Goal: Task Accomplishment & Management: Manage account settings

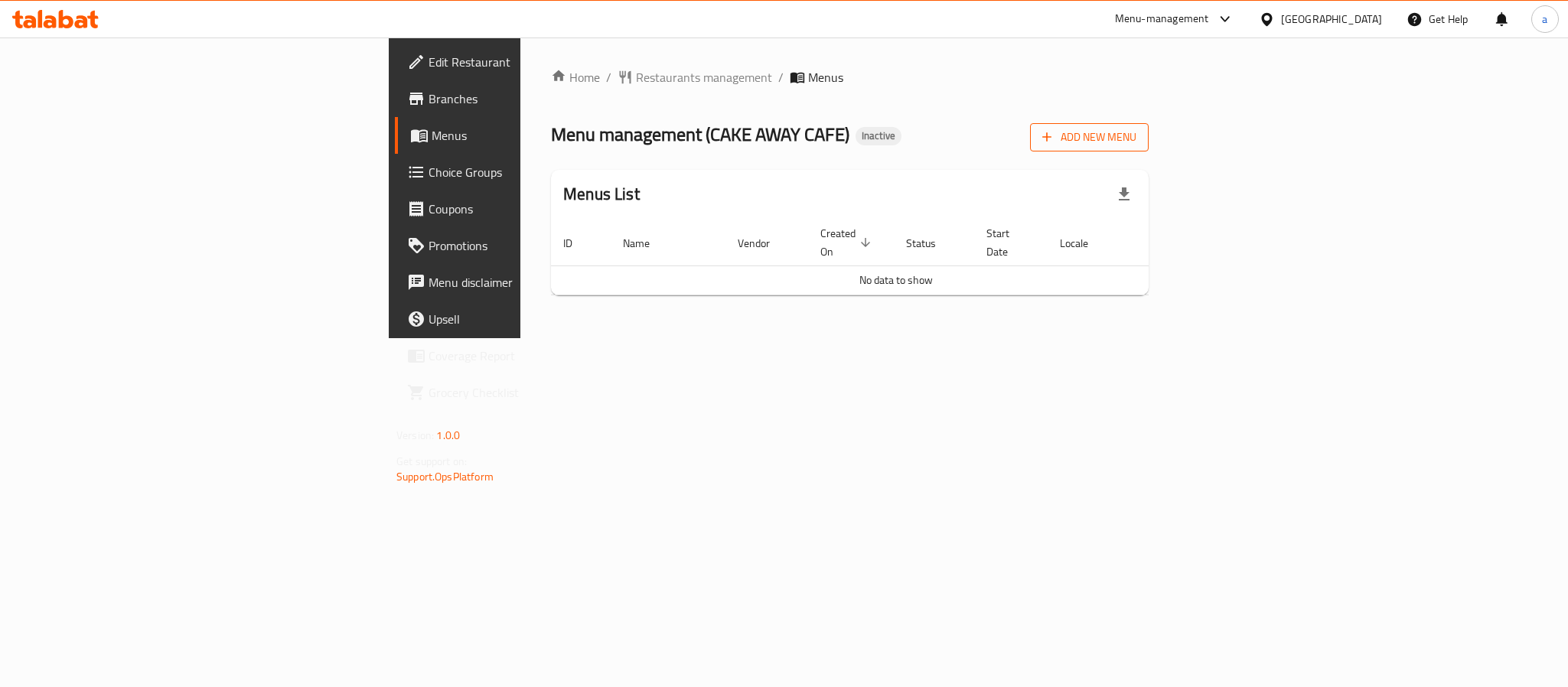
click at [1136, 136] on span "Add New Menu" at bounding box center [1089, 138] width 94 height 19
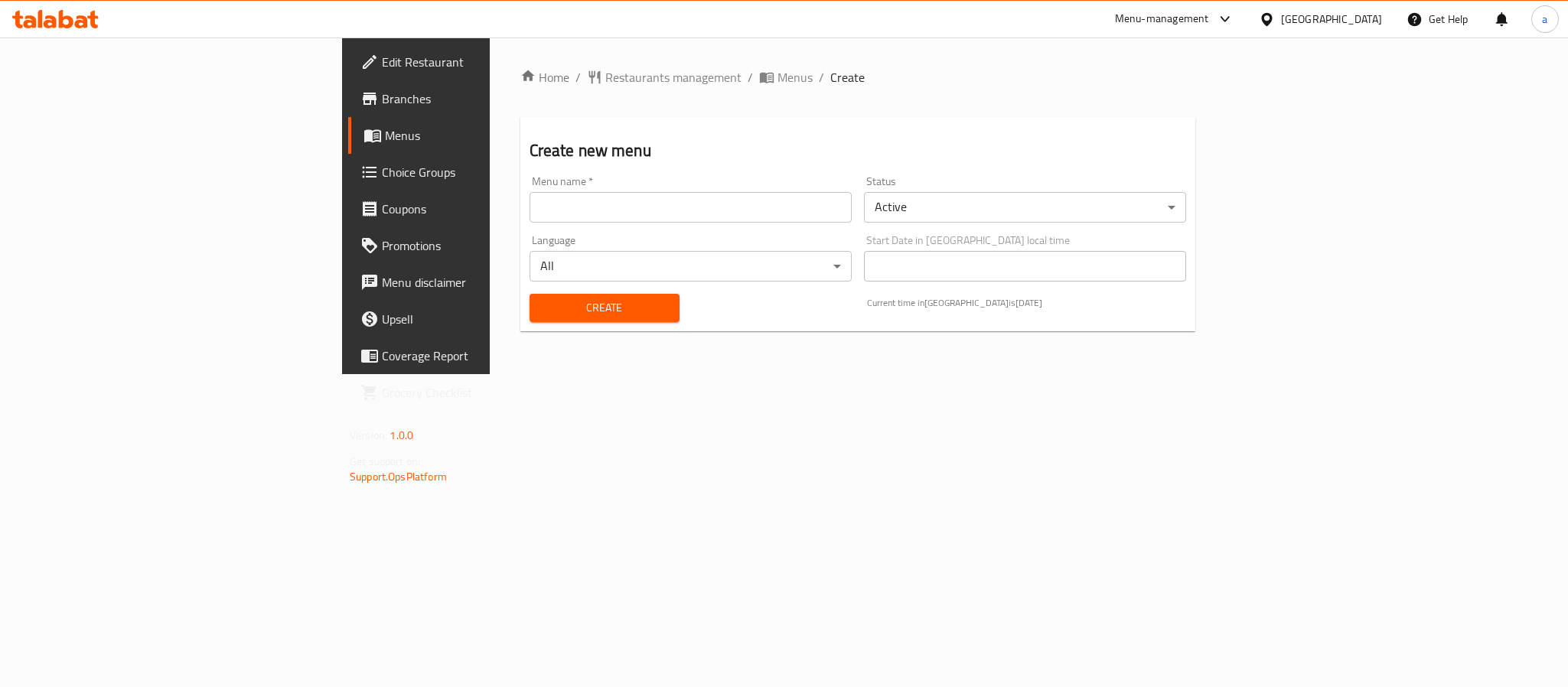
click at [565, 225] on div "Menu name   * Menu name *" at bounding box center [690, 199] width 335 height 59
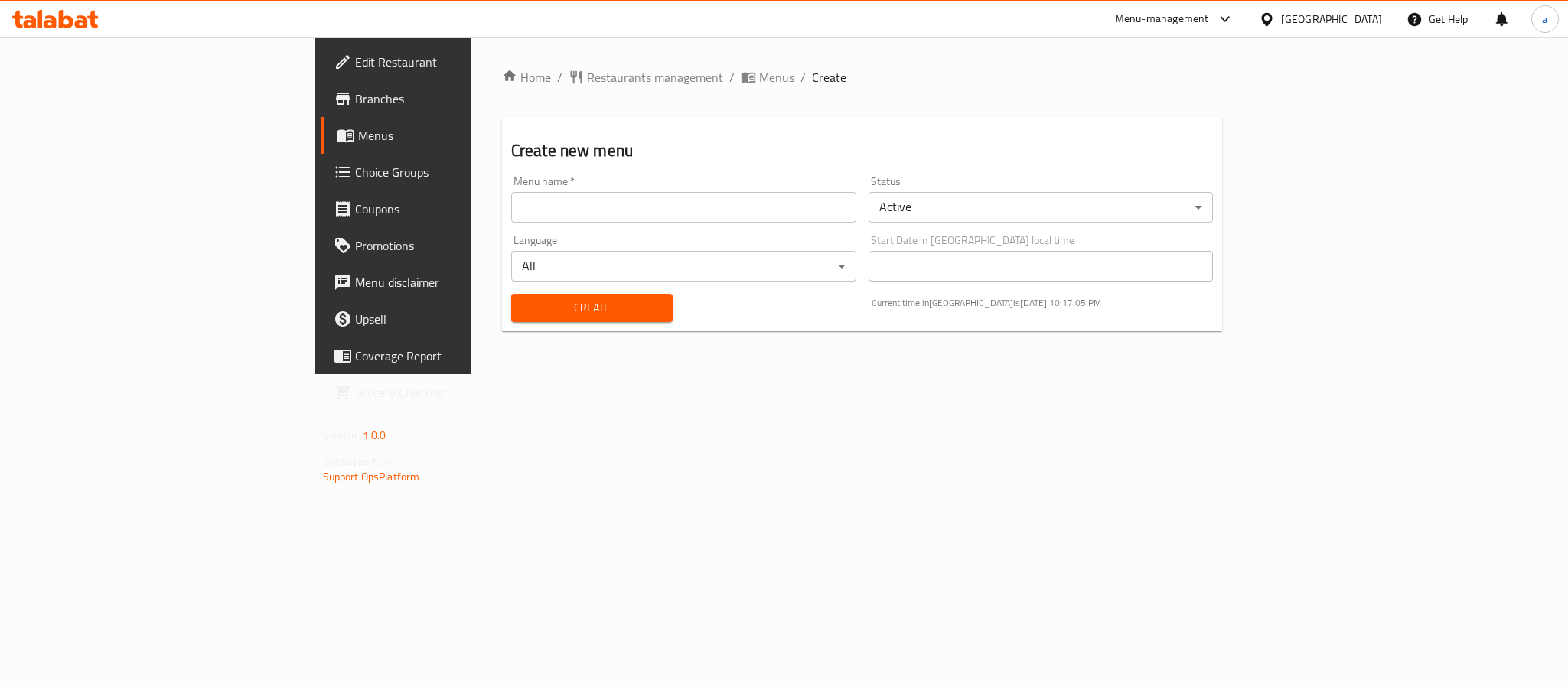
click at [531, 196] on input "text" at bounding box center [684, 207] width 345 height 31
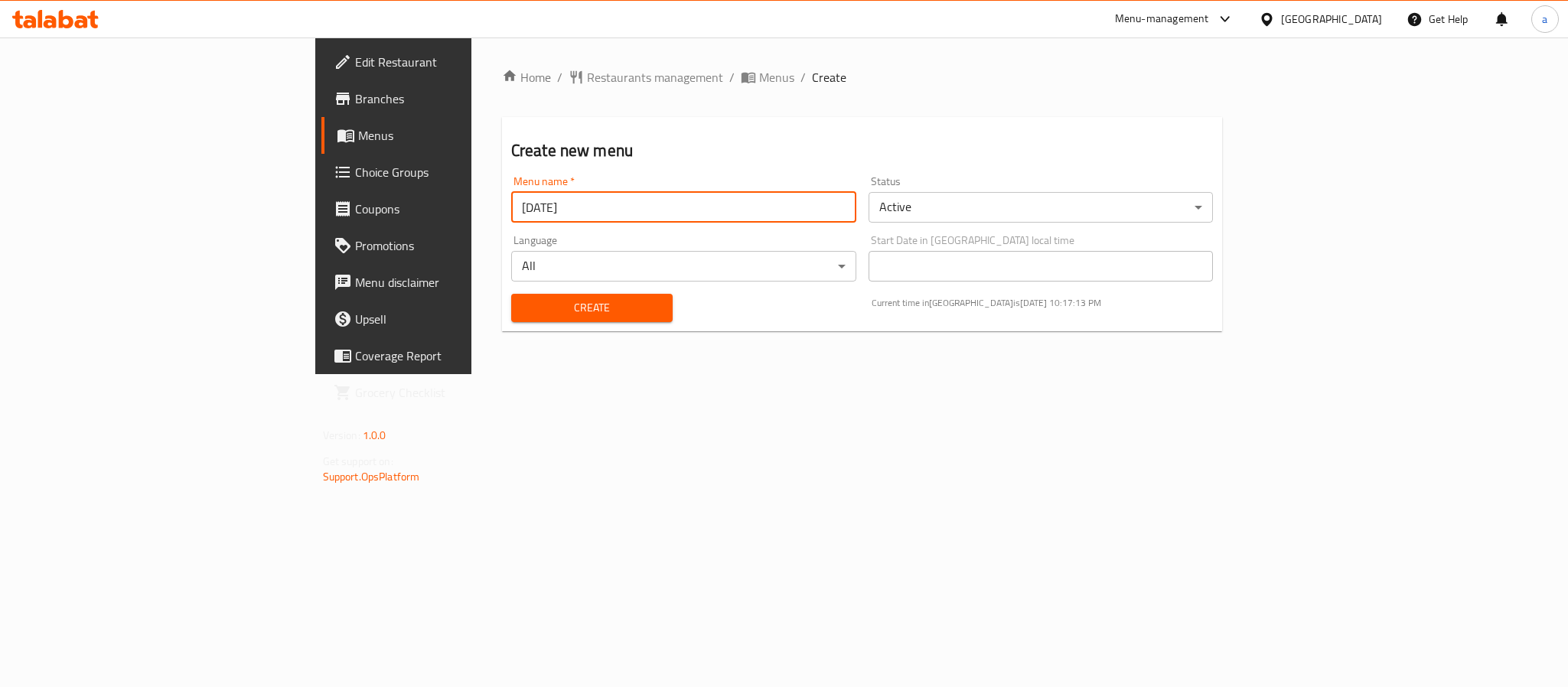
type input "[DATE]"
click at [523, 301] on span "Create" at bounding box center [592, 308] width 137 height 19
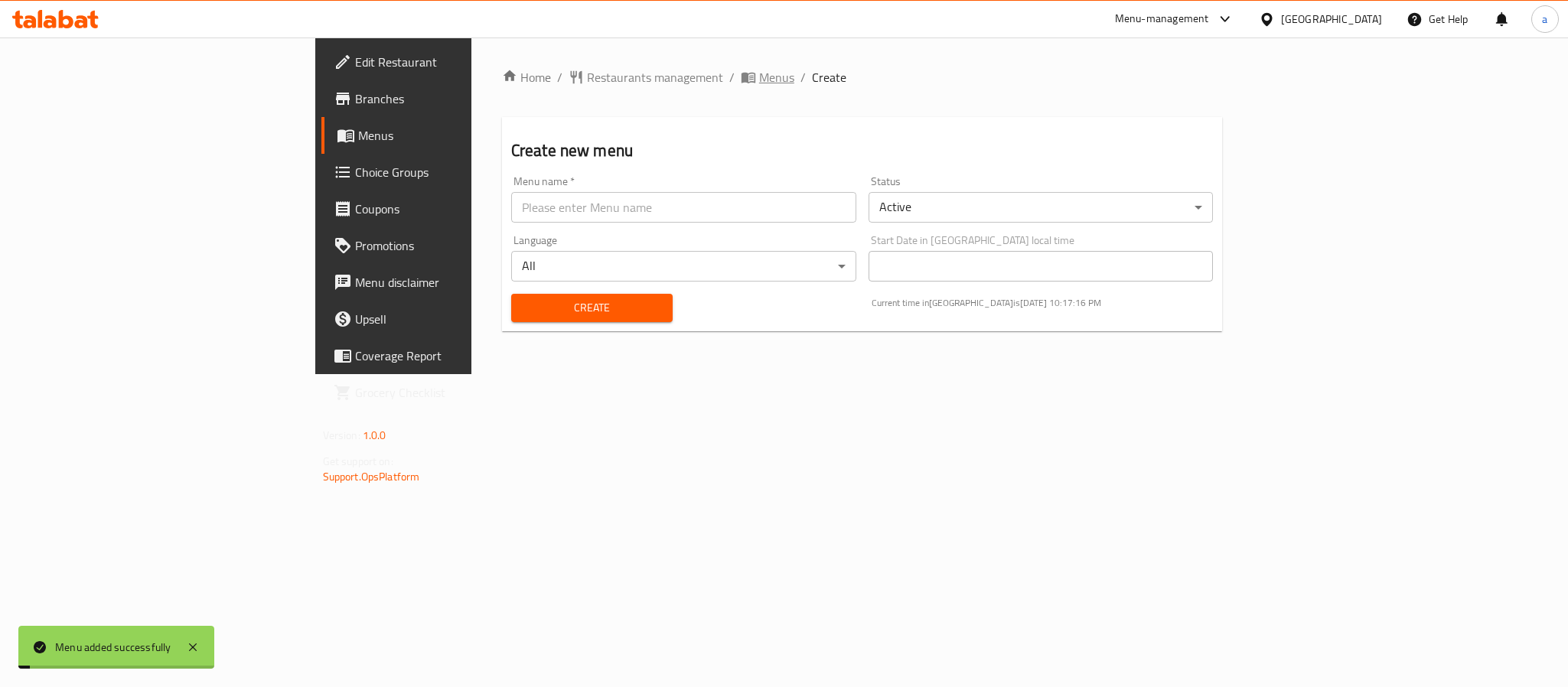
click at [759, 69] on span "Menus" at bounding box center [776, 77] width 35 height 19
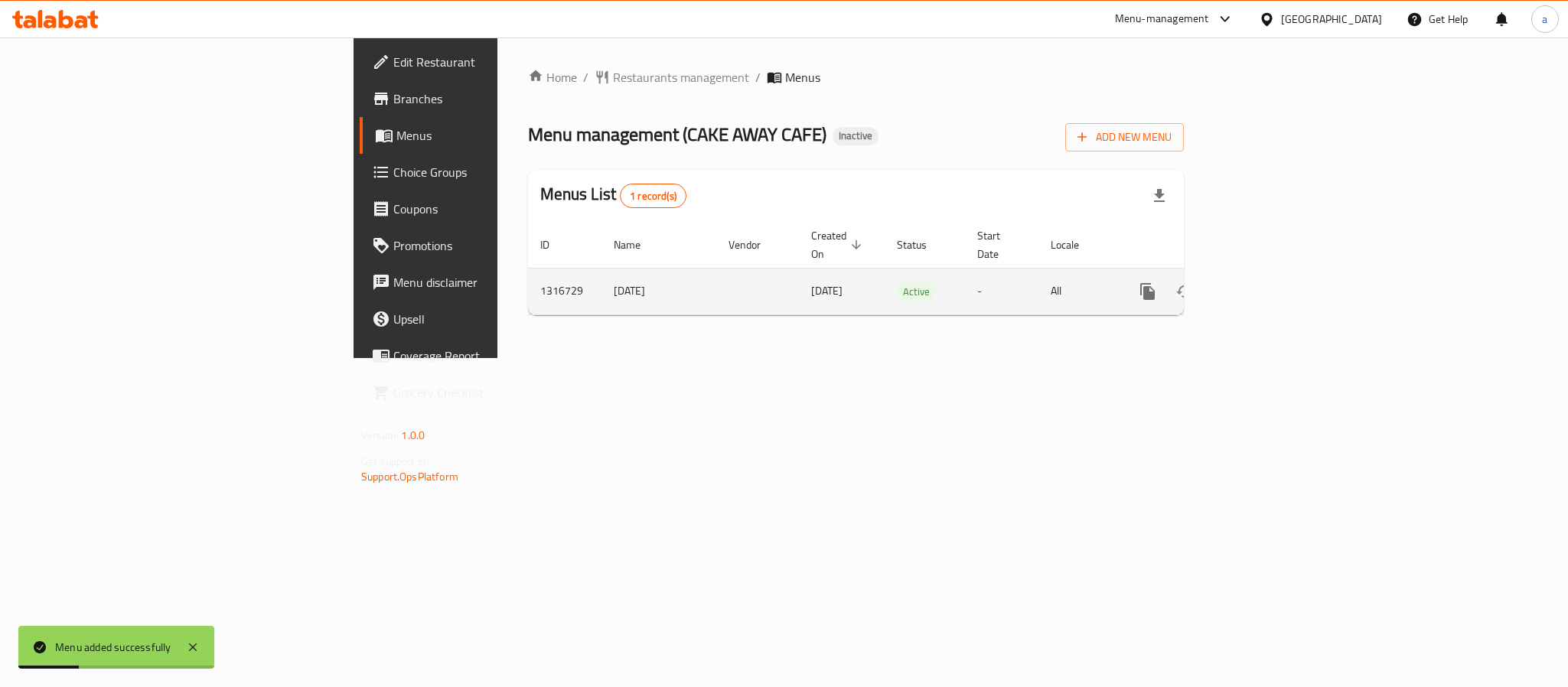
click at [1265, 284] on icon "enhanced table" at bounding box center [1258, 291] width 14 height 14
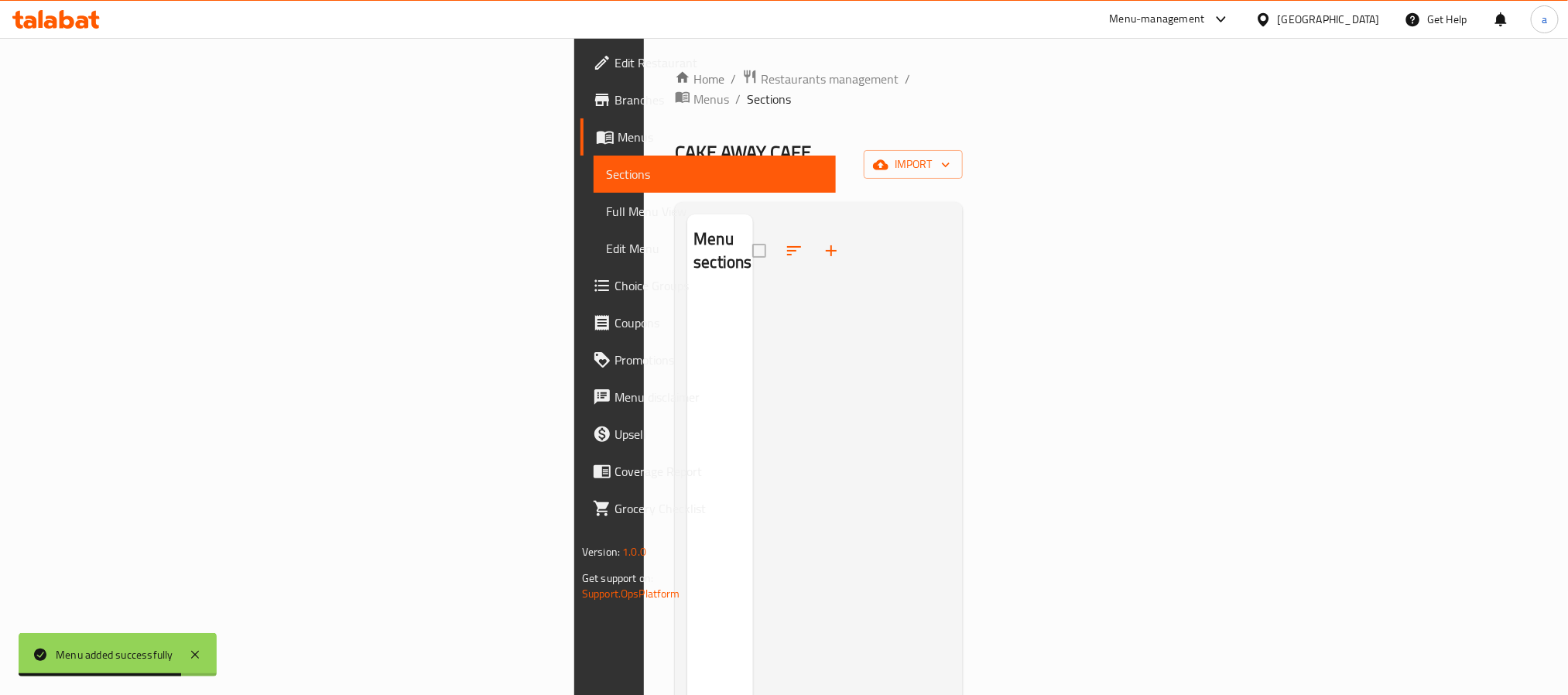
drag, startPoint x: 1420, startPoint y: 506, endPoint x: 1437, endPoint y: 446, distance: 62.4
click at [951, 506] on div at bounding box center [852, 562] width 198 height 695
click at [951, 155] on span "import" at bounding box center [913, 165] width 75 height 20
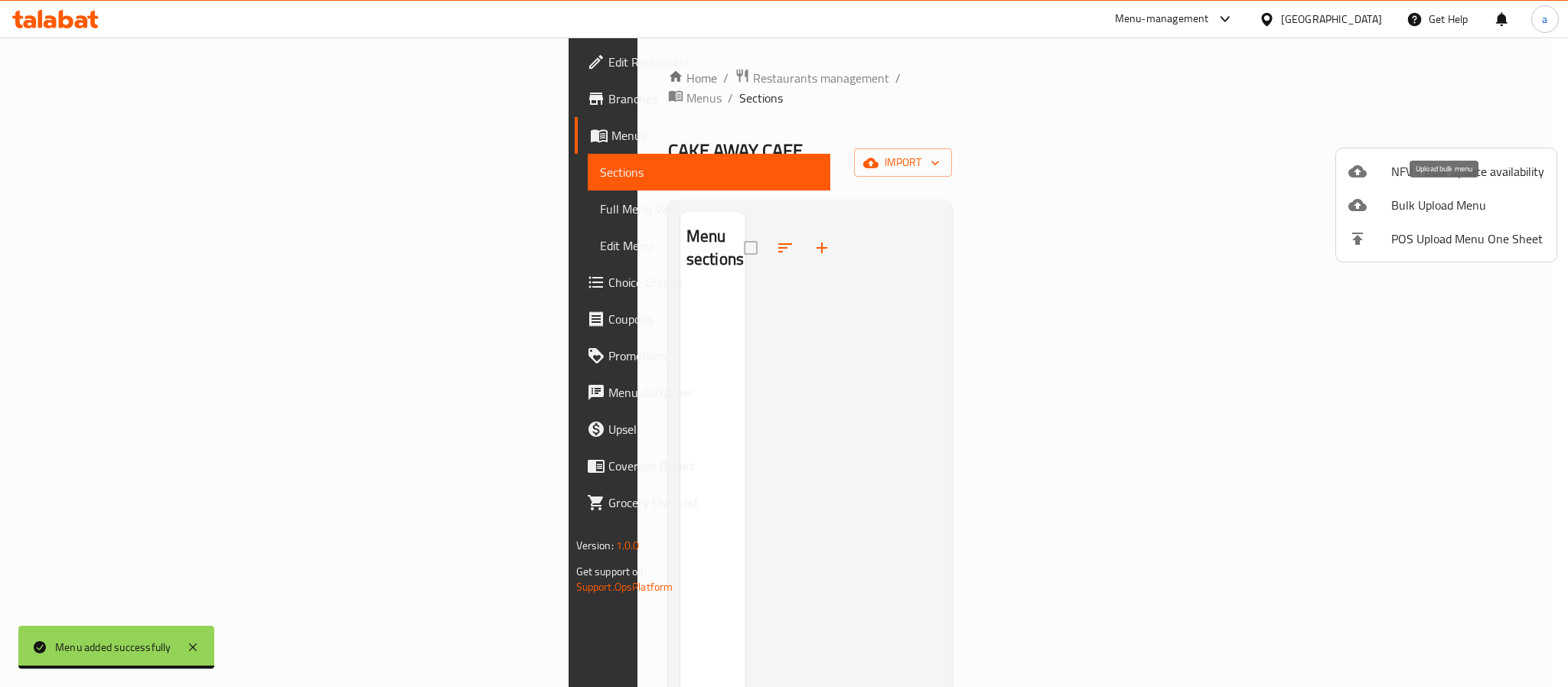
click at [1415, 200] on span "Bulk Upload Menu" at bounding box center [1468, 205] width 153 height 19
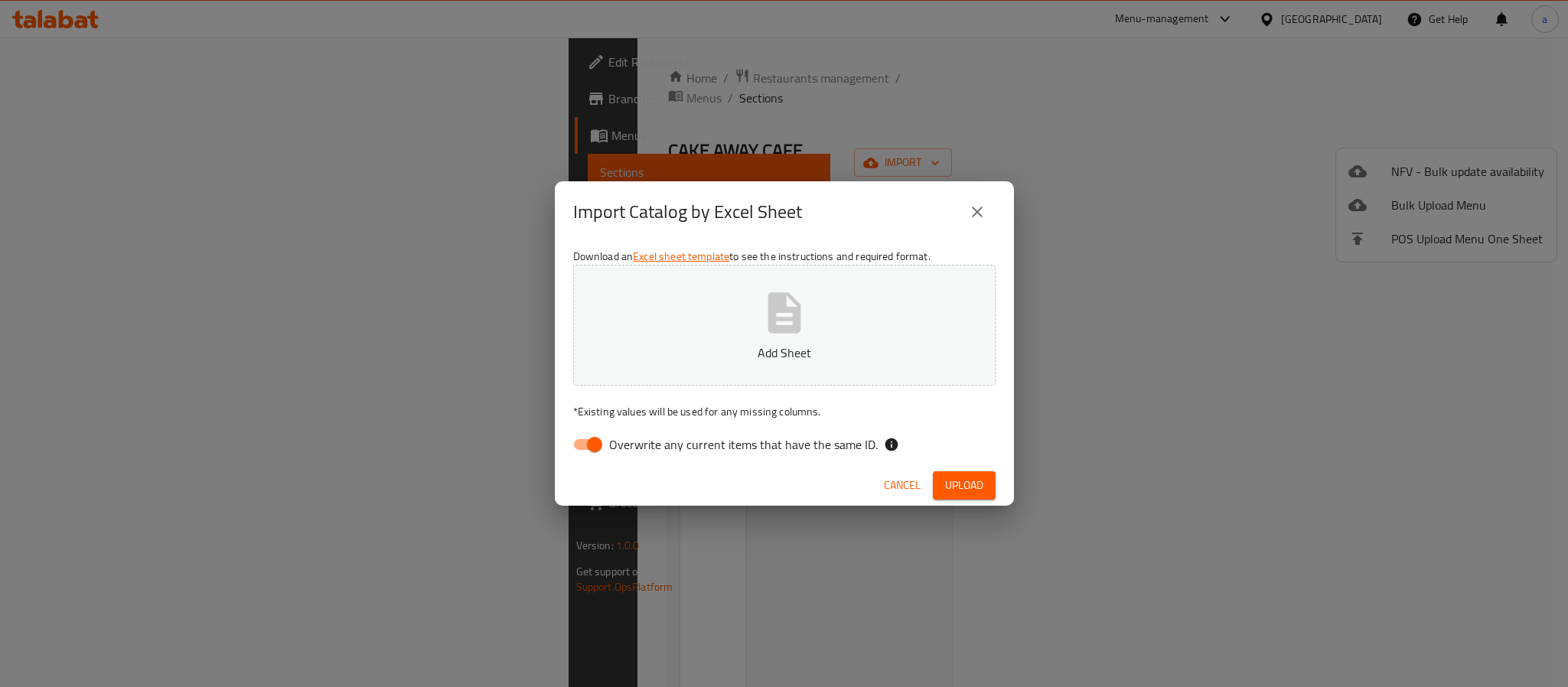
click at [581, 450] on input "Overwrite any current items that have the same ID." at bounding box center [595, 445] width 88 height 29
checkbox input "false"
click at [664, 369] on button "Add Sheet" at bounding box center [784, 325] width 422 height 121
click at [953, 476] on span "Upload" at bounding box center [963, 485] width 38 height 19
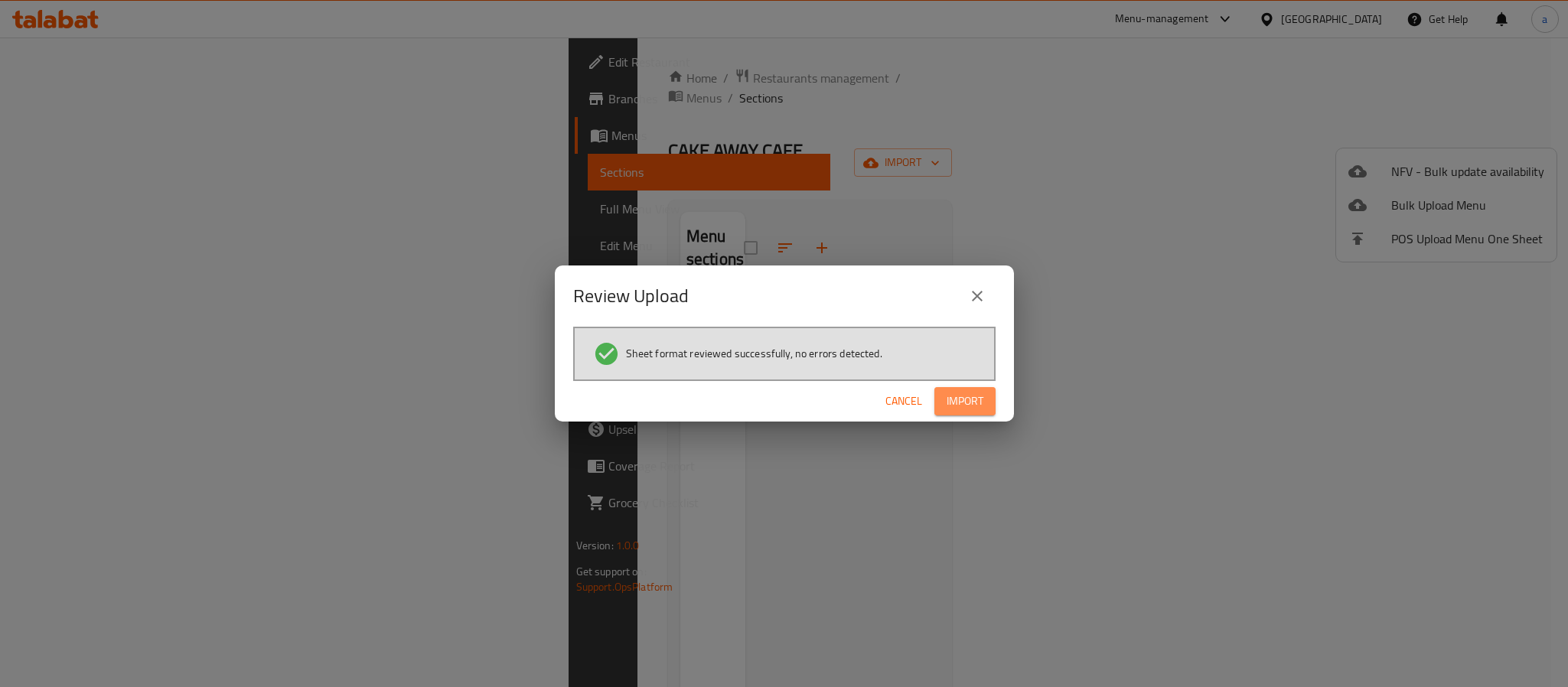
click at [981, 391] on span "Import" at bounding box center [964, 401] width 36 height 19
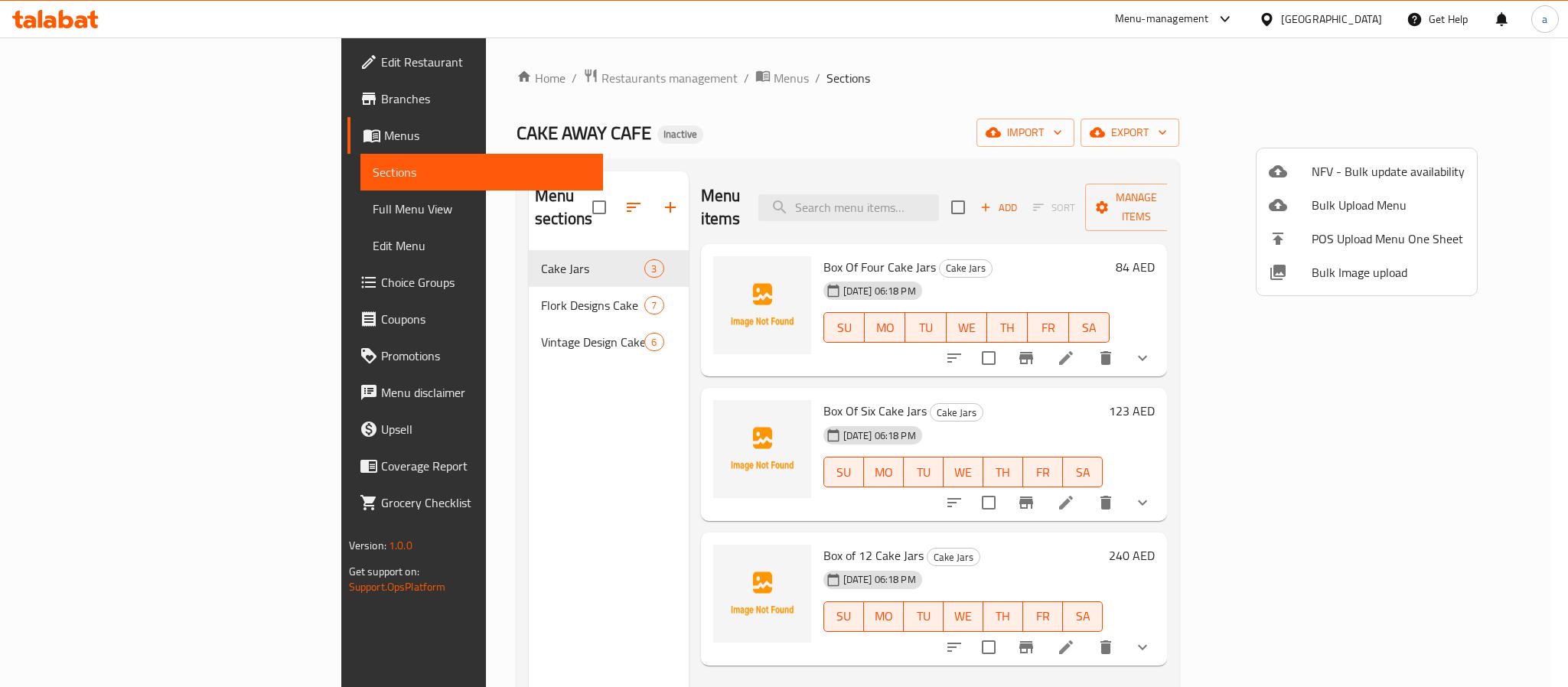
click at [767, 240] on div at bounding box center [784, 344] width 1568 height 687
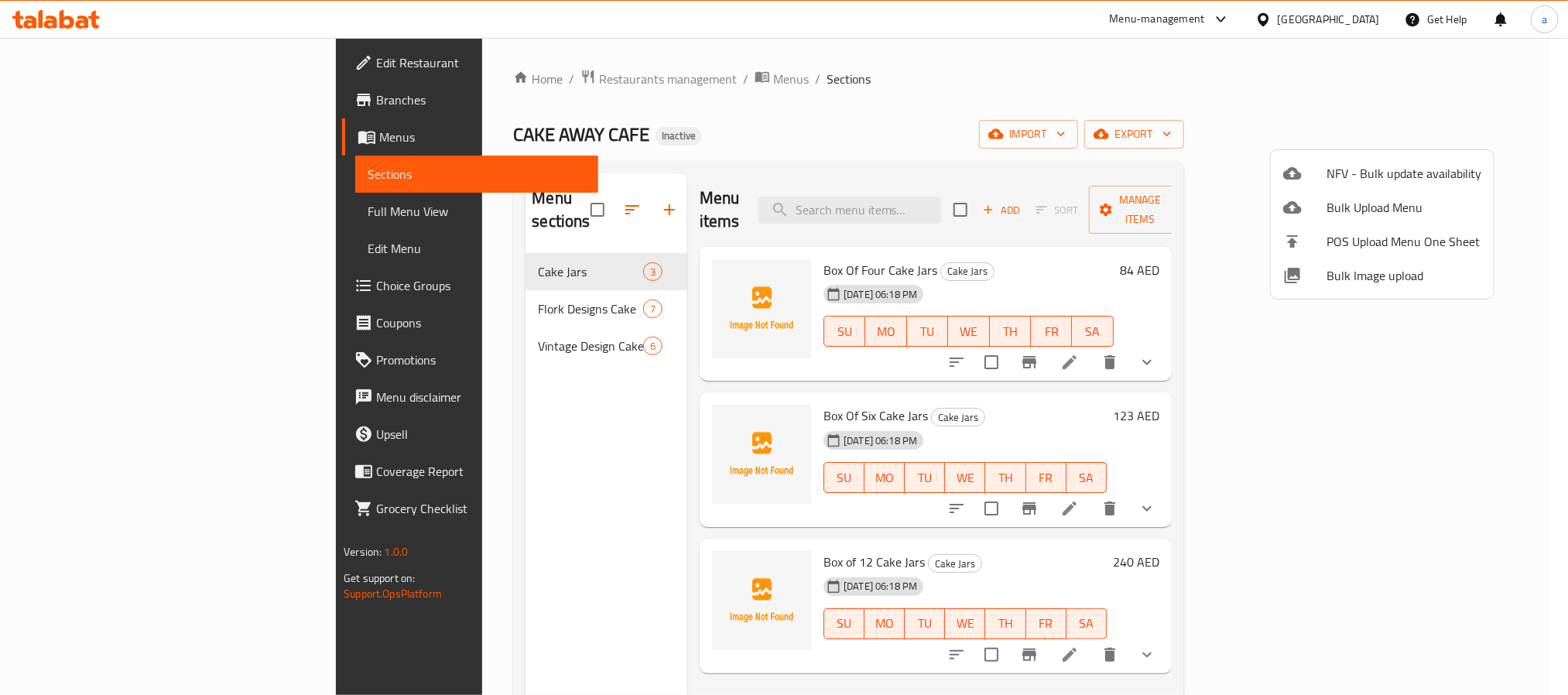
click at [824, 258] on span "Box Of Four Cake Jars" at bounding box center [880, 270] width 114 height 23
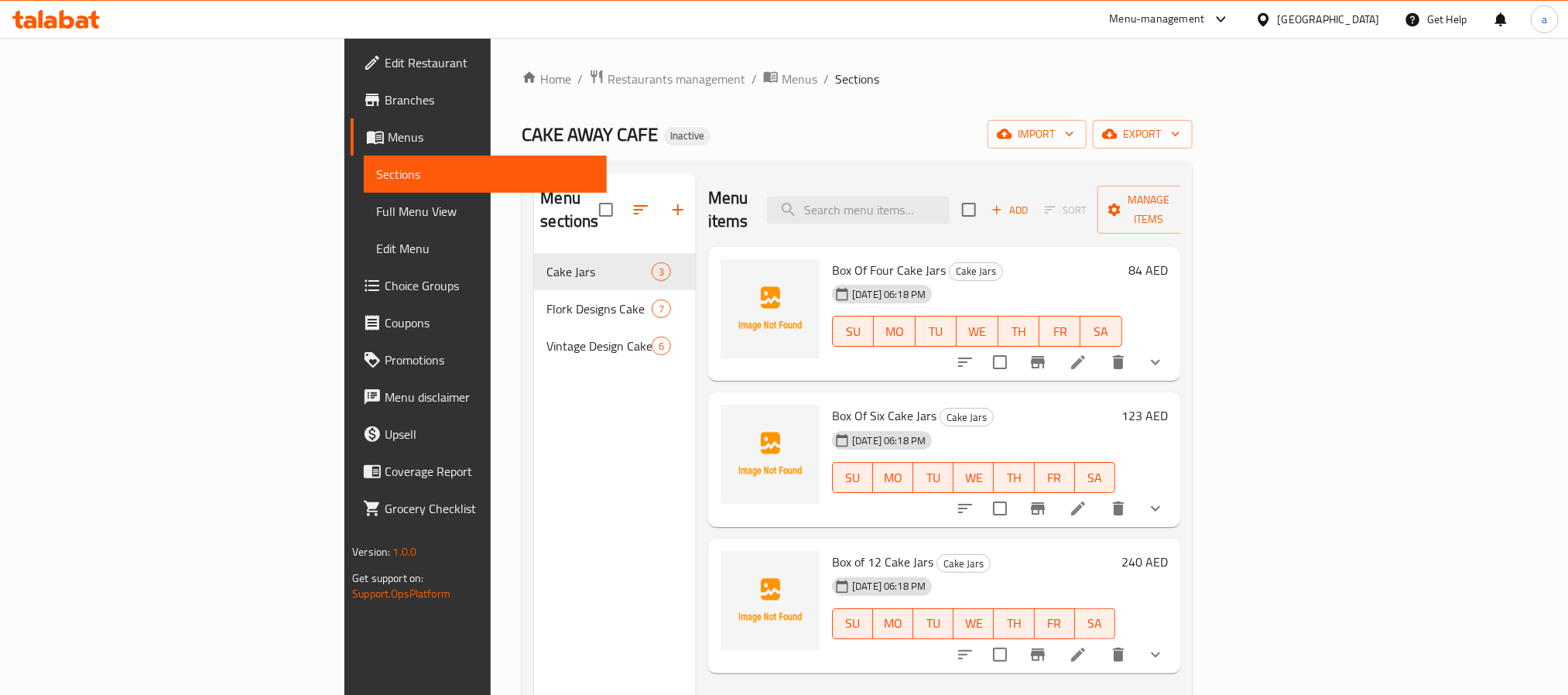
click at [832, 258] on span "Box Of Four Cake Jars" at bounding box center [889, 270] width 114 height 23
drag, startPoint x: 745, startPoint y: 247, endPoint x: 807, endPoint y: 252, distance: 62.2
click at [832, 258] on span "Box Of Four Cake Jars" at bounding box center [889, 270] width 114 height 23
copy span "Box Of Four"
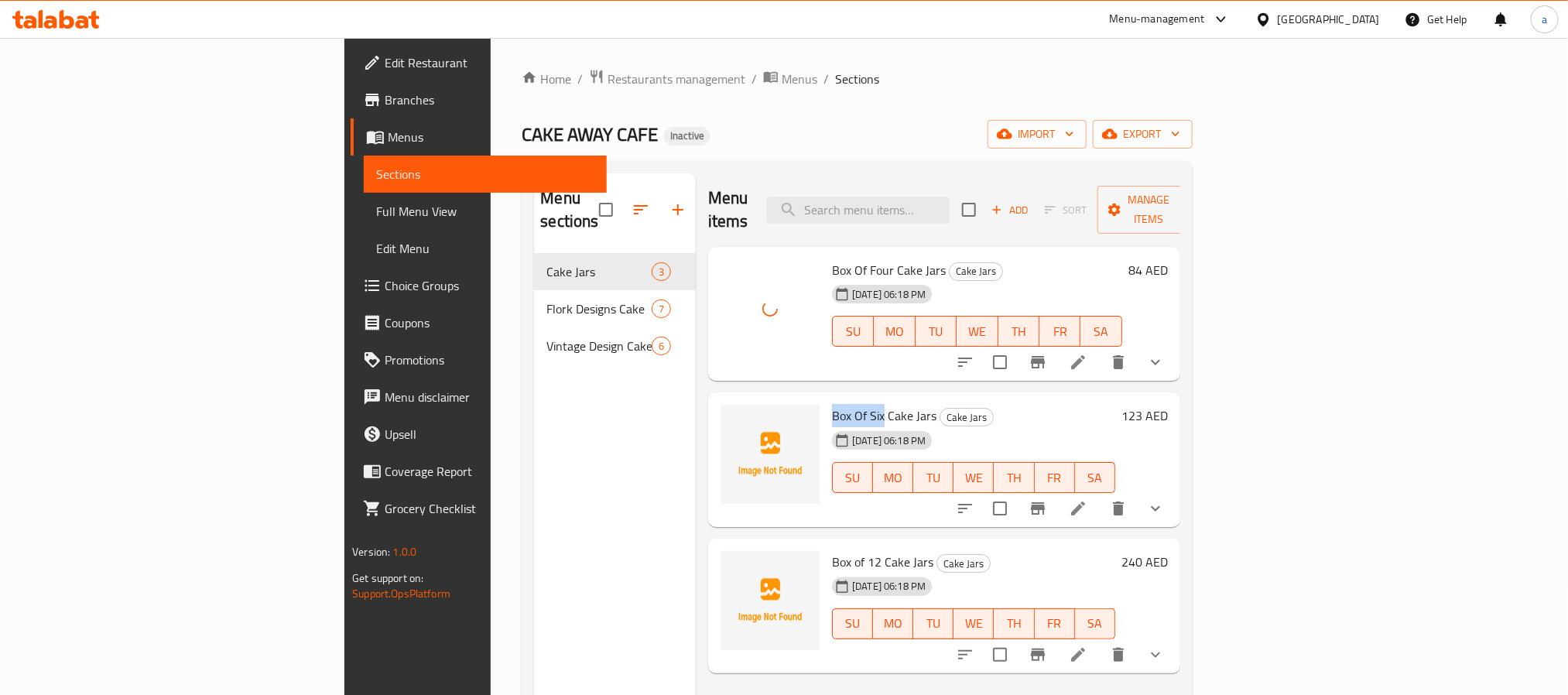
drag, startPoint x: 745, startPoint y: 393, endPoint x: 798, endPoint y: 399, distance: 53.3
click at [832, 404] on span "Box Of Six Cake Jars" at bounding box center [884, 416] width 104 height 23
copy span "Box Of Six"
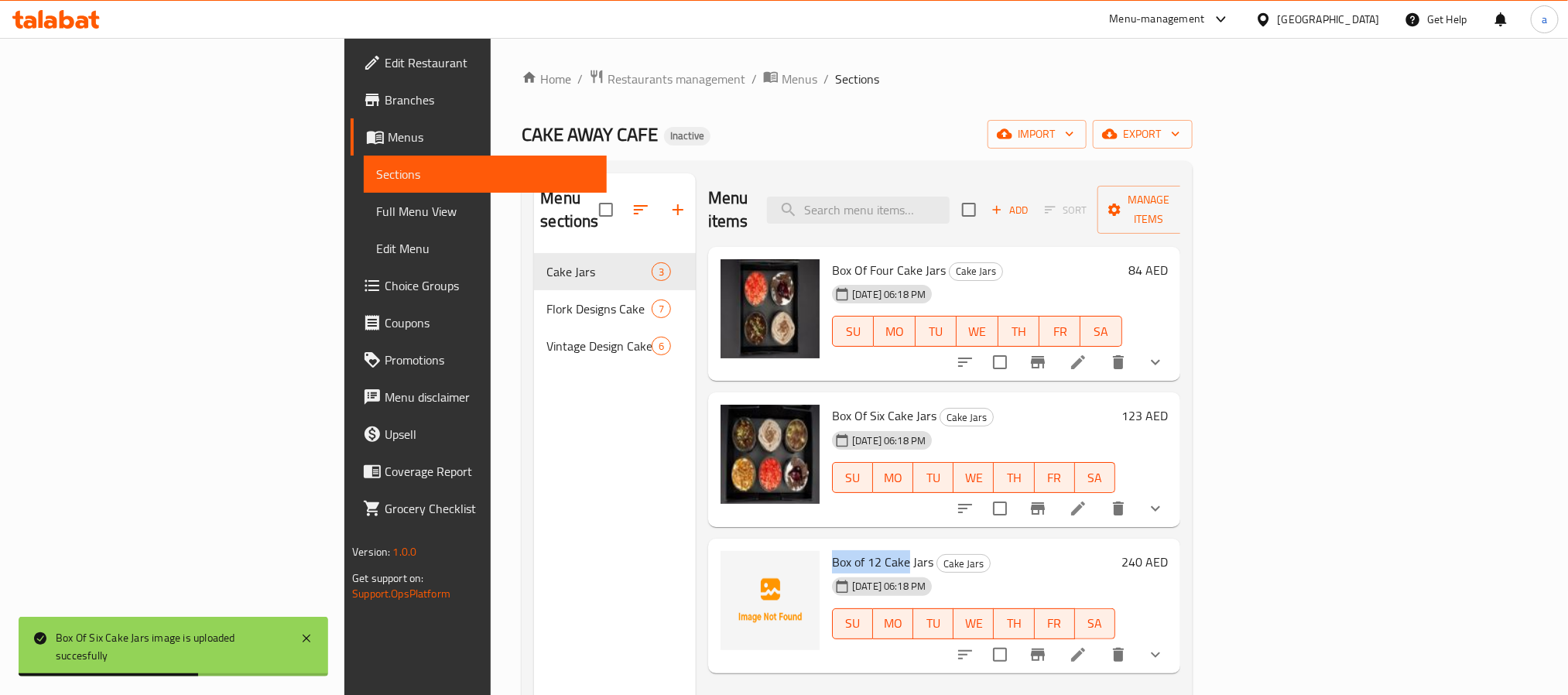
drag, startPoint x: 748, startPoint y: 534, endPoint x: 825, endPoint y: 536, distance: 77.0
click at [832, 550] on span "Box of 12 Cake Jars" at bounding box center [883, 561] width 102 height 23
copy span "Box of 12 Cake"
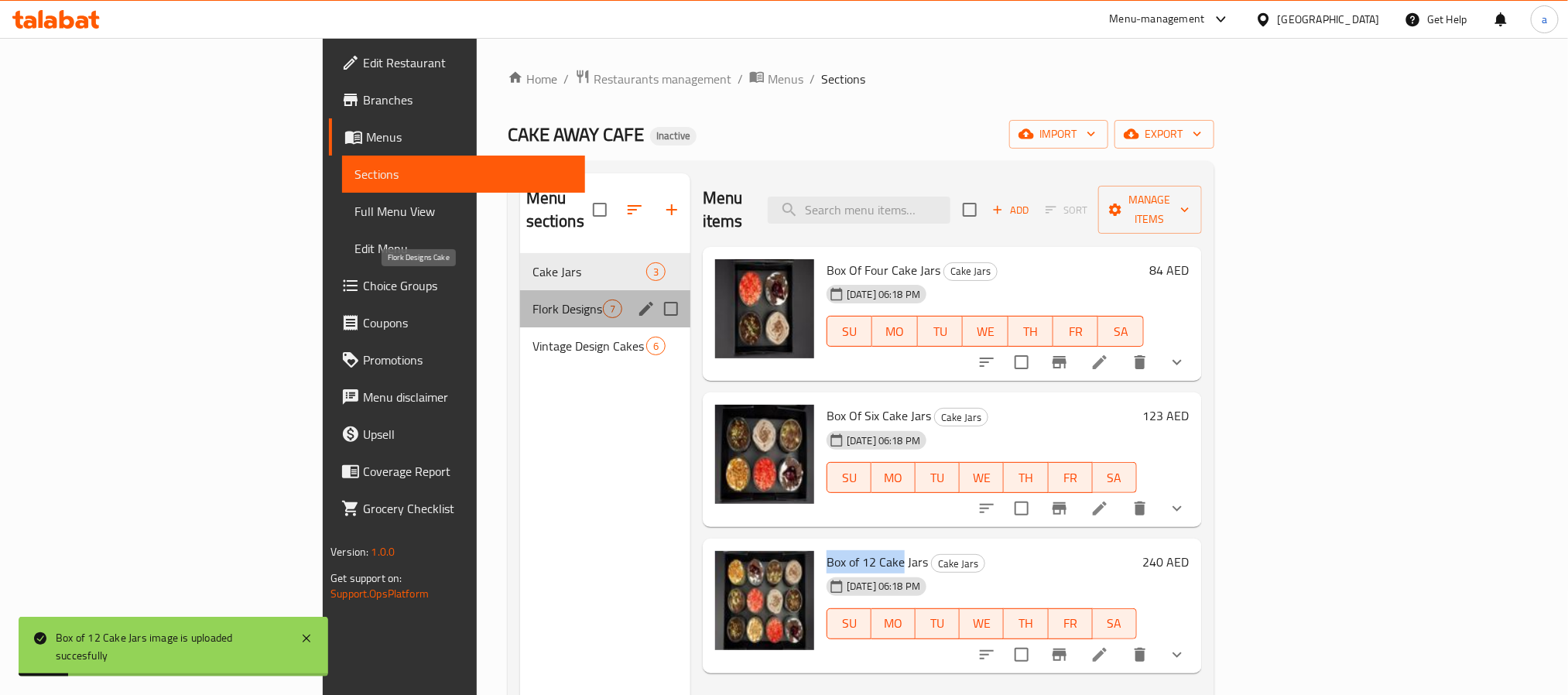
click at [533, 299] on span "Flork Designs Cake" at bounding box center [568, 308] width 70 height 19
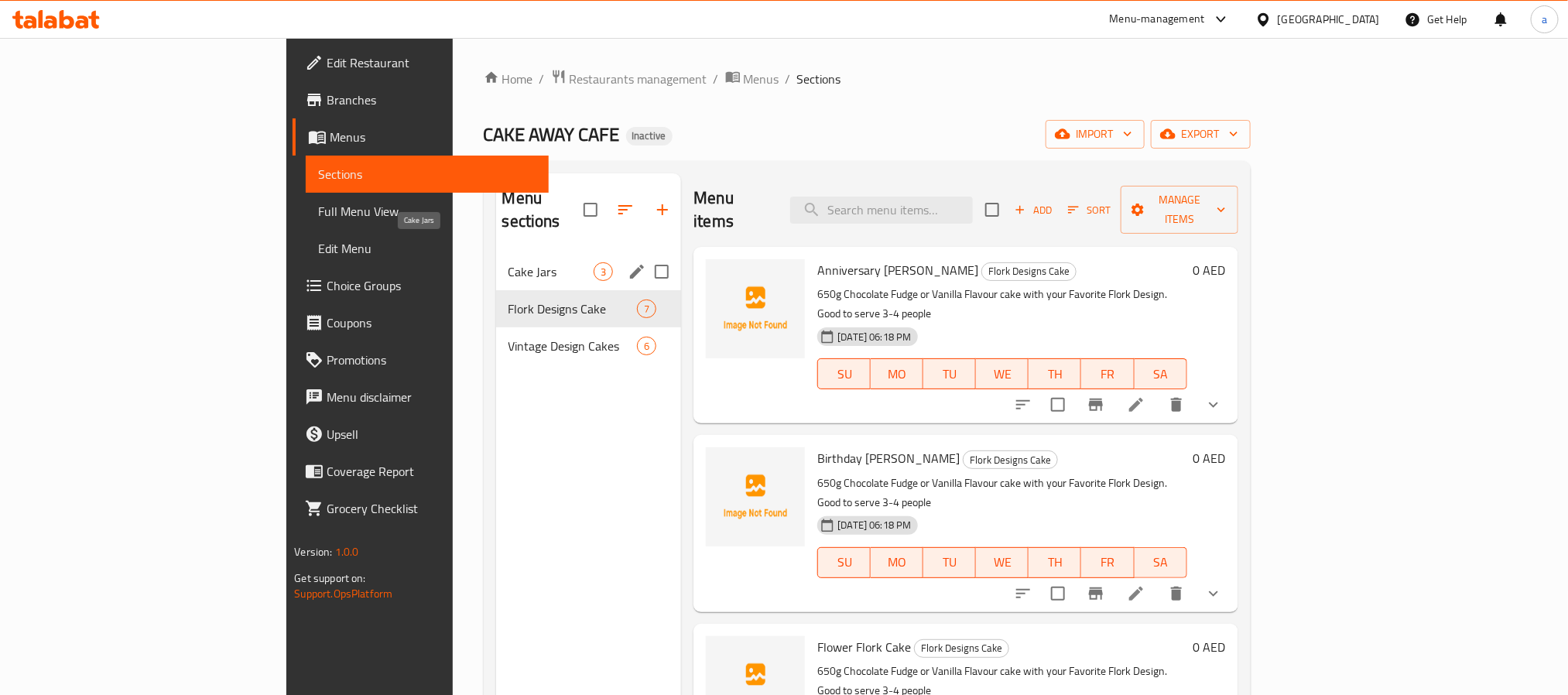
click at [508, 262] on span "Cake Jars" at bounding box center [551, 271] width 86 height 19
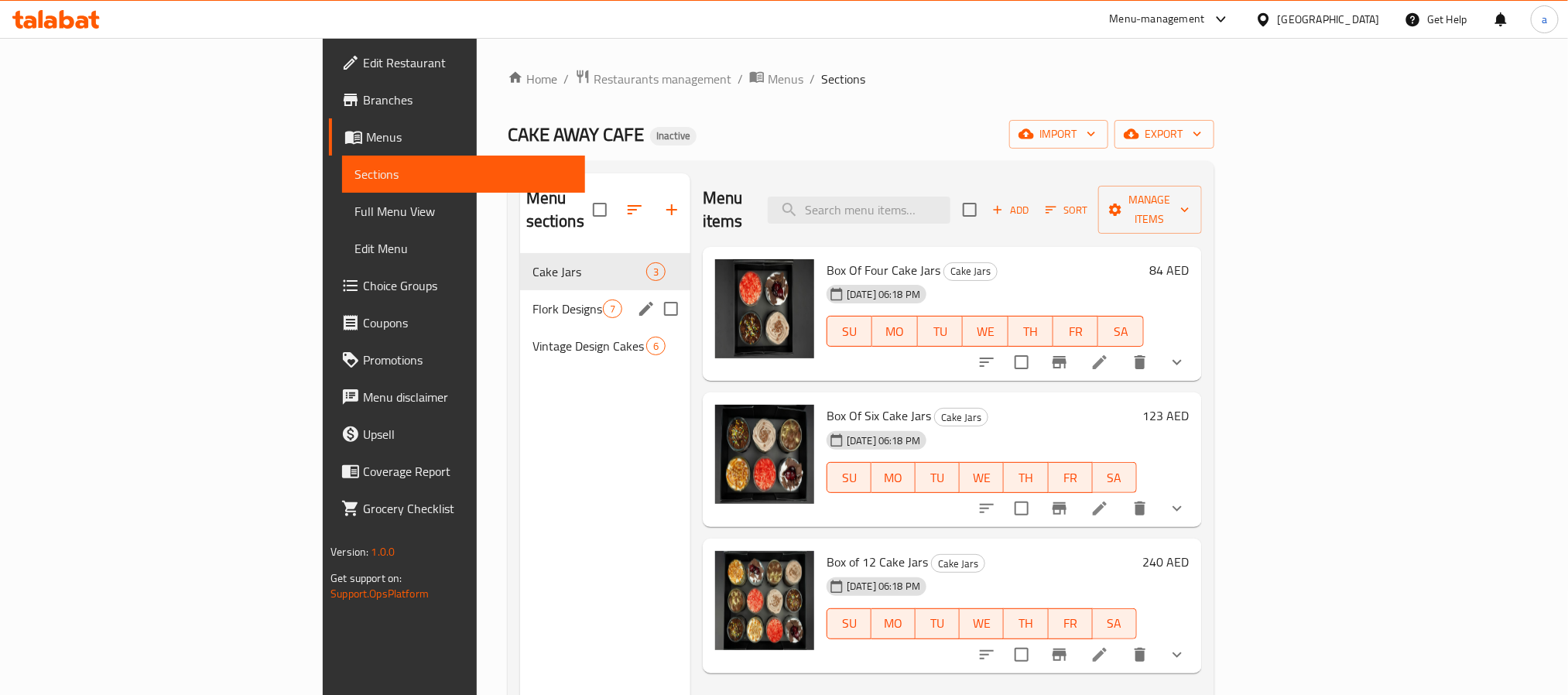
click at [520, 302] on div "Flork Designs Cake 7" at bounding box center [606, 308] width 170 height 37
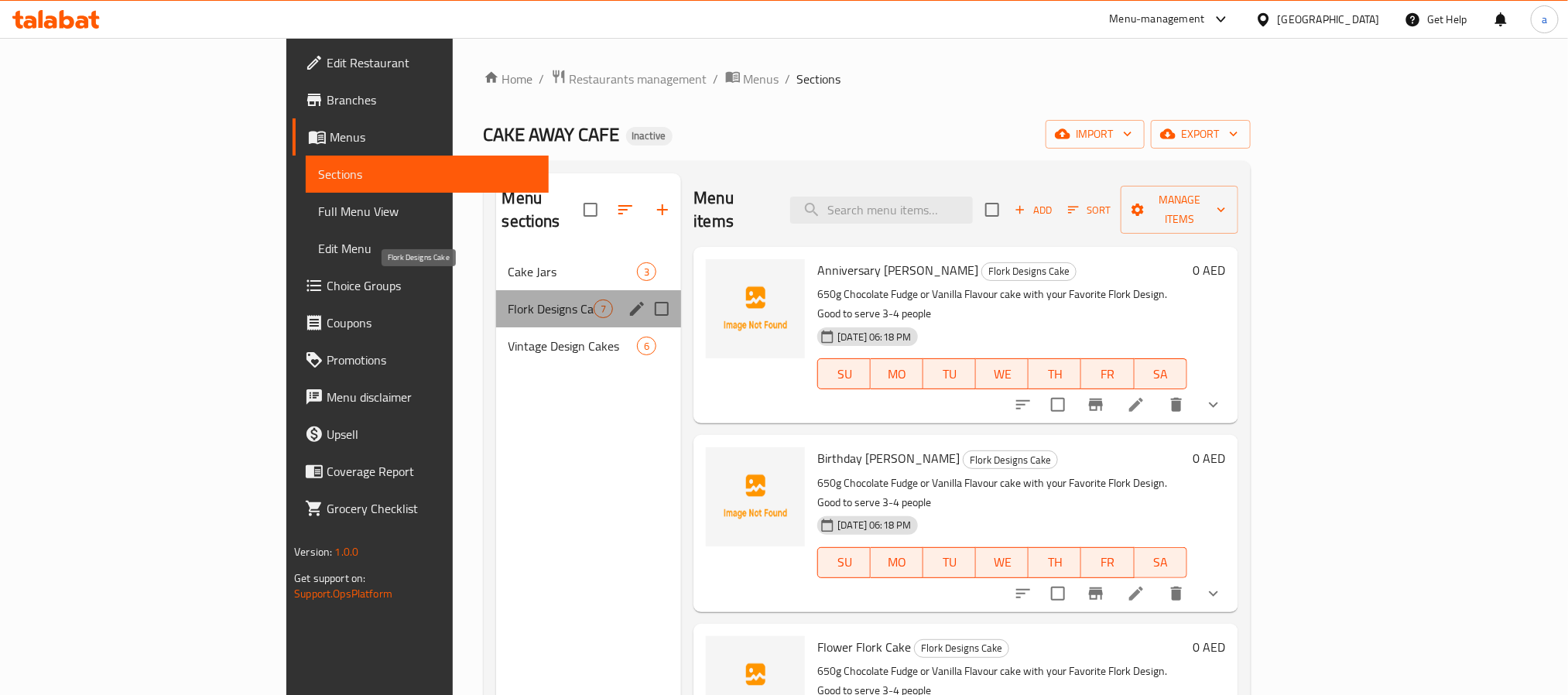
click at [508, 299] on span "Flork Designs Cake" at bounding box center [551, 308] width 86 height 19
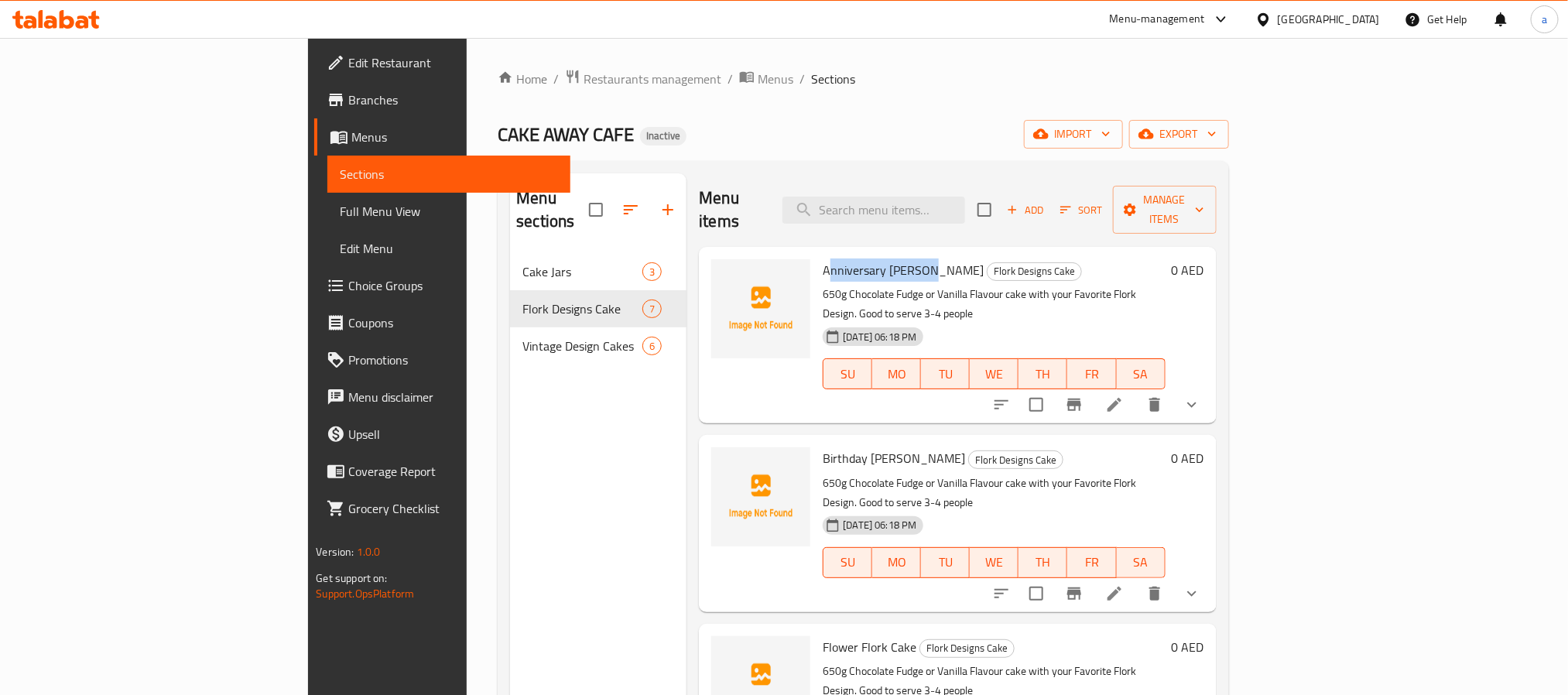
drag, startPoint x: 750, startPoint y: 244, endPoint x: 853, endPoint y: 256, distance: 103.7
click at [853, 258] on span "Anniversary [PERSON_NAME]" at bounding box center [903, 270] width 161 height 23
click at [854, 258] on span "Anniversary [PERSON_NAME]" at bounding box center [903, 270] width 161 height 23
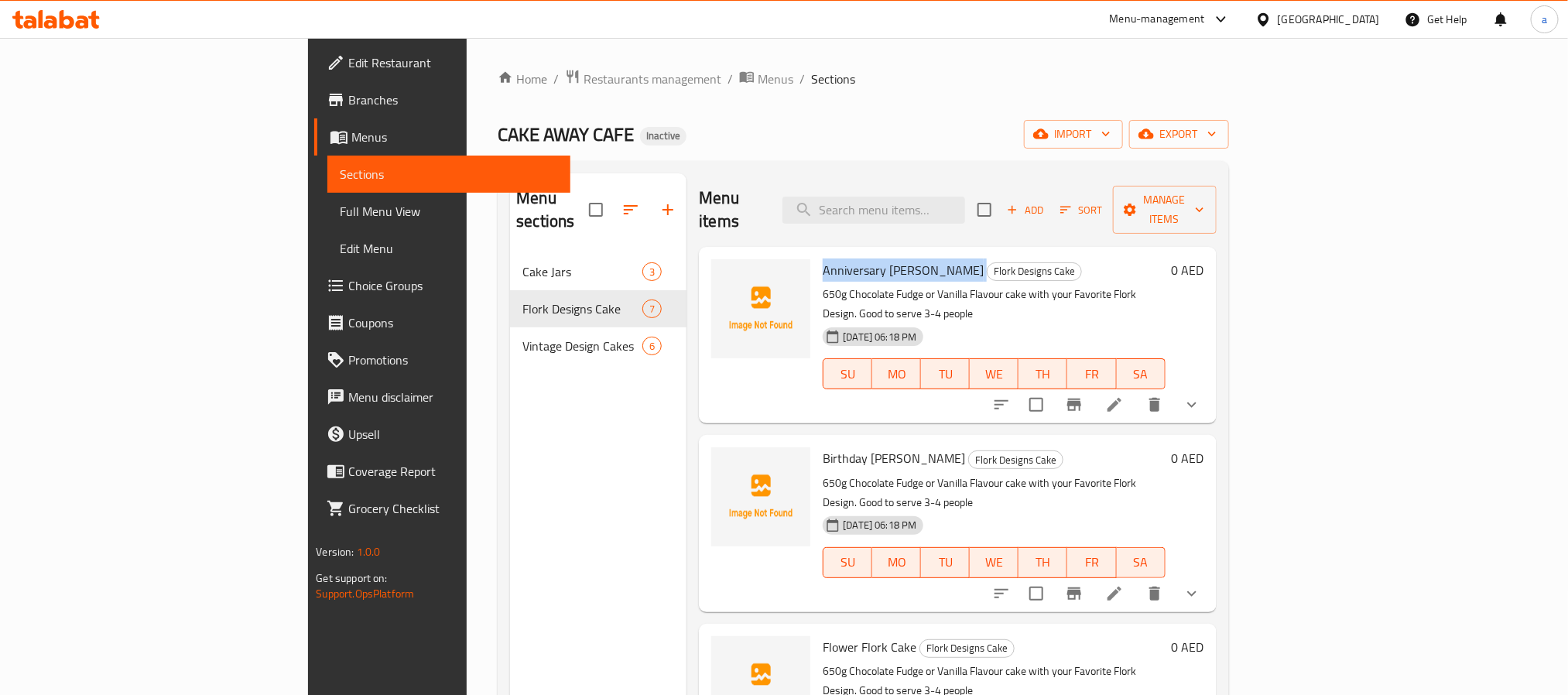
click at [823, 258] on span "Anniversary [PERSON_NAME]" at bounding box center [903, 270] width 161 height 23
drag, startPoint x: 745, startPoint y: 248, endPoint x: 837, endPoint y: 253, distance: 92.1
click at [837, 258] on span "Anniversary [PERSON_NAME]" at bounding box center [903, 270] width 161 height 23
copy span "Anniversary Flork"
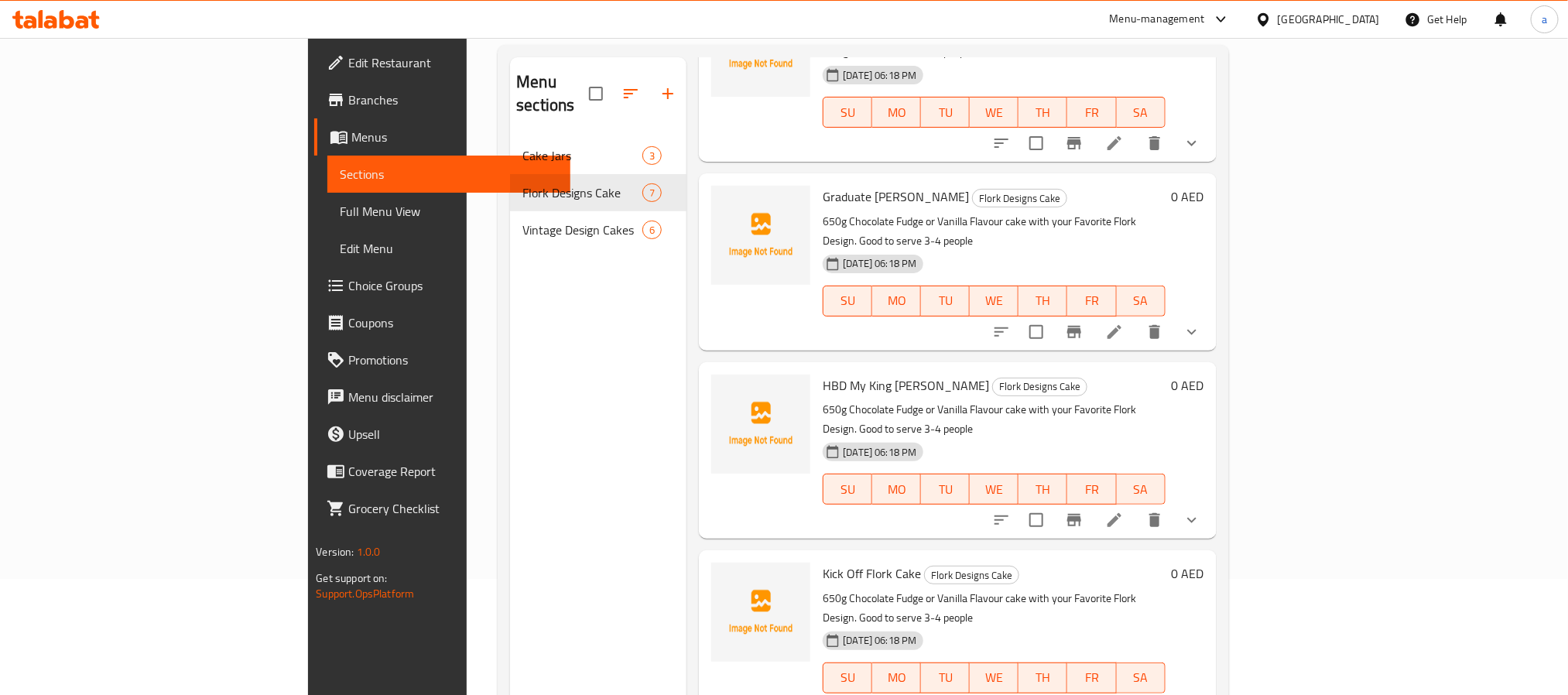
scroll to position [525, 0]
click at [1211, 498] on button "show more" at bounding box center [1191, 516] width 37 height 37
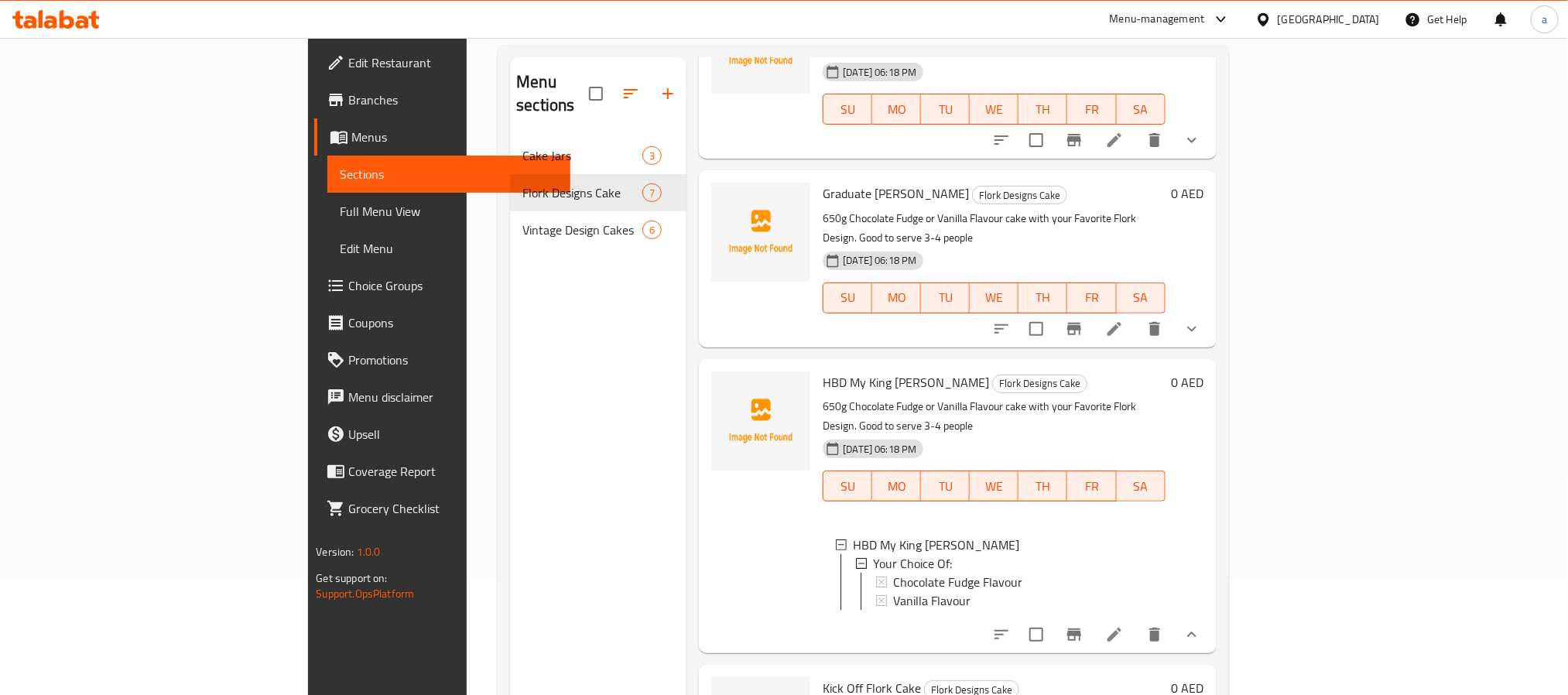
click at [1211, 616] on button "show more" at bounding box center [1191, 634] width 37 height 37
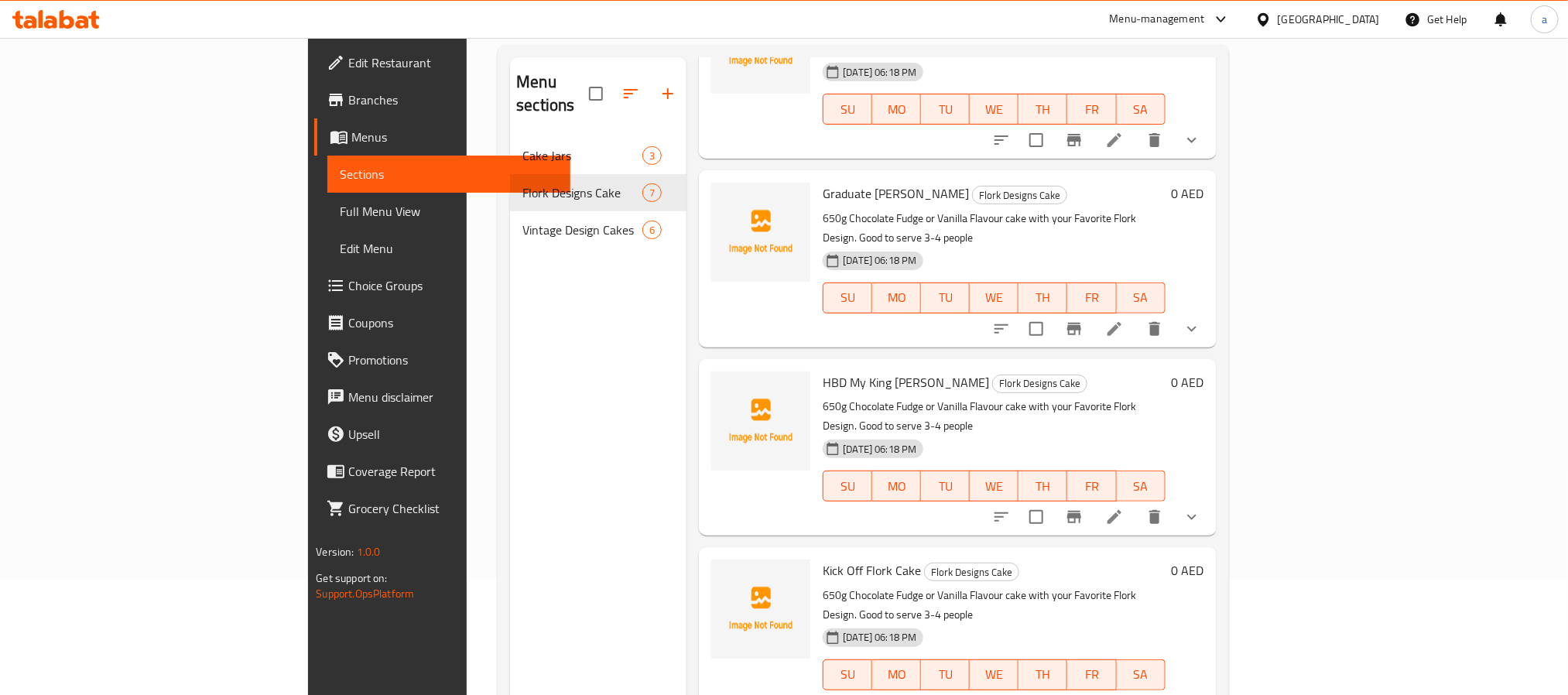
click at [1124, 507] on icon at bounding box center [1114, 516] width 19 height 19
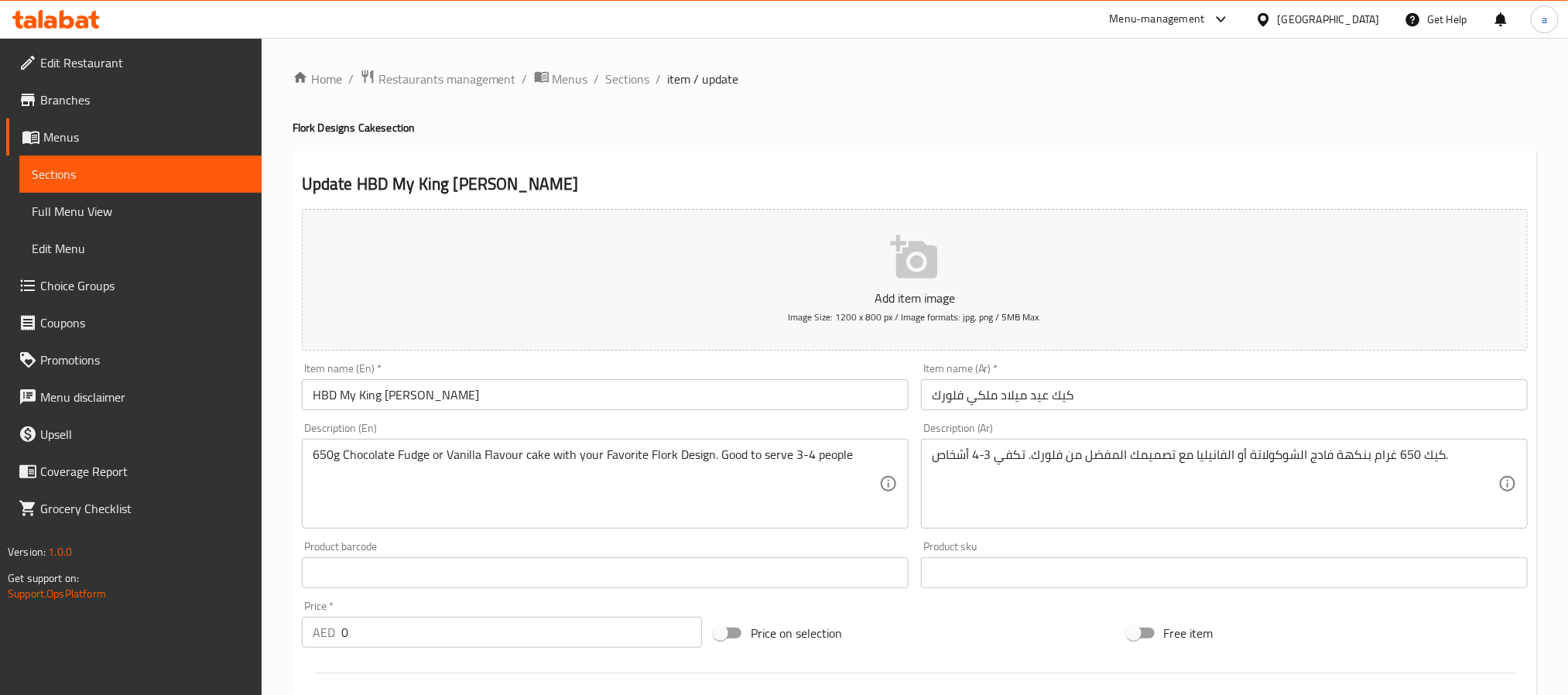
click at [1049, 396] on input "كيك عيد ميلاد ملكي فلورك" at bounding box center [1225, 395] width 607 height 31
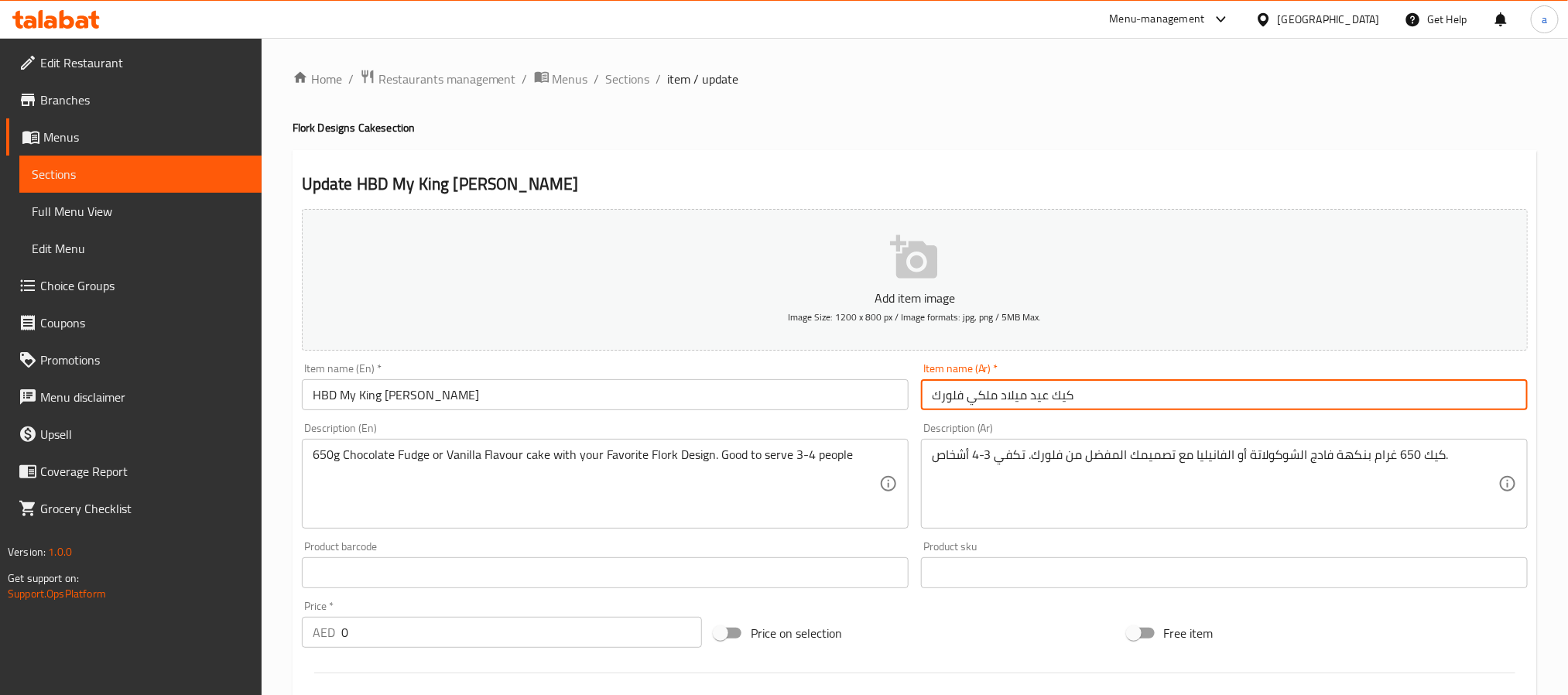
drag, startPoint x: 1002, startPoint y: 397, endPoint x: 1048, endPoint y: 405, distance: 46.7
click at [1048, 405] on input "كيك عيد ميلاد ملكي فلورك" at bounding box center [1225, 395] width 607 height 31
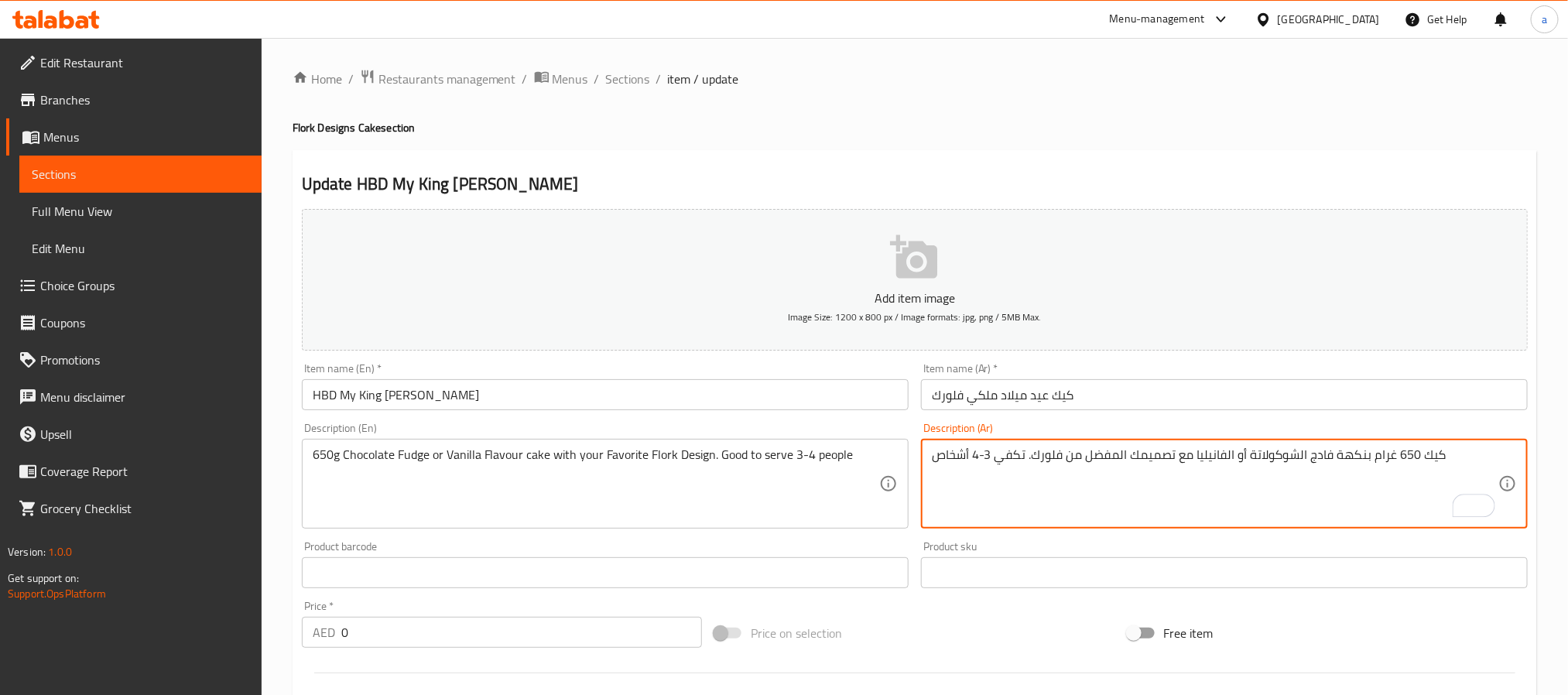
type textarea "كيك 650 غرام بنكهة فادج الشوكولاتة أو الفانيليا مع تصميمك المفضل من فلورك. تكفي…"
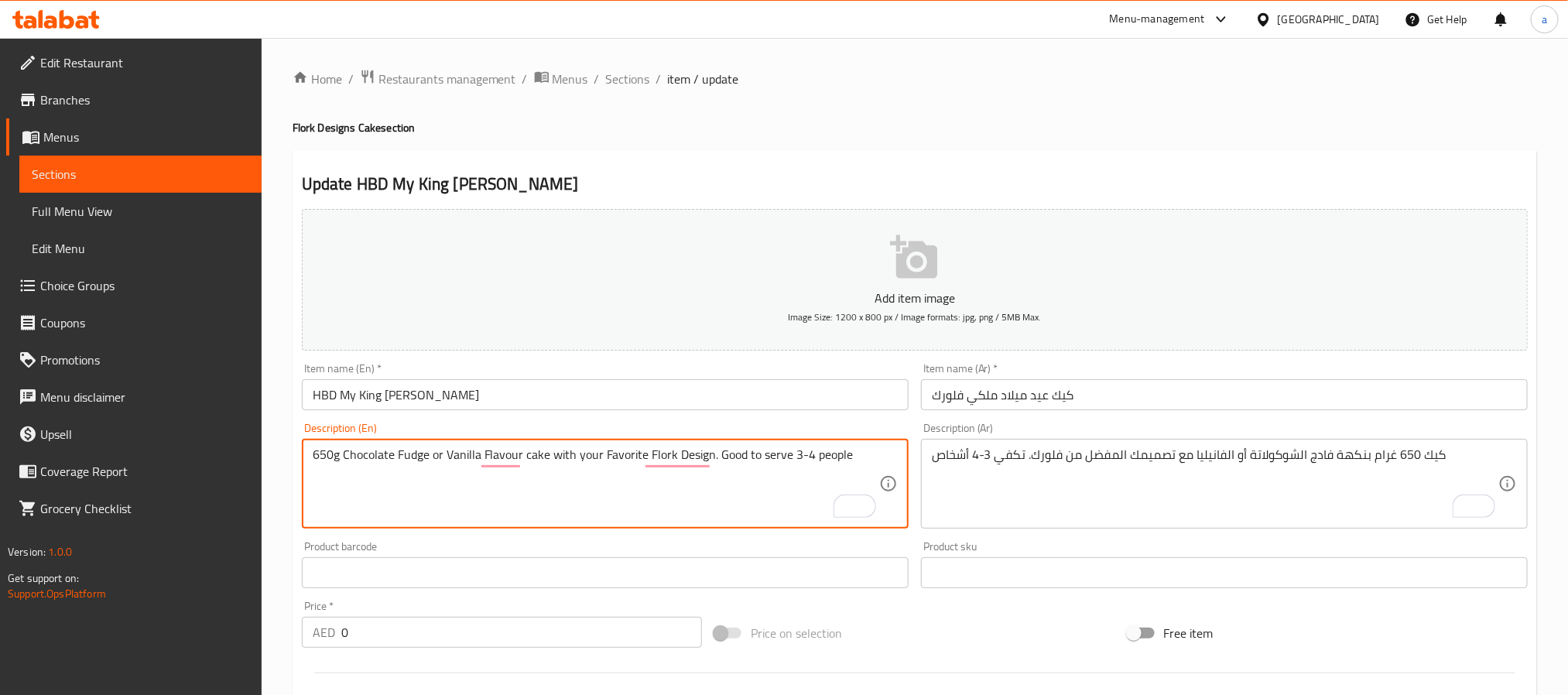
click at [997, 395] on input "كيك عيد ميلاد ملكي فلورك" at bounding box center [1225, 395] width 607 height 31
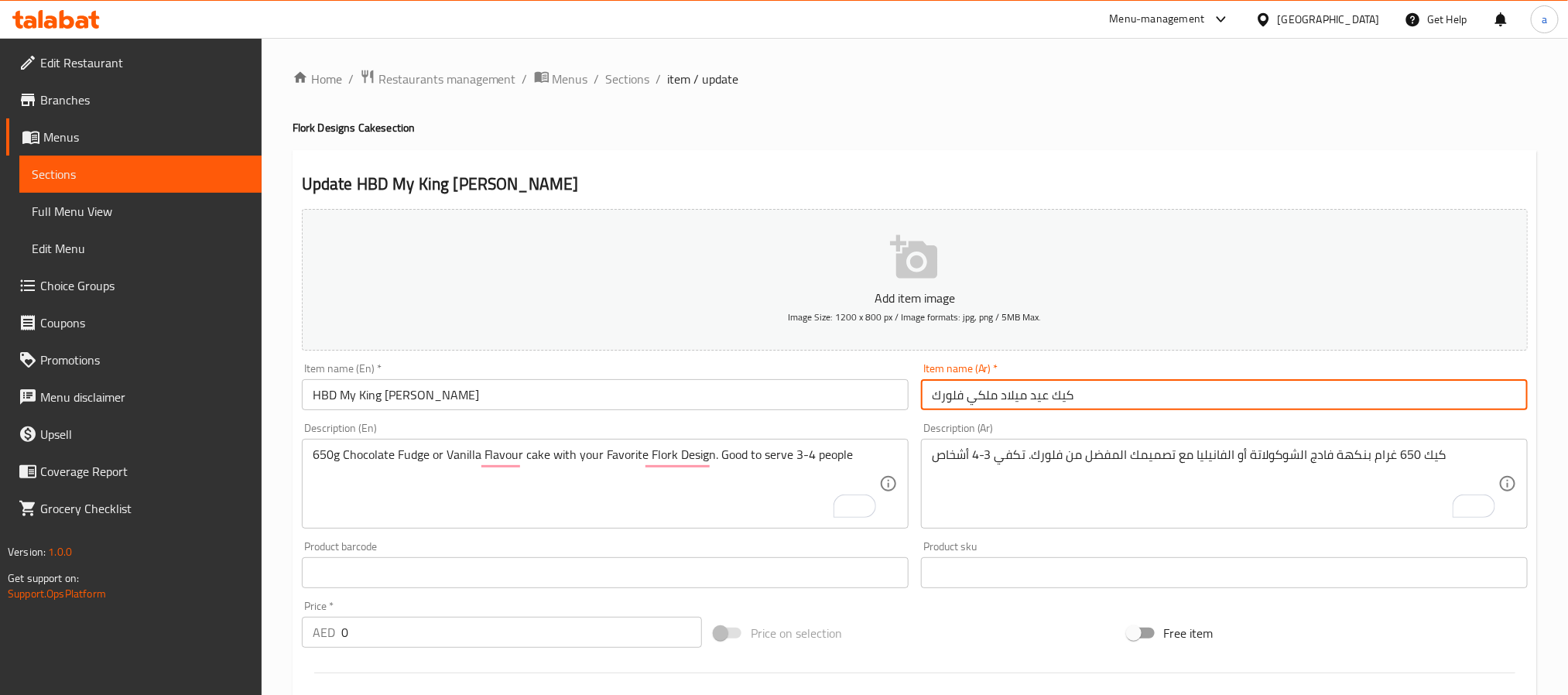
paste input "عيد ميلاد [PERSON_NAME]"
click at [1026, 400] on input "كيك عيد ميلاد ملكي فلورك" at bounding box center [1225, 395] width 607 height 31
drag, startPoint x: 999, startPoint y: 399, endPoint x: 1046, endPoint y: 399, distance: 47.0
click at [1046, 399] on input "كيك عيد ميلاد ملكي فلورك" at bounding box center [1225, 395] width 607 height 31
paste input "[PERSON_NAME]"
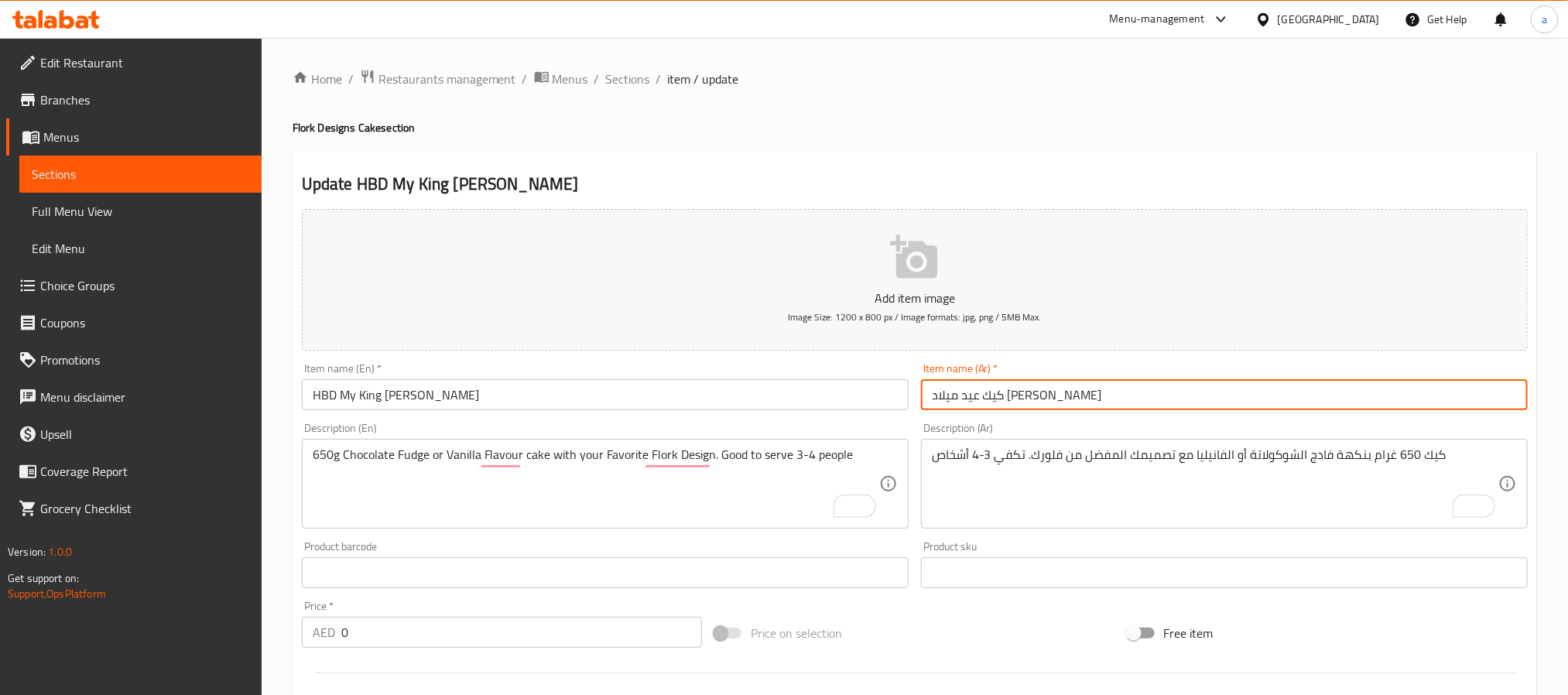
click at [1157, 396] on input "كيك عيد ميلاد [PERSON_NAME]" at bounding box center [1225, 395] width 607 height 31
type input "كيك عيد ميلاد [PERSON_NAME]"
click at [1163, 372] on div "Item name ([PERSON_NAME])   * [PERSON_NAME] ميلاد [PERSON_NAME] Item name (Ar) *" at bounding box center [1225, 387] width 607 height 48
click at [1096, 393] on input "كيك عيد ميلاد [PERSON_NAME]" at bounding box center [1225, 395] width 607 height 31
click at [1097, 393] on input "كيك عيد ميلاد [PERSON_NAME]" at bounding box center [1225, 395] width 607 height 31
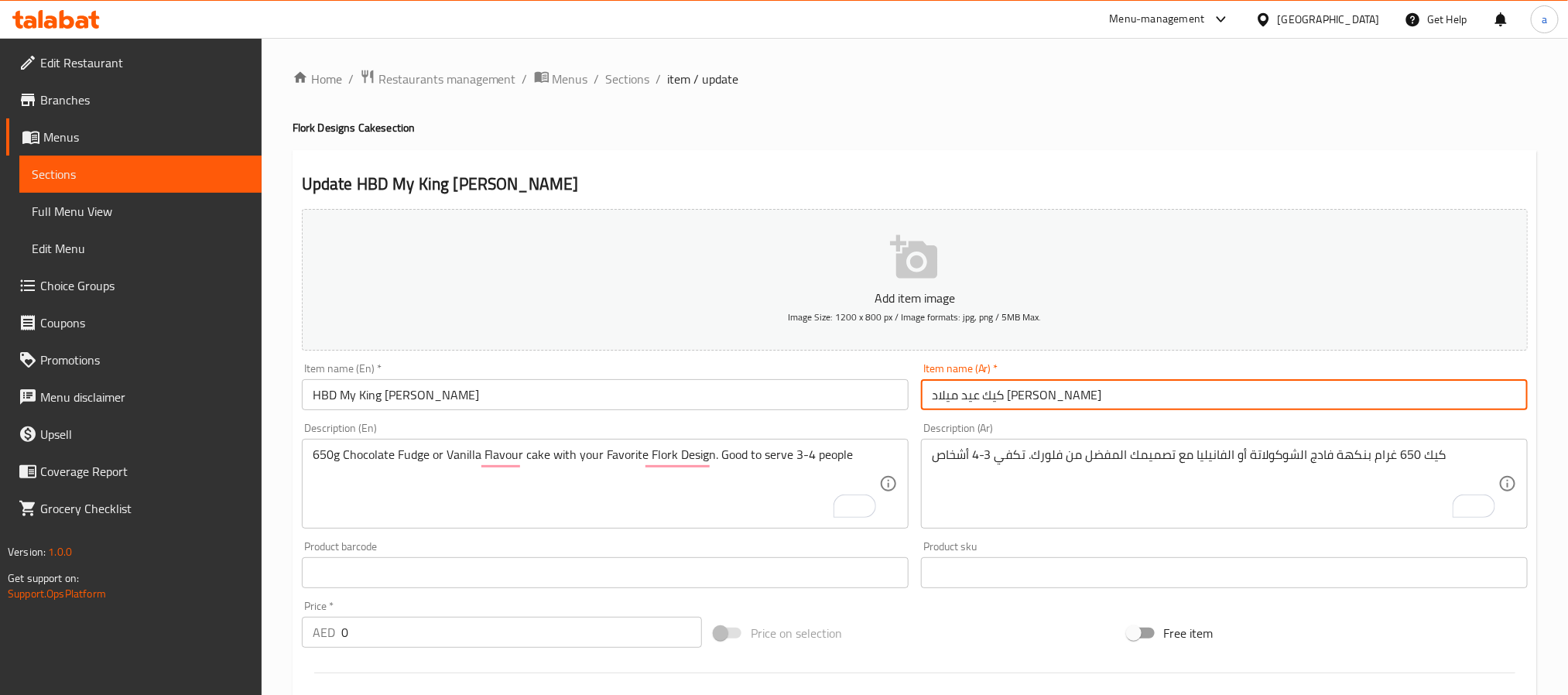
click at [1097, 393] on input "كيك عيد ميلاد [PERSON_NAME]" at bounding box center [1225, 395] width 607 height 31
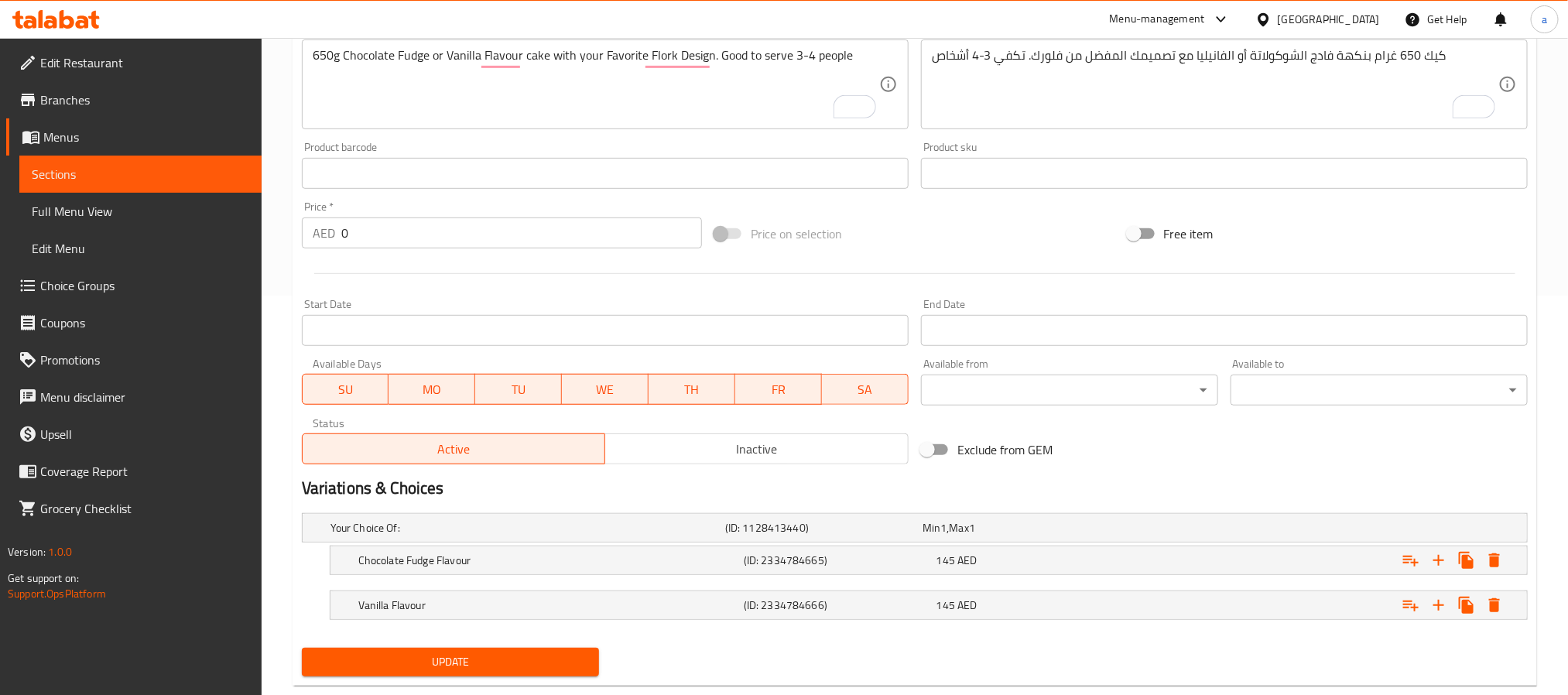
scroll to position [435, 0]
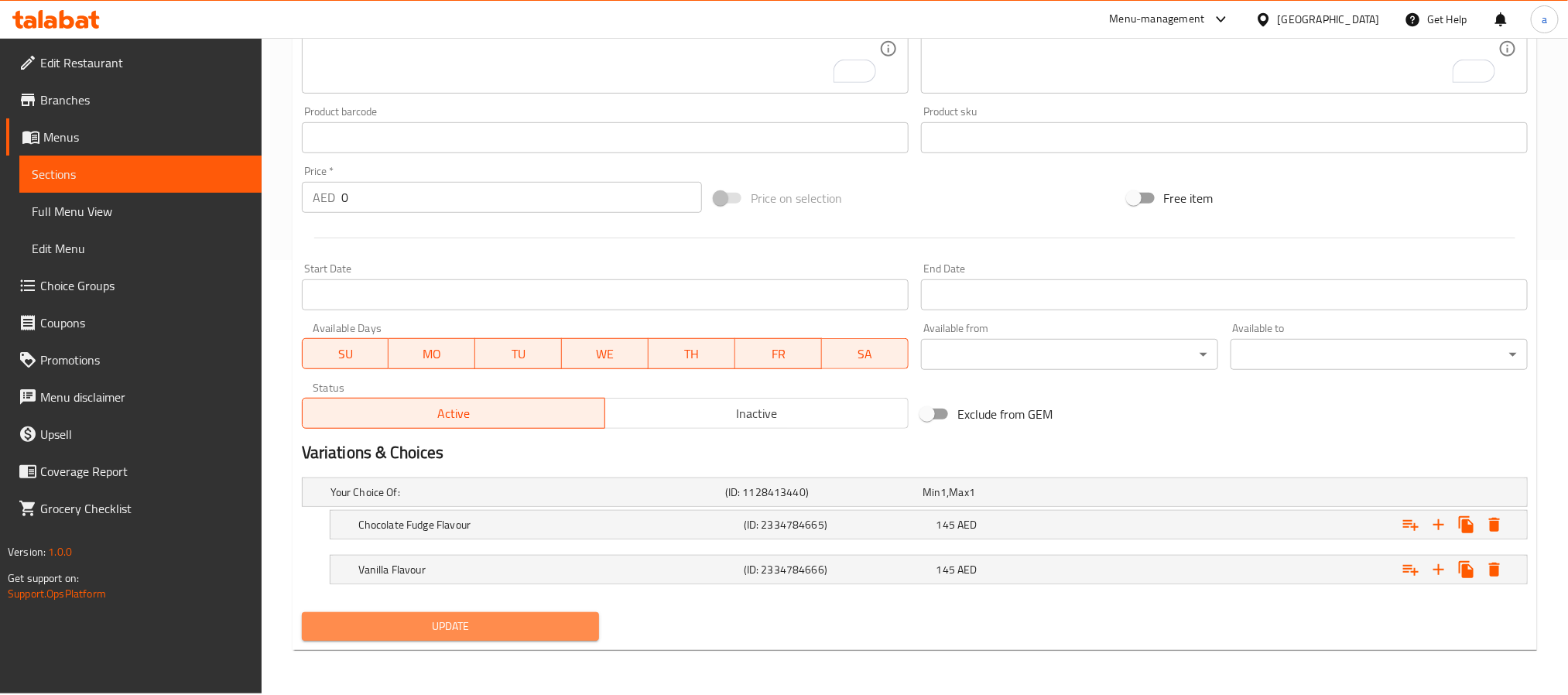
click at [508, 630] on span "Update" at bounding box center [450, 627] width 272 height 20
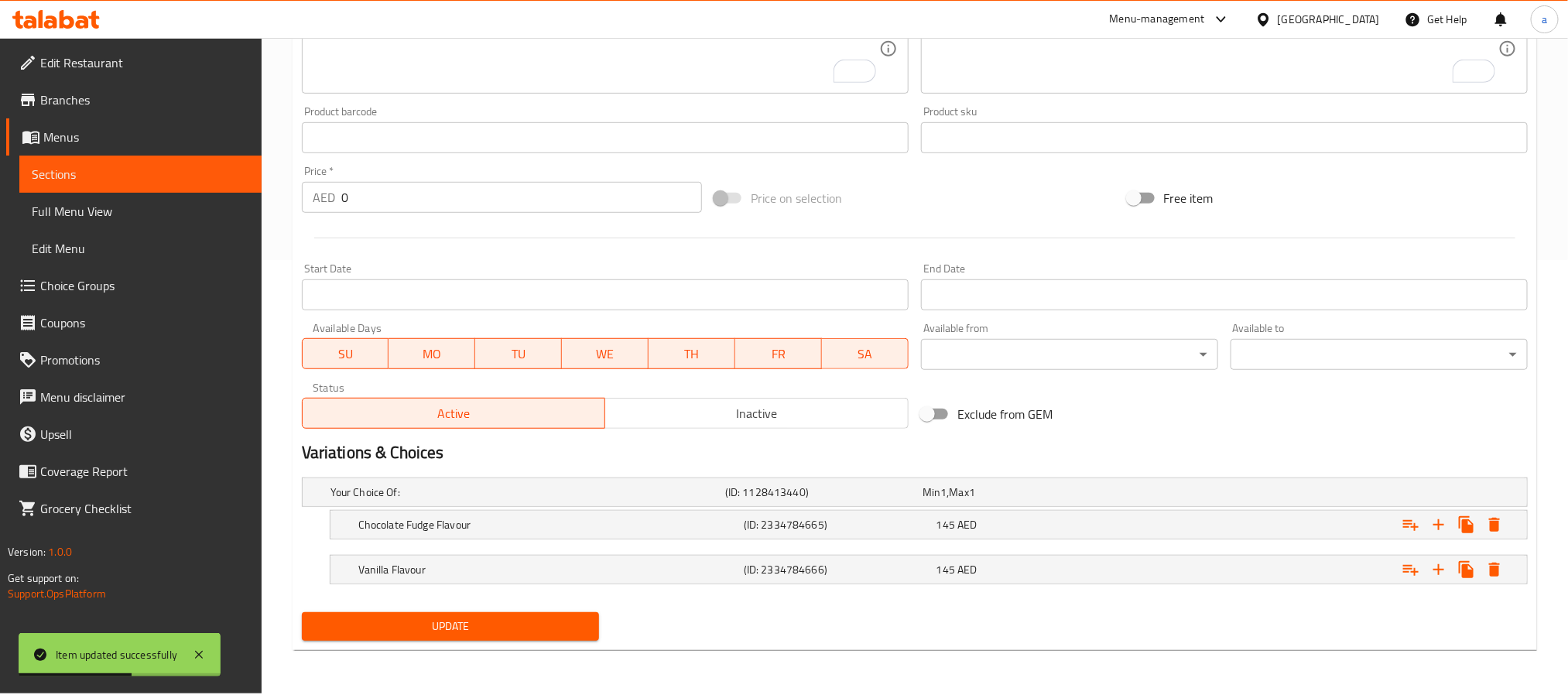
click at [511, 625] on span "Update" at bounding box center [450, 627] width 272 height 20
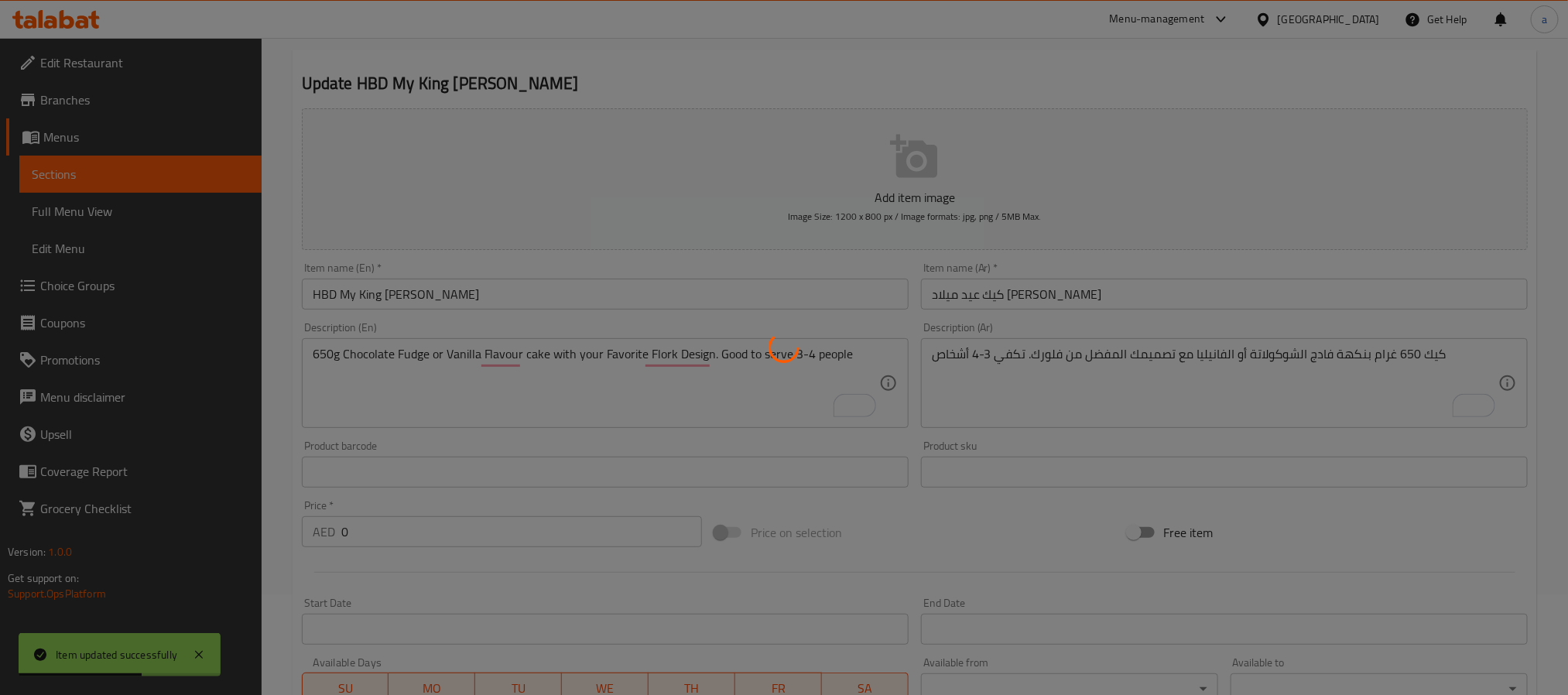
scroll to position [0, 0]
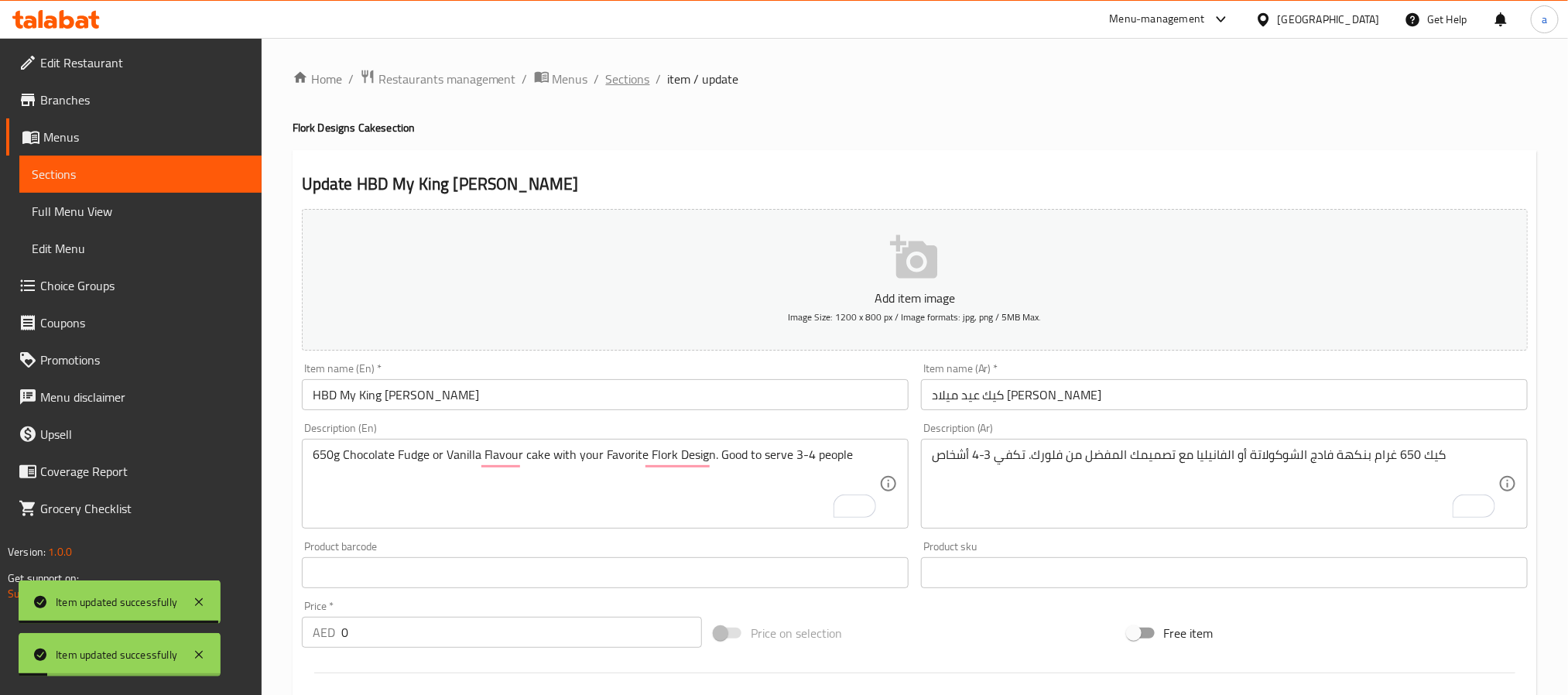
click at [634, 79] on span "Sections" at bounding box center [628, 79] width 44 height 19
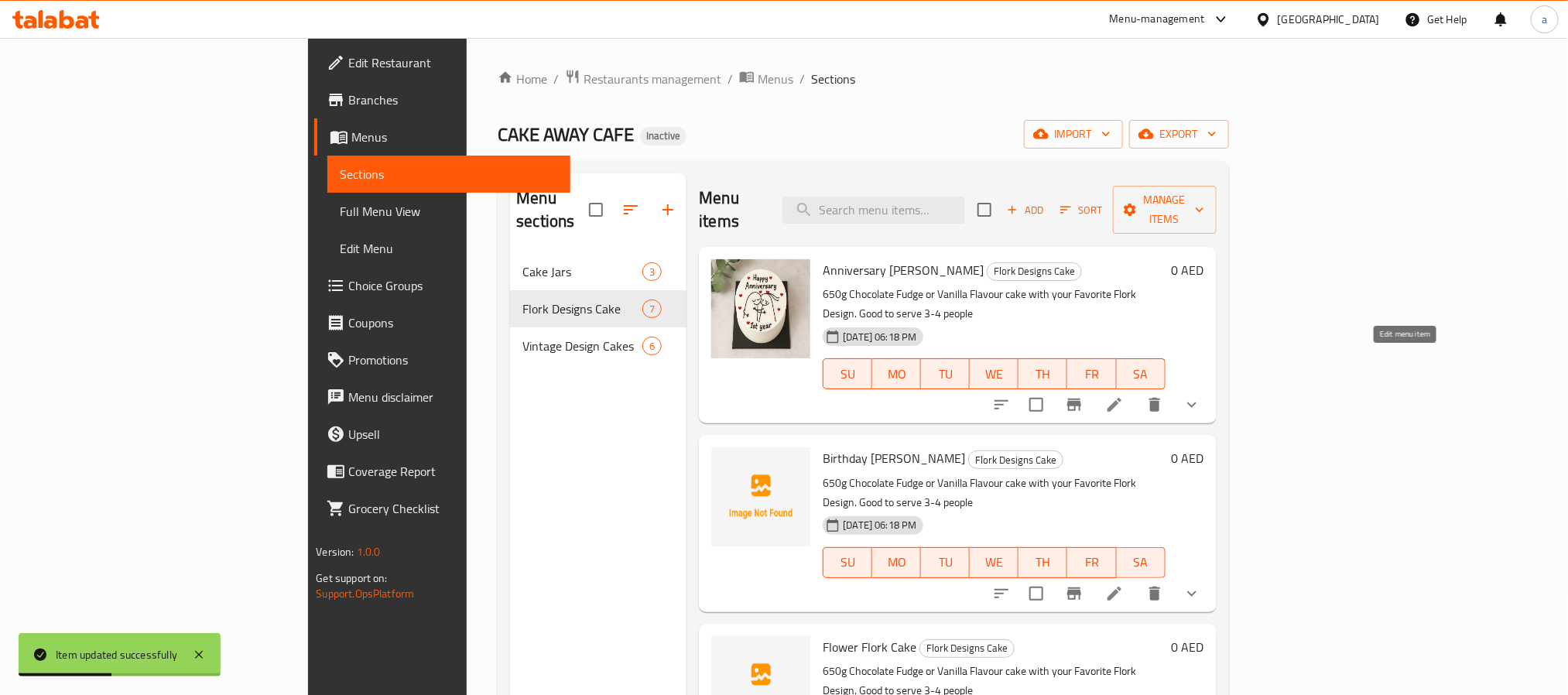
click at [1124, 396] on icon at bounding box center [1114, 405] width 19 height 19
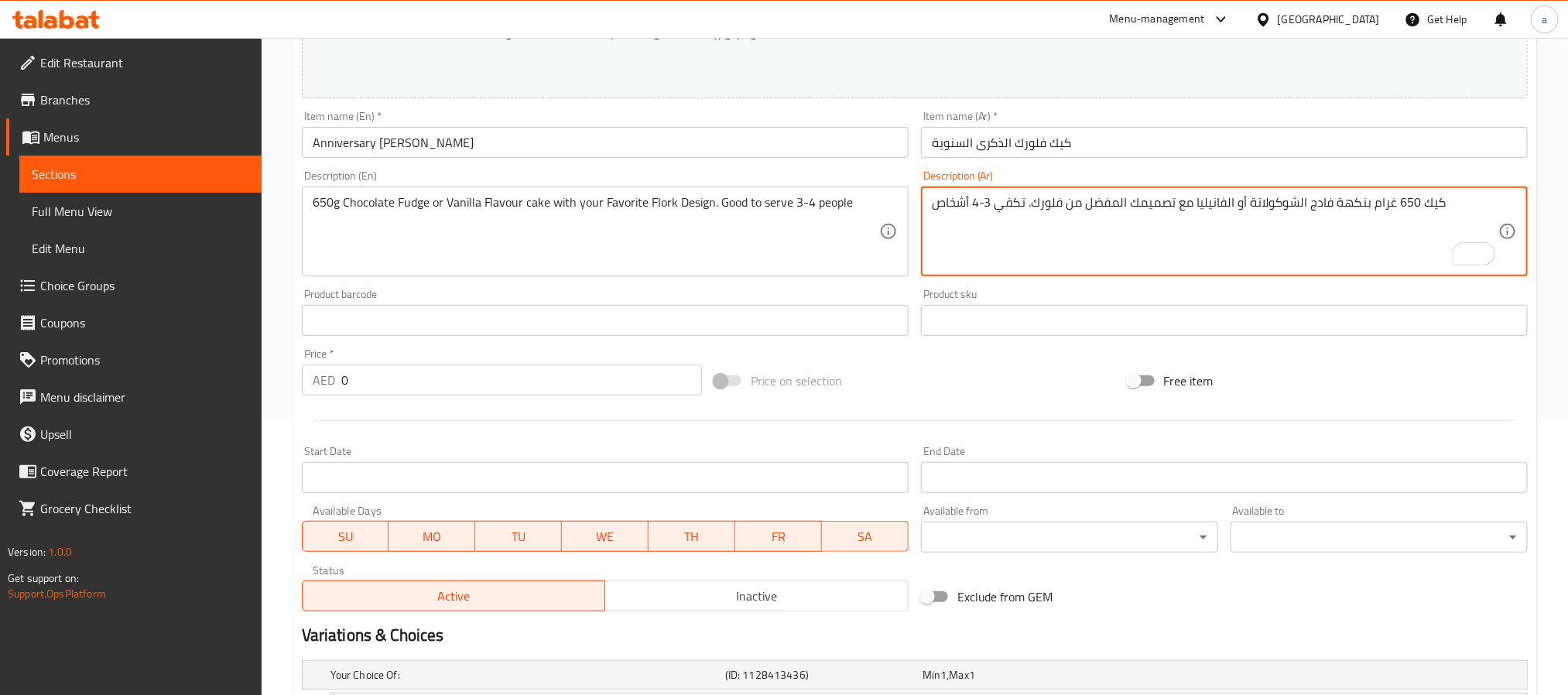
scroll to position [457, 0]
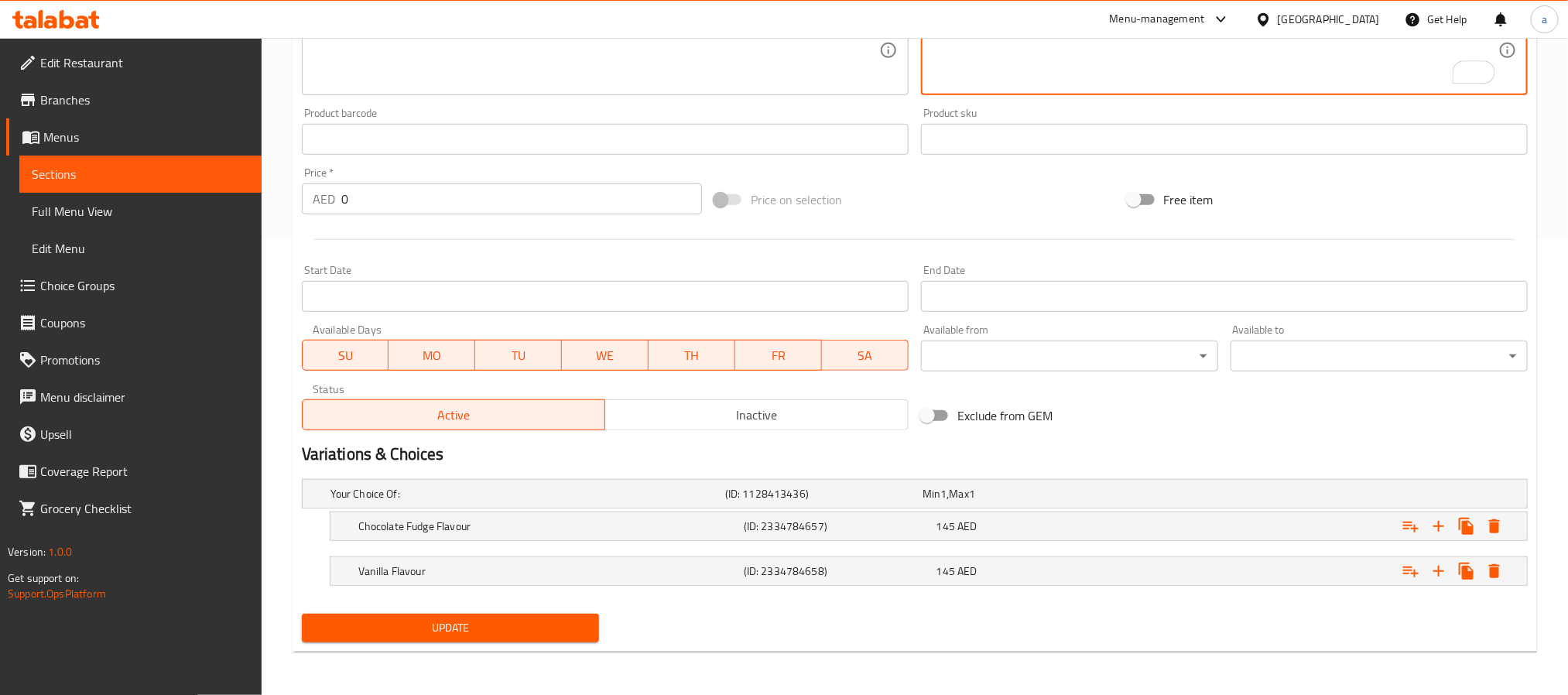
type textarea "كيك 650 غرام بنكهة فادج الشوكولاتة أو الفانيليا مع تصميمك المفضل من فلورك. تكفي…"
click at [507, 618] on span "Update" at bounding box center [450, 628] width 272 height 20
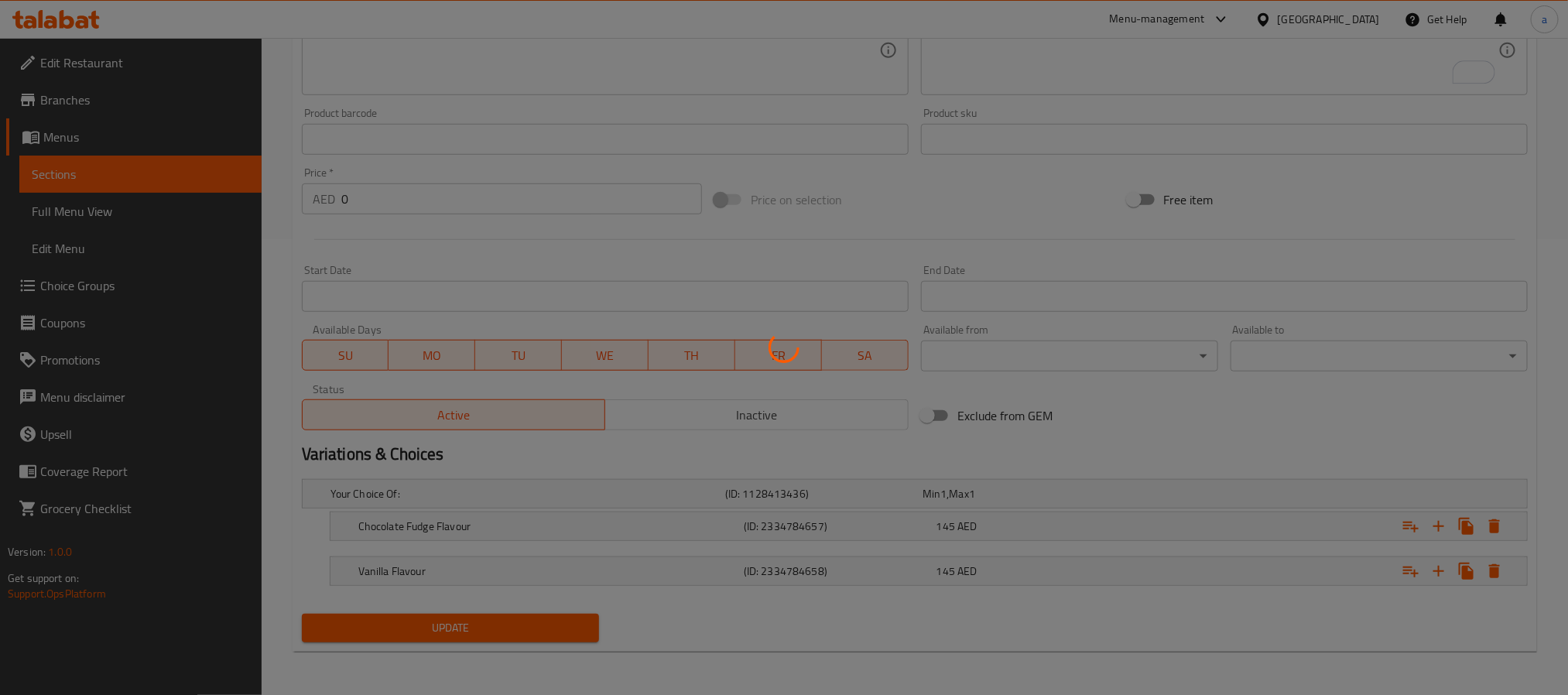
scroll to position [0, 0]
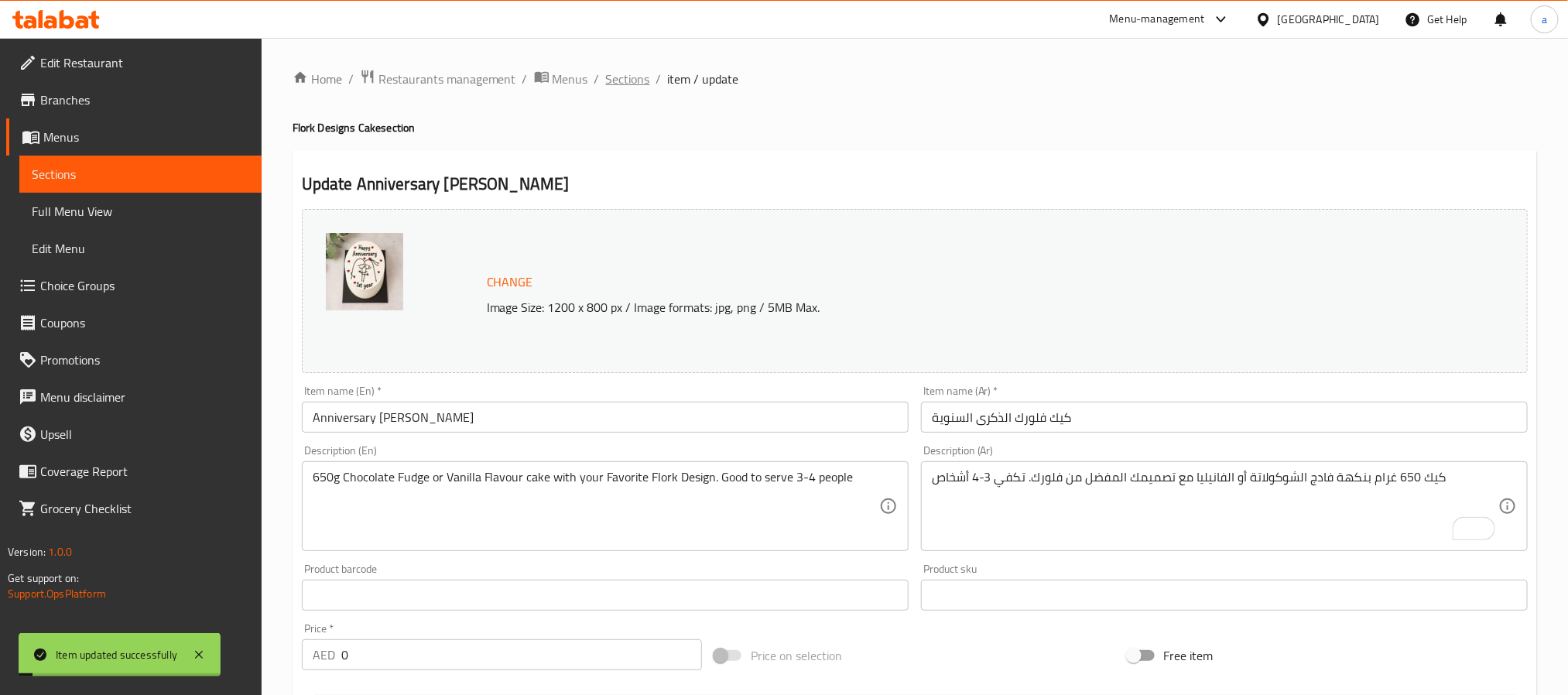
click at [636, 79] on span "Sections" at bounding box center [628, 79] width 44 height 19
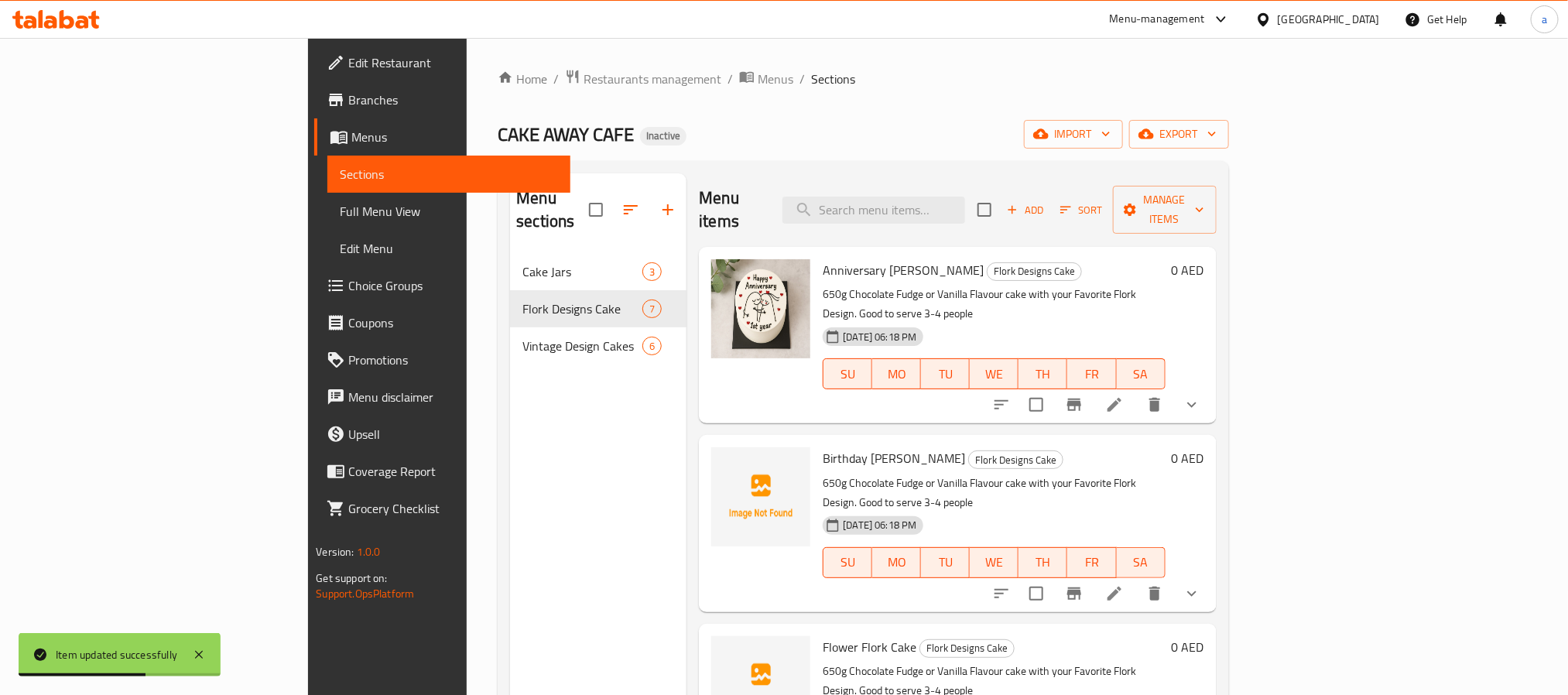
scroll to position [116, 0]
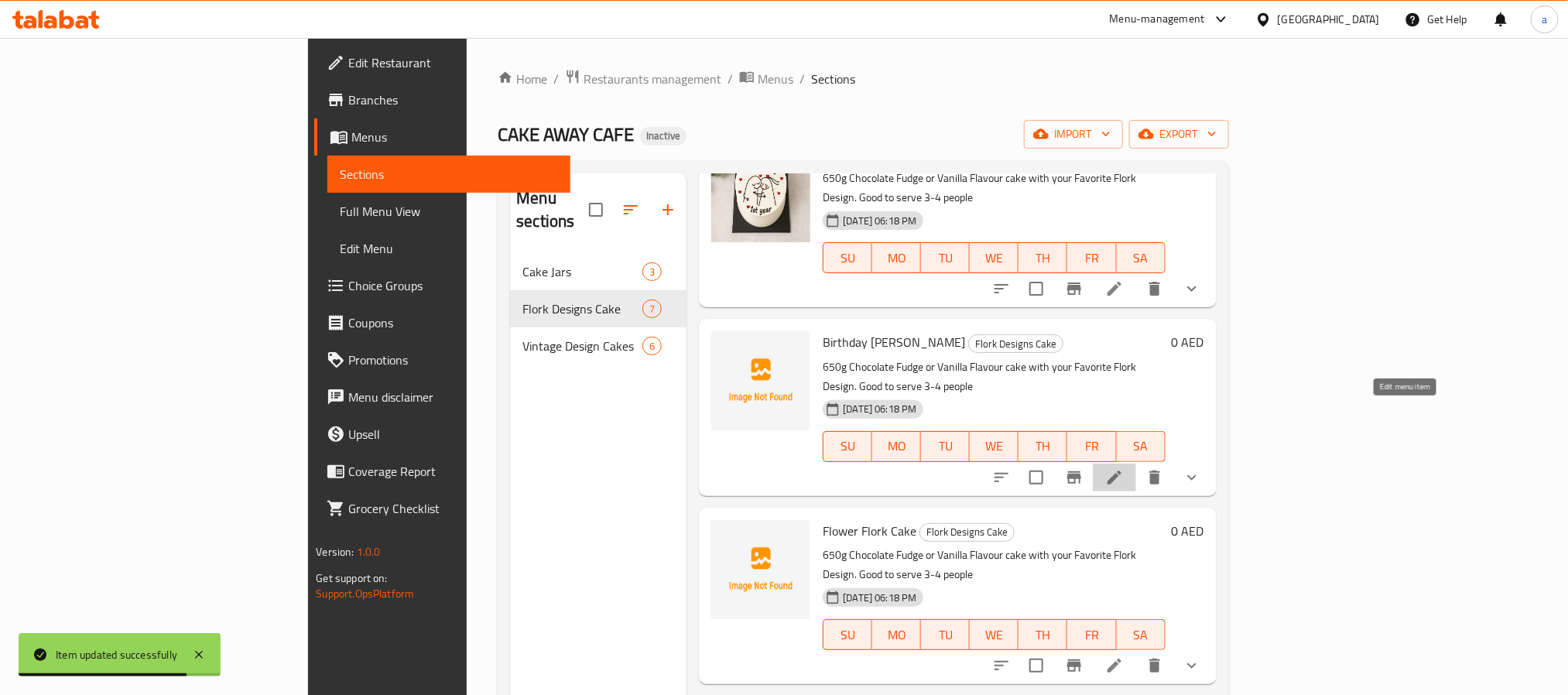
click at [1121, 470] on icon at bounding box center [1114, 477] width 14 height 14
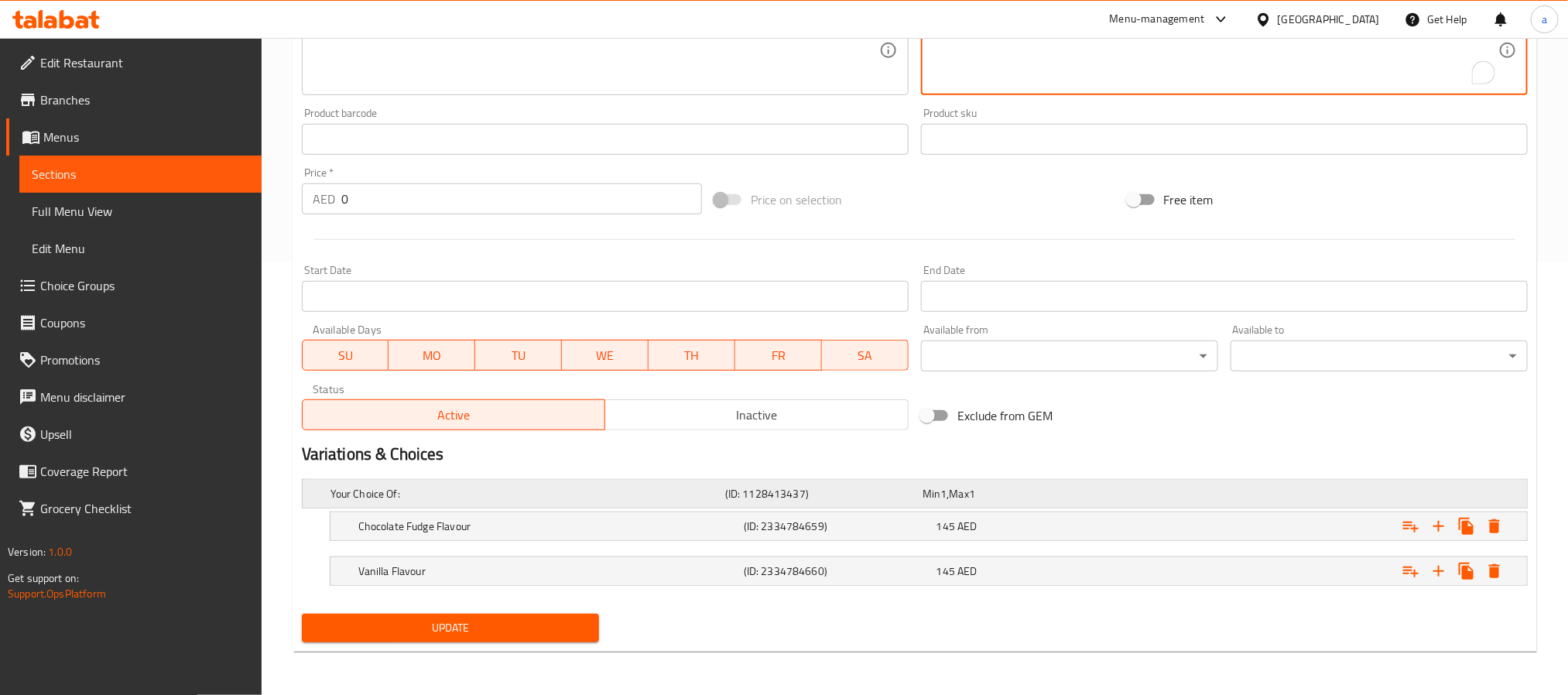
scroll to position [435, 0]
type textarea "كيك 650 غرام بنكهة فادج الشوكولاتة أو الفانيليا مع تصميمك المفضل من فلورك. تكفي…"
click at [505, 620] on span "Update" at bounding box center [450, 628] width 272 height 20
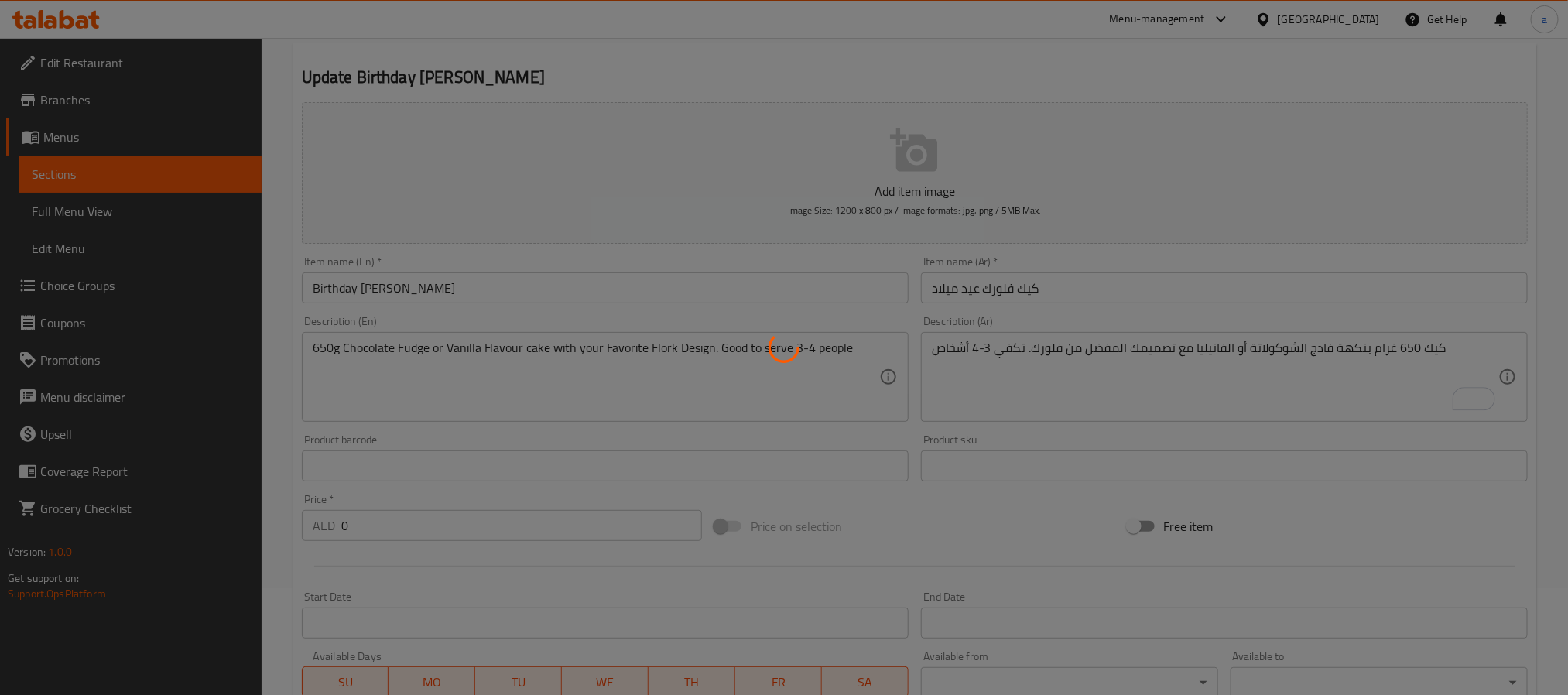
scroll to position [0, 0]
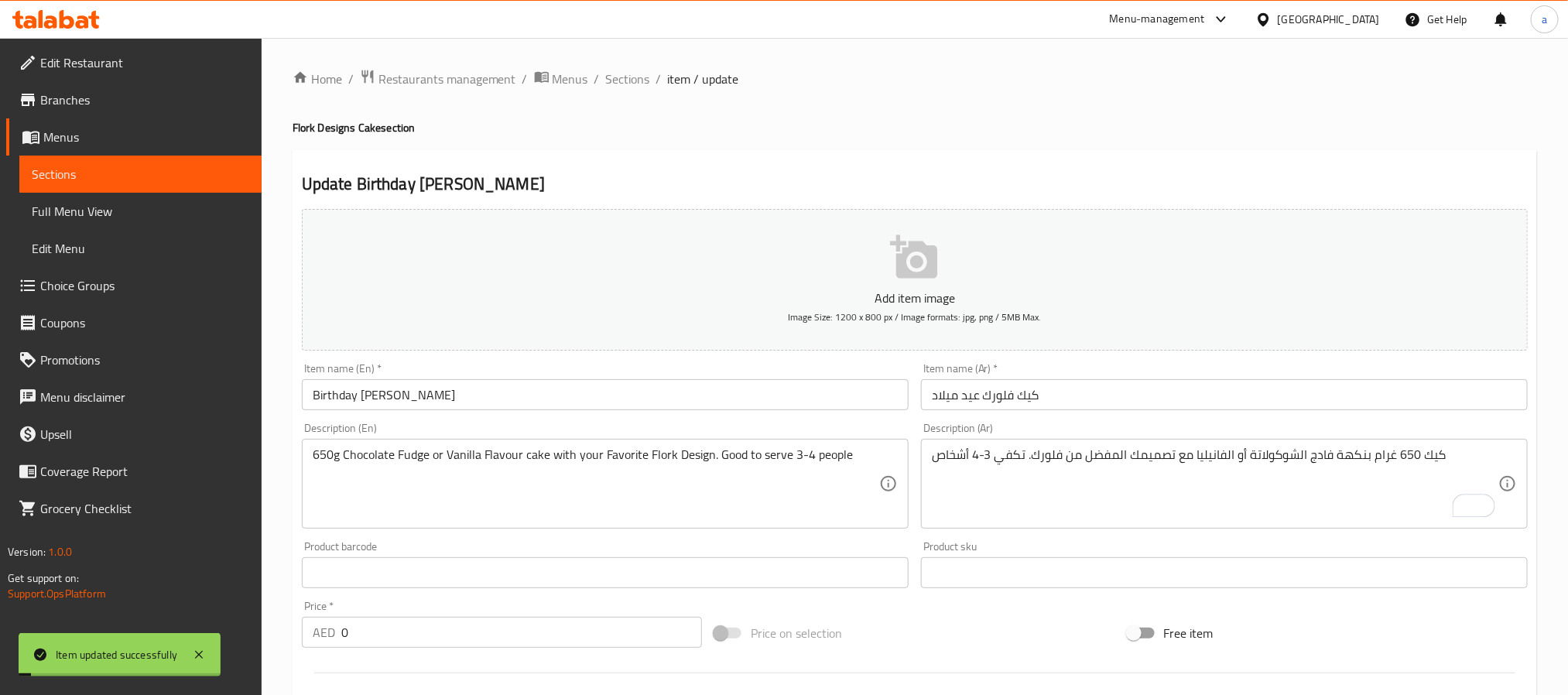
click at [623, 70] on span "Sections" at bounding box center [628, 79] width 44 height 19
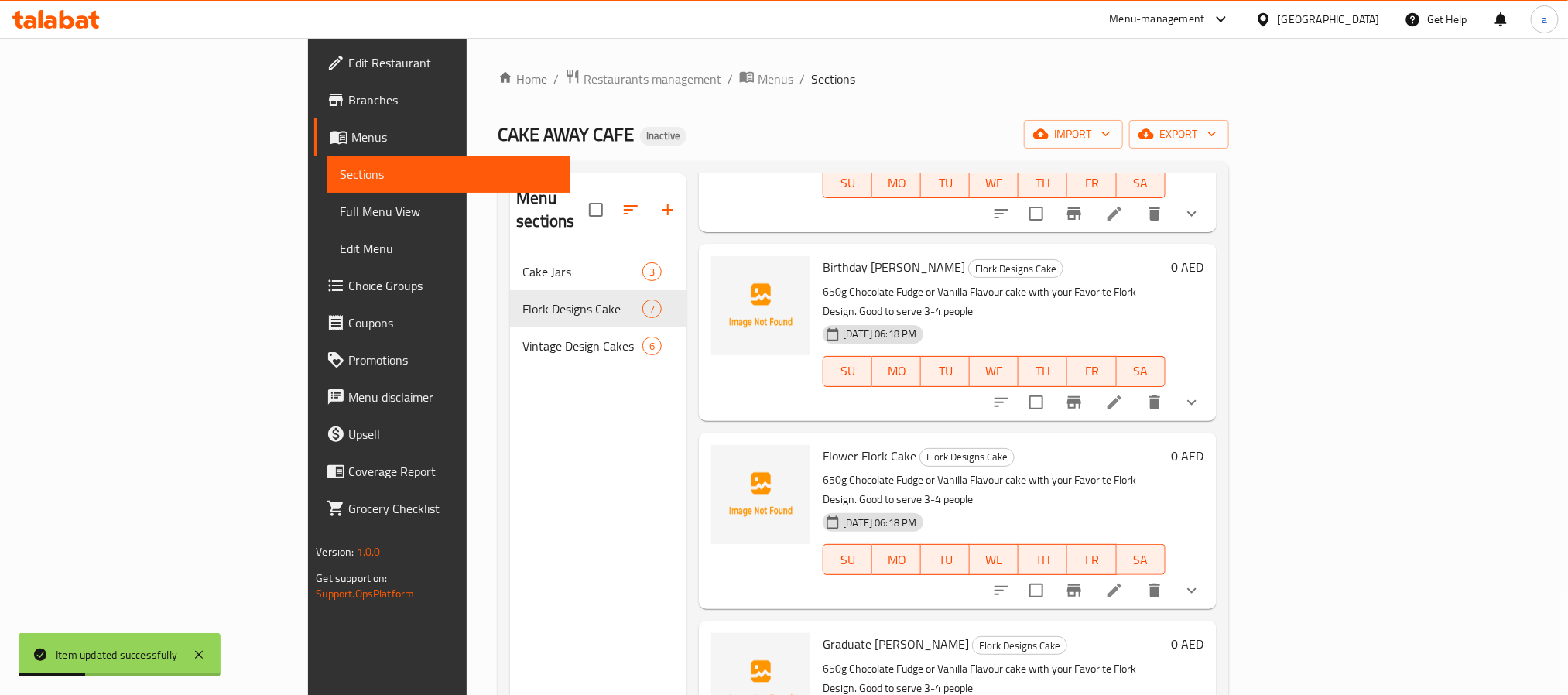
scroll to position [232, 0]
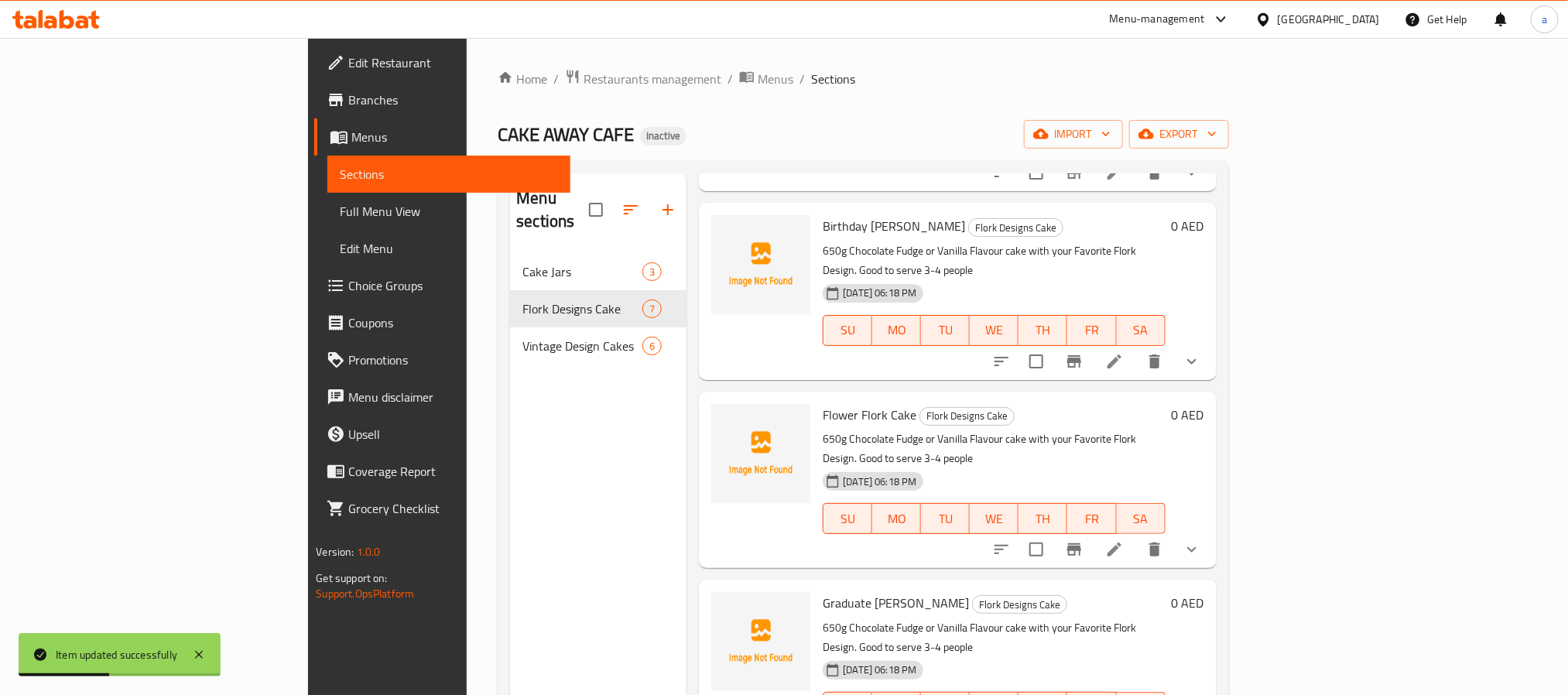
click at [1124, 540] on icon at bounding box center [1114, 549] width 19 height 19
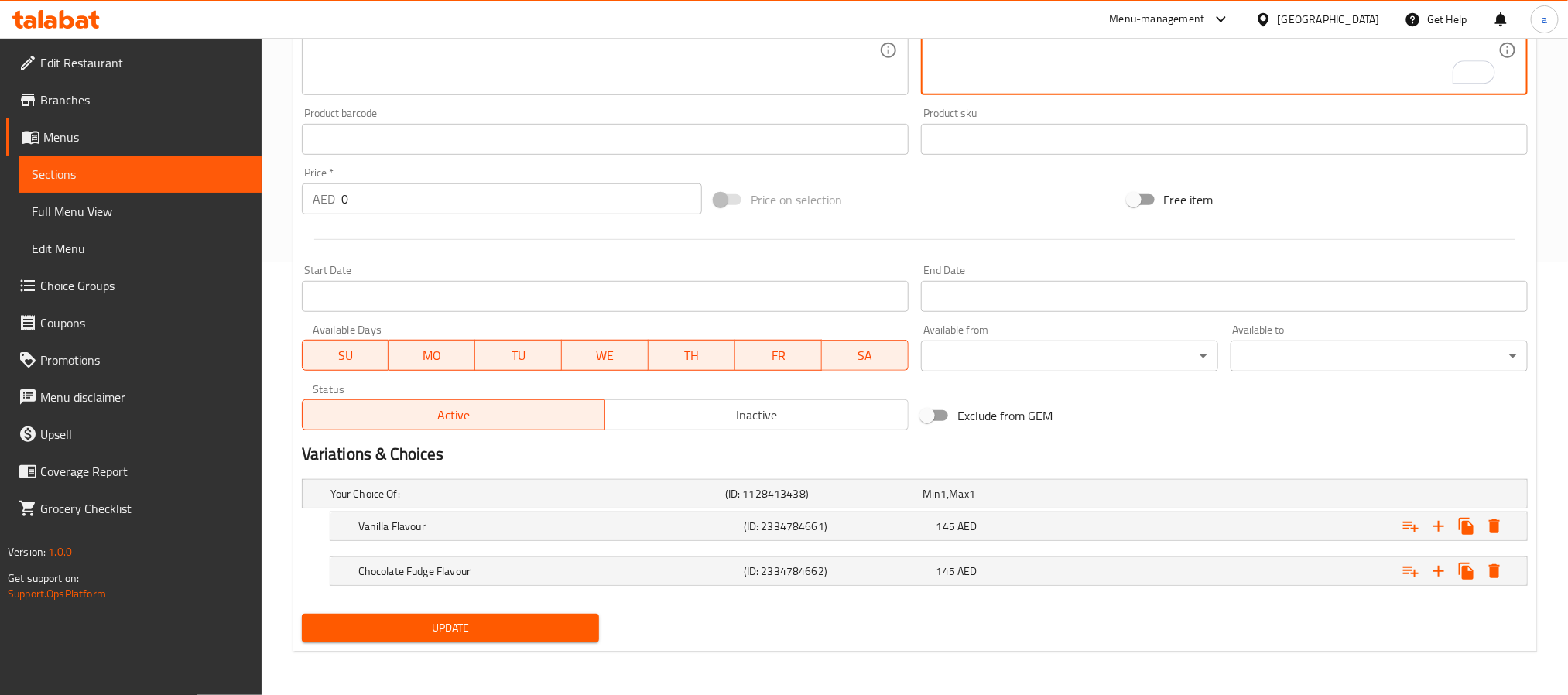
type textarea "كيك 650 غرام بنكهة فادج الشوكولاتة أو الفانيليا مع تصميمك المفضل من فلورك. تكفي…"
click at [476, 628] on span "Update" at bounding box center [450, 628] width 272 height 20
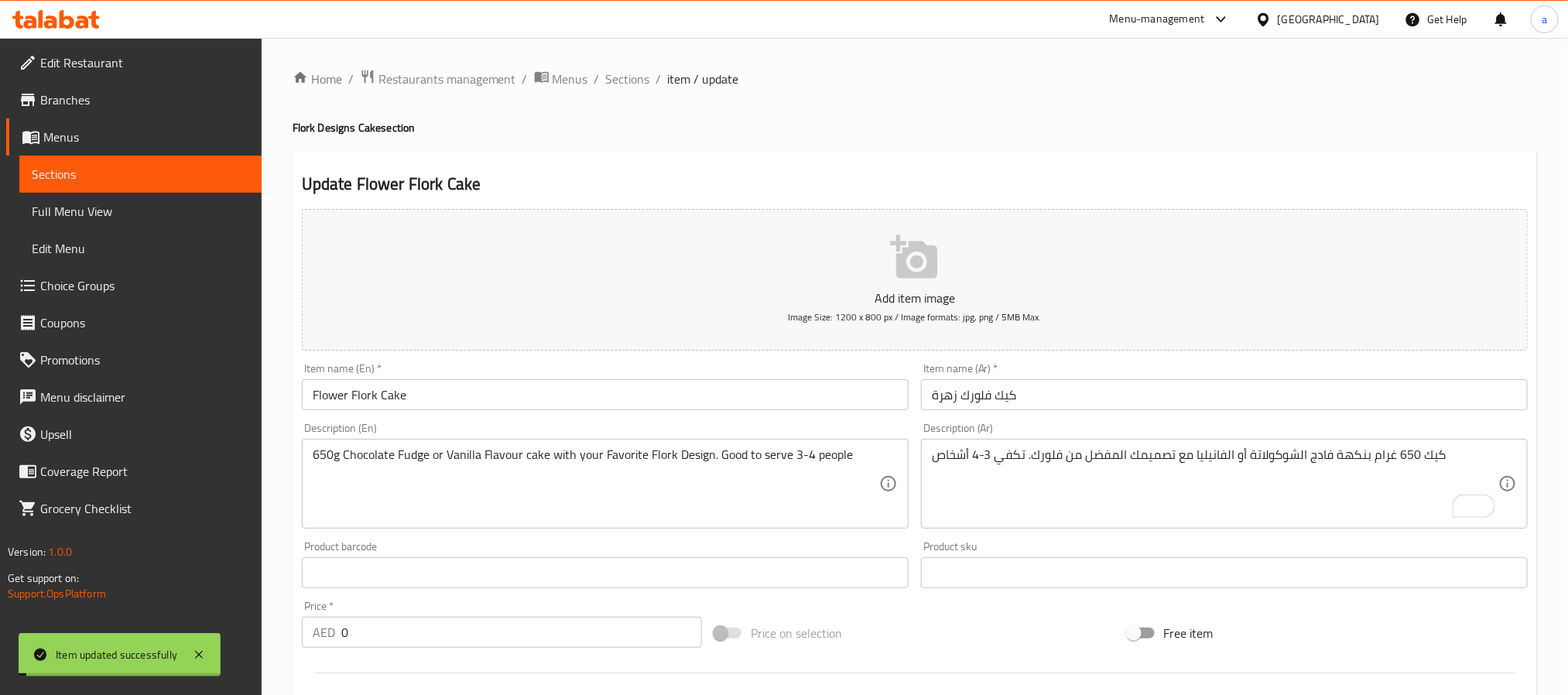
click at [614, 73] on span "Sections" at bounding box center [628, 79] width 44 height 19
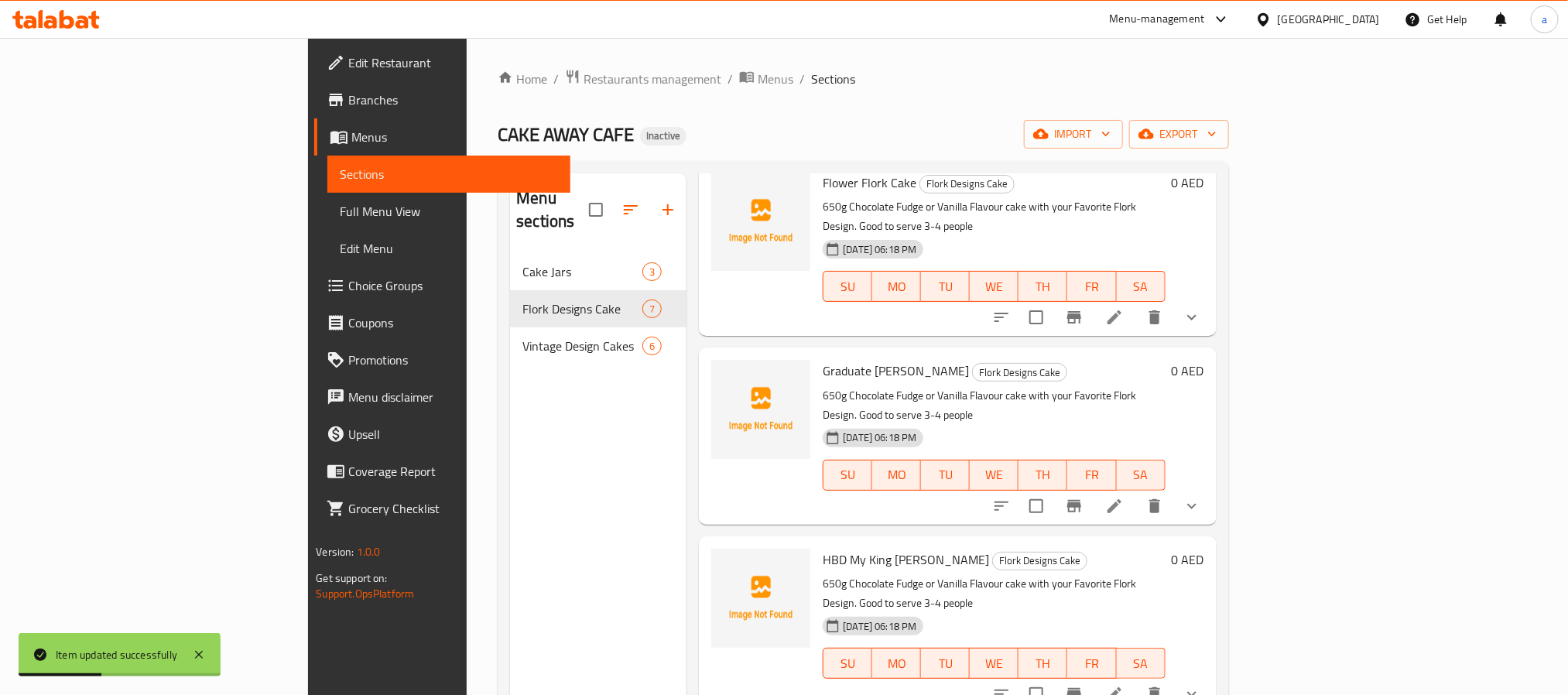
scroll to position [525, 0]
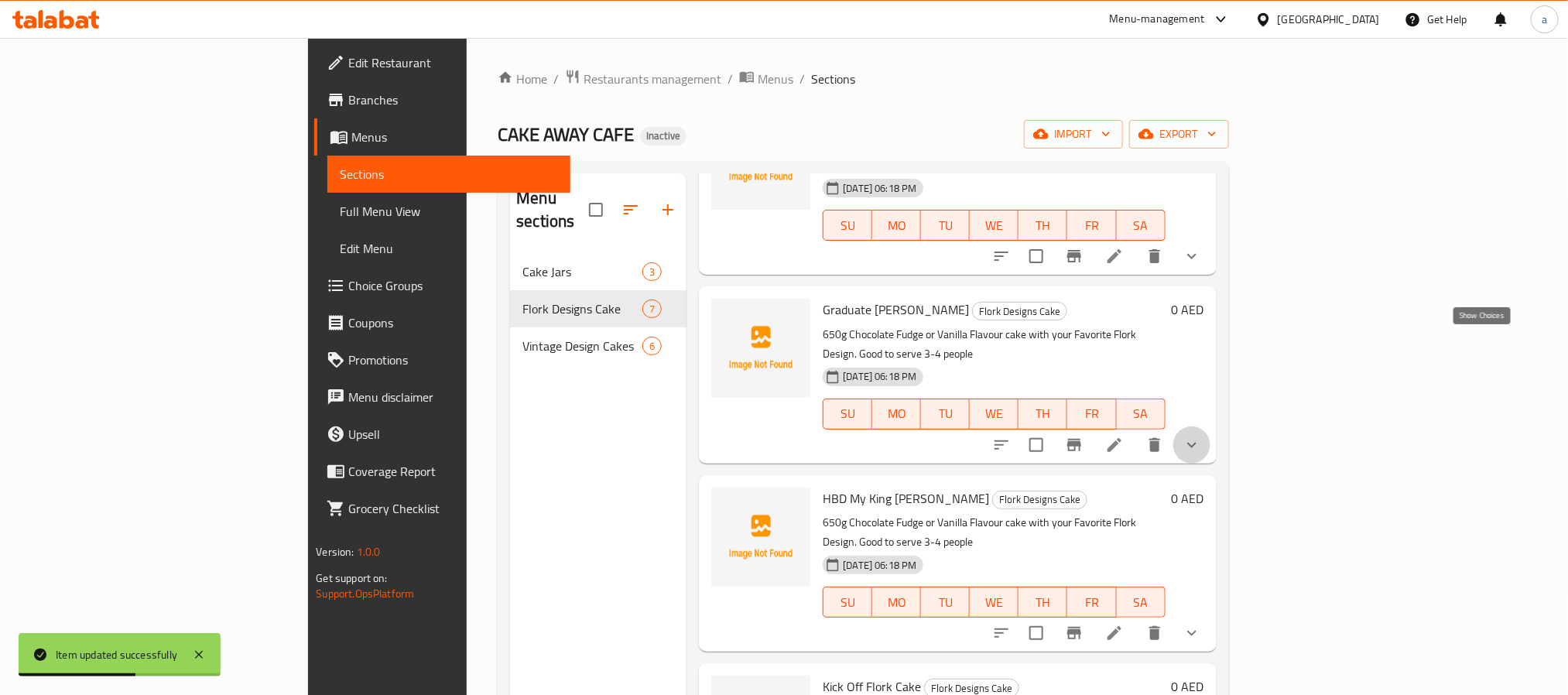
click at [1201, 436] on icon "show more" at bounding box center [1192, 445] width 19 height 19
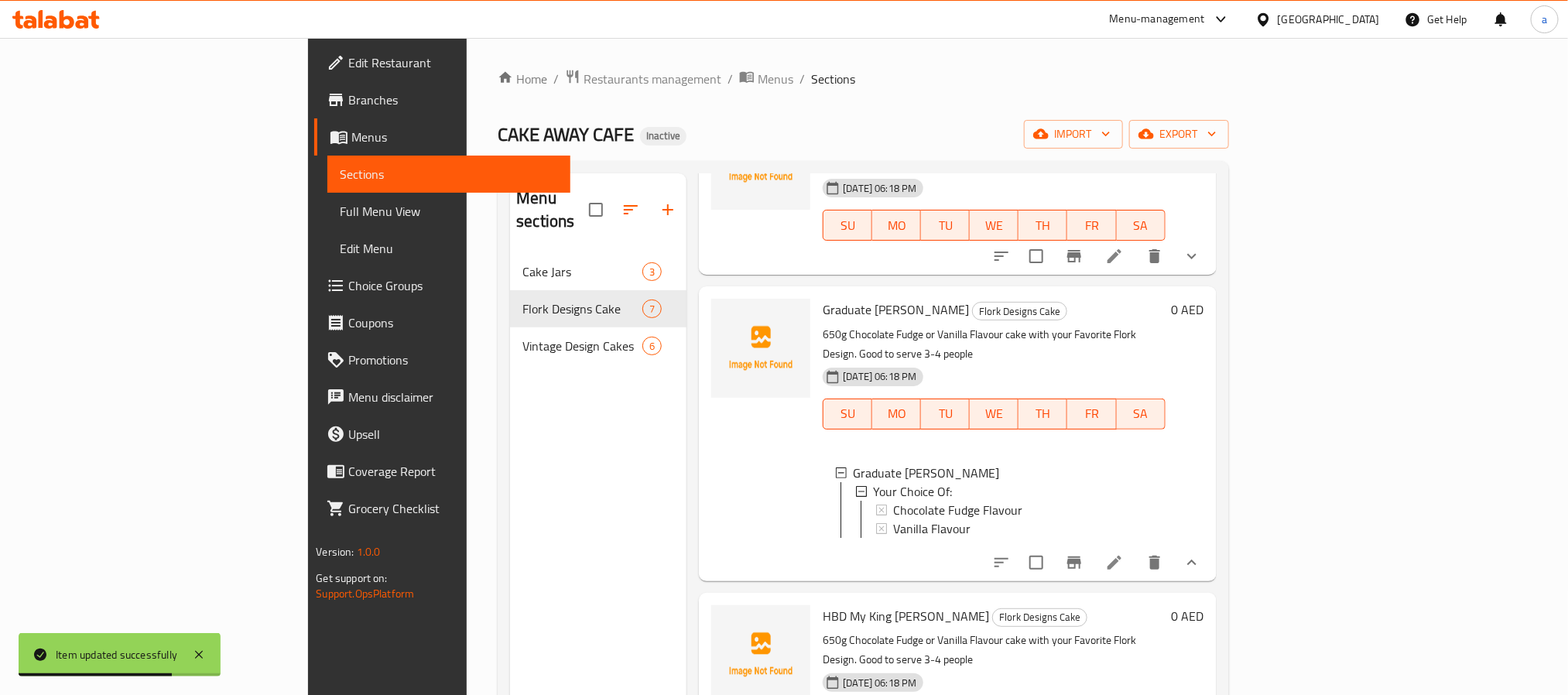
click at [1201, 553] on icon "show more" at bounding box center [1192, 562] width 19 height 19
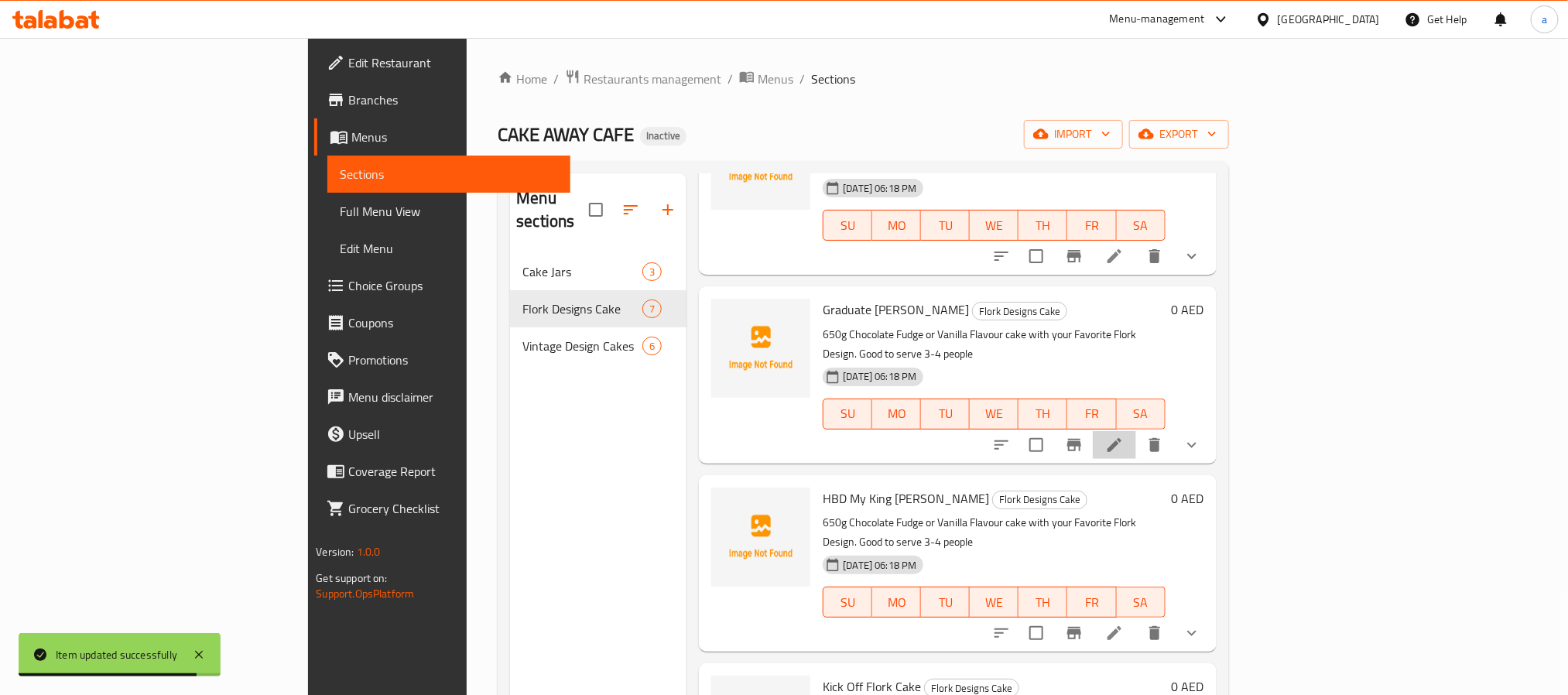
click at [1136, 431] on li at bounding box center [1114, 445] width 43 height 28
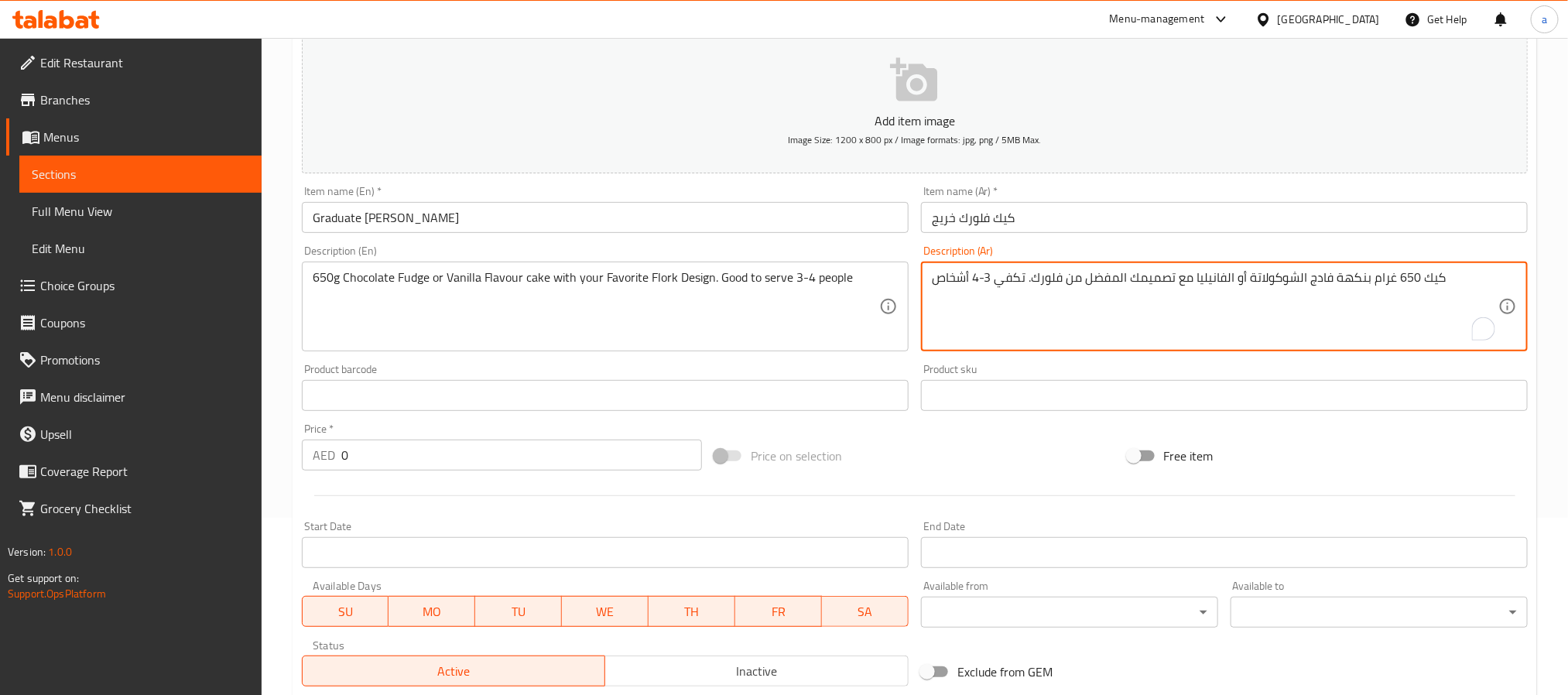
scroll to position [435, 0]
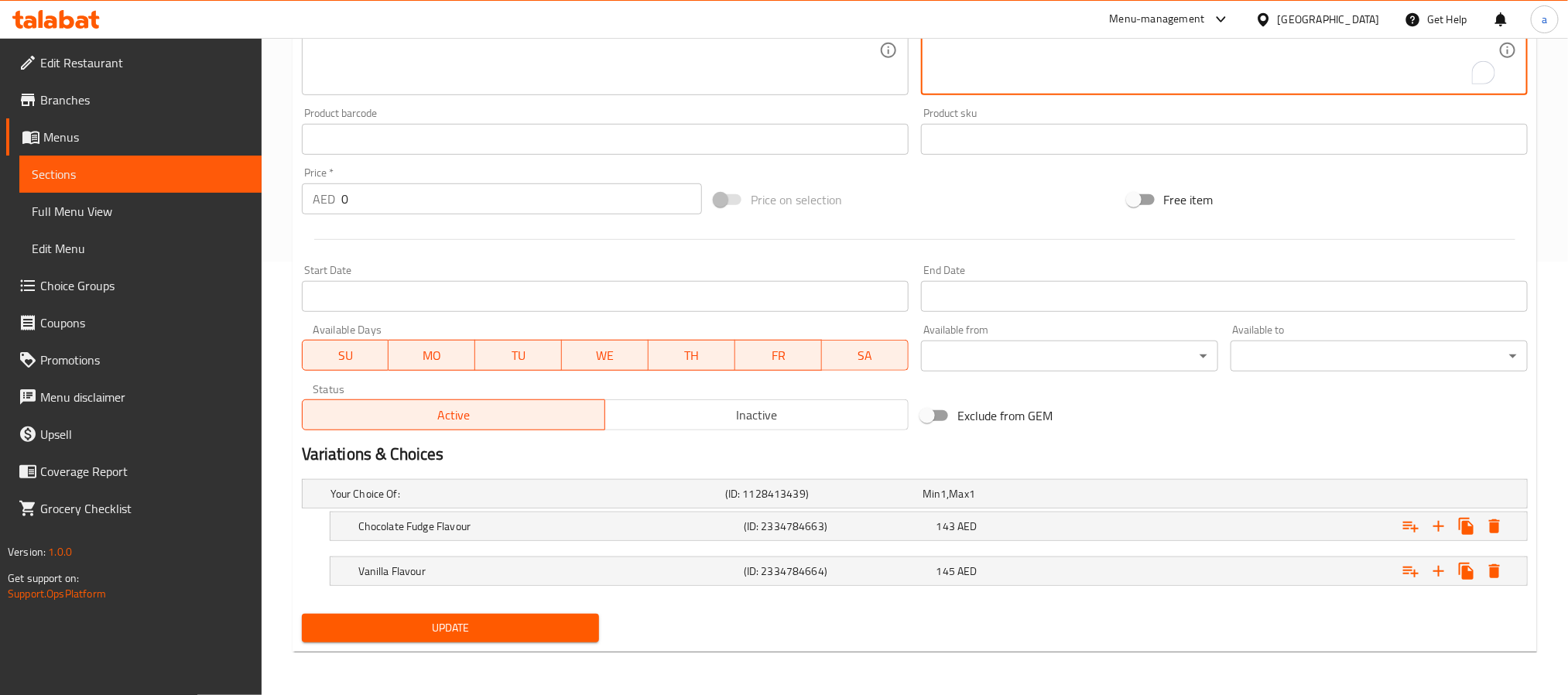
type textarea "كيك 650 غرام بنكهة فادج الشوكولاتة أو الفانيليا مع تصميمك المفضل من فلورك. تكفي…"
click at [502, 620] on span "Update" at bounding box center [450, 628] width 272 height 20
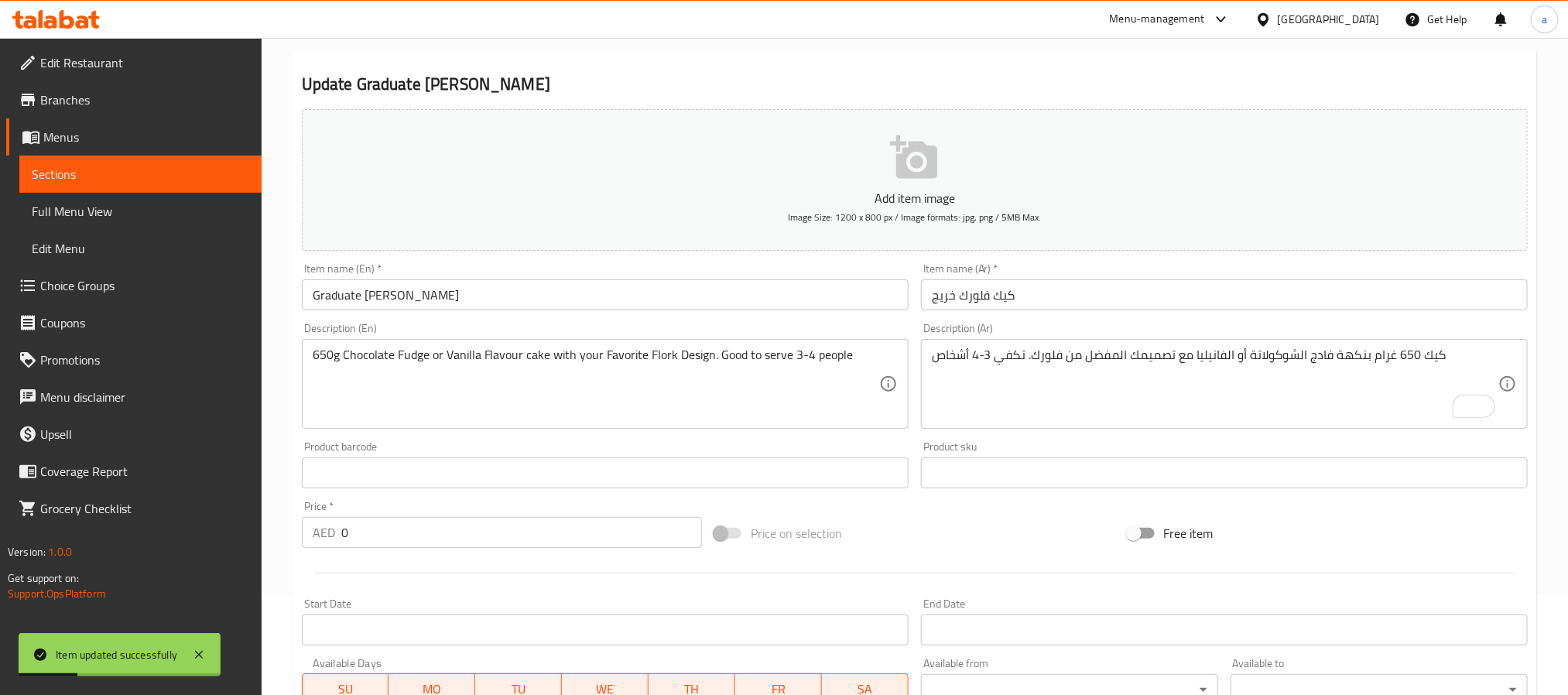
scroll to position [0, 0]
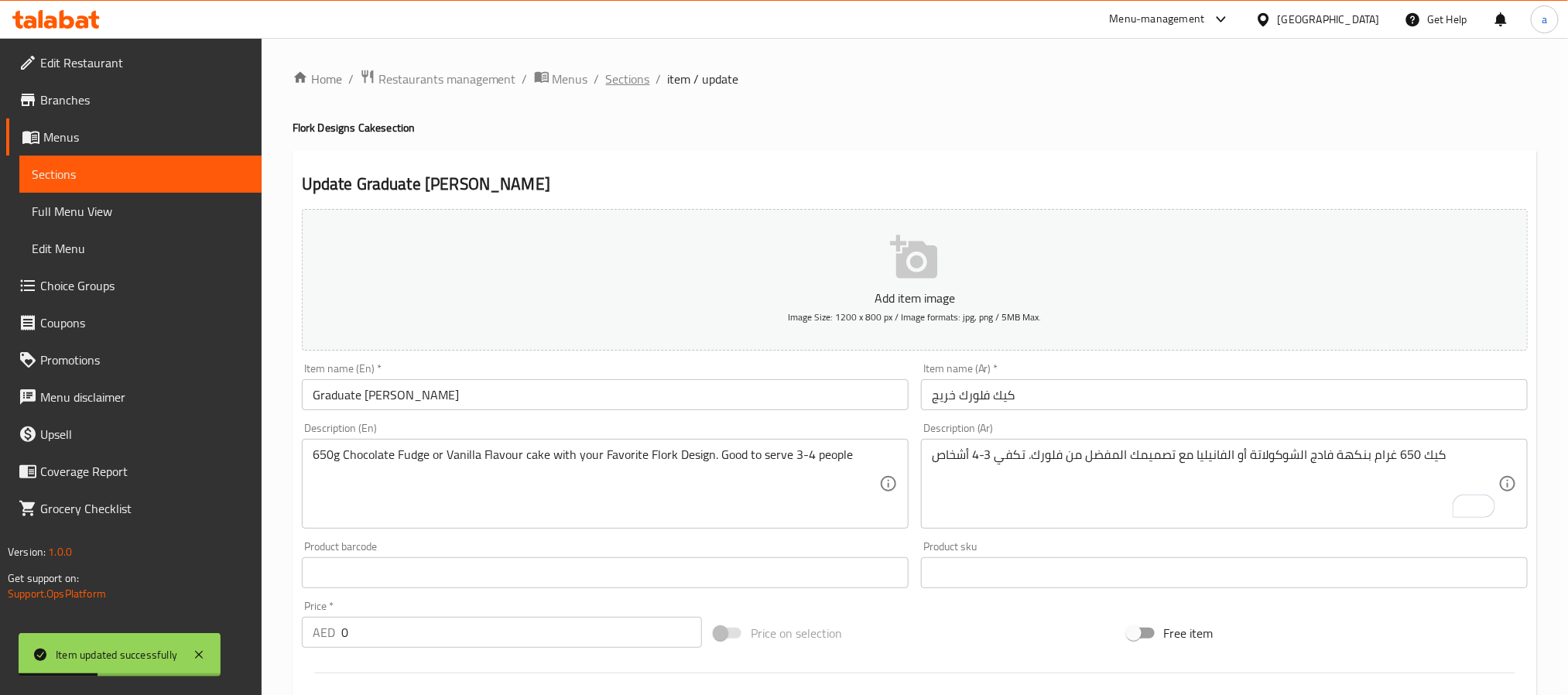
click at [611, 76] on span "Sections" at bounding box center [628, 79] width 44 height 19
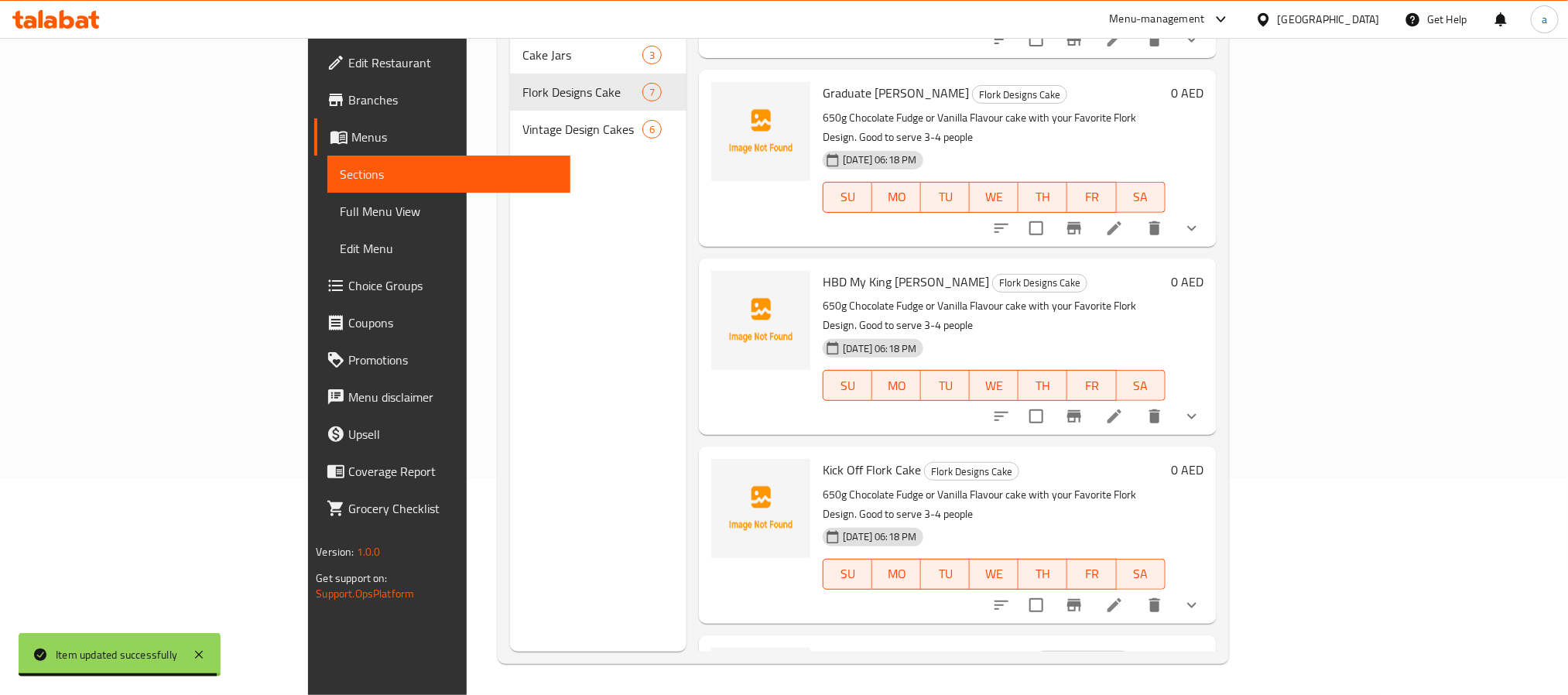
scroll to position [101, 0]
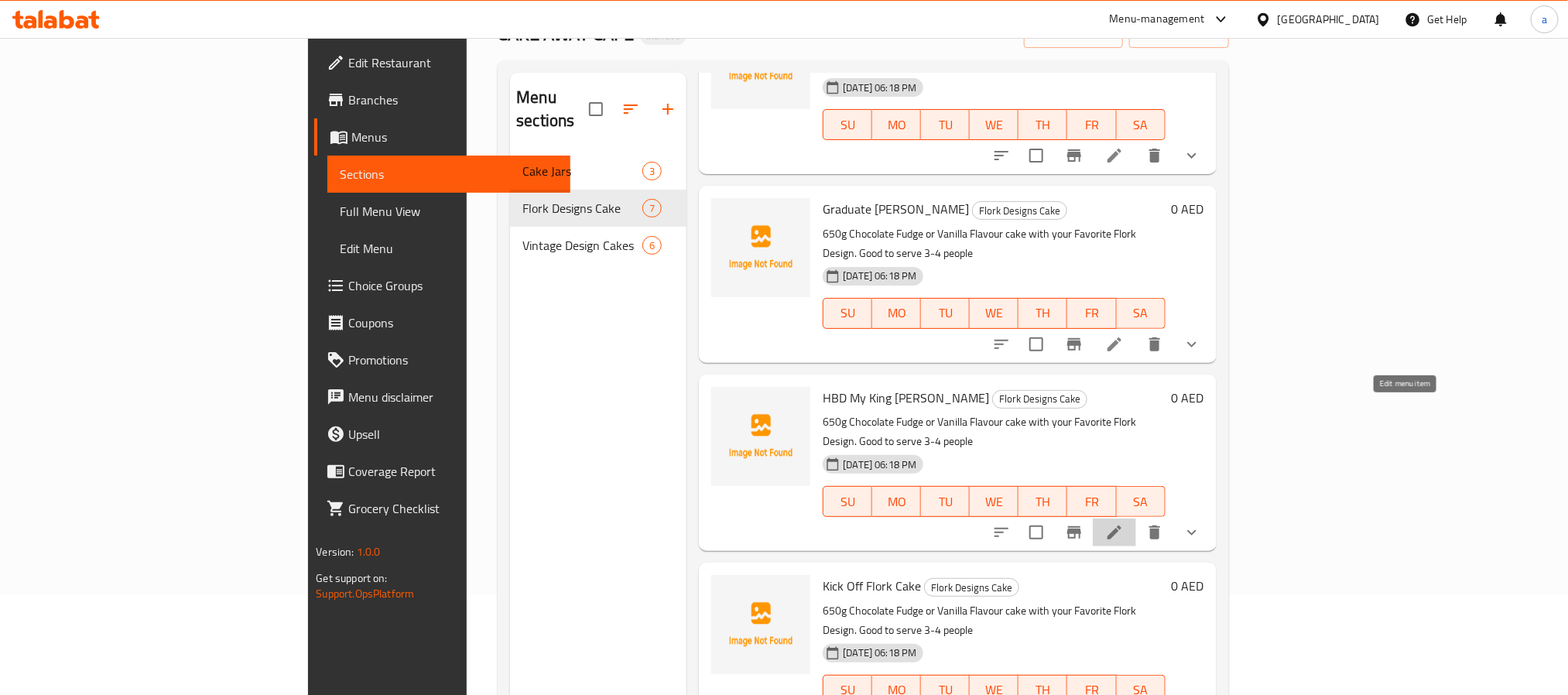
click at [1121, 525] on icon at bounding box center [1114, 532] width 14 height 14
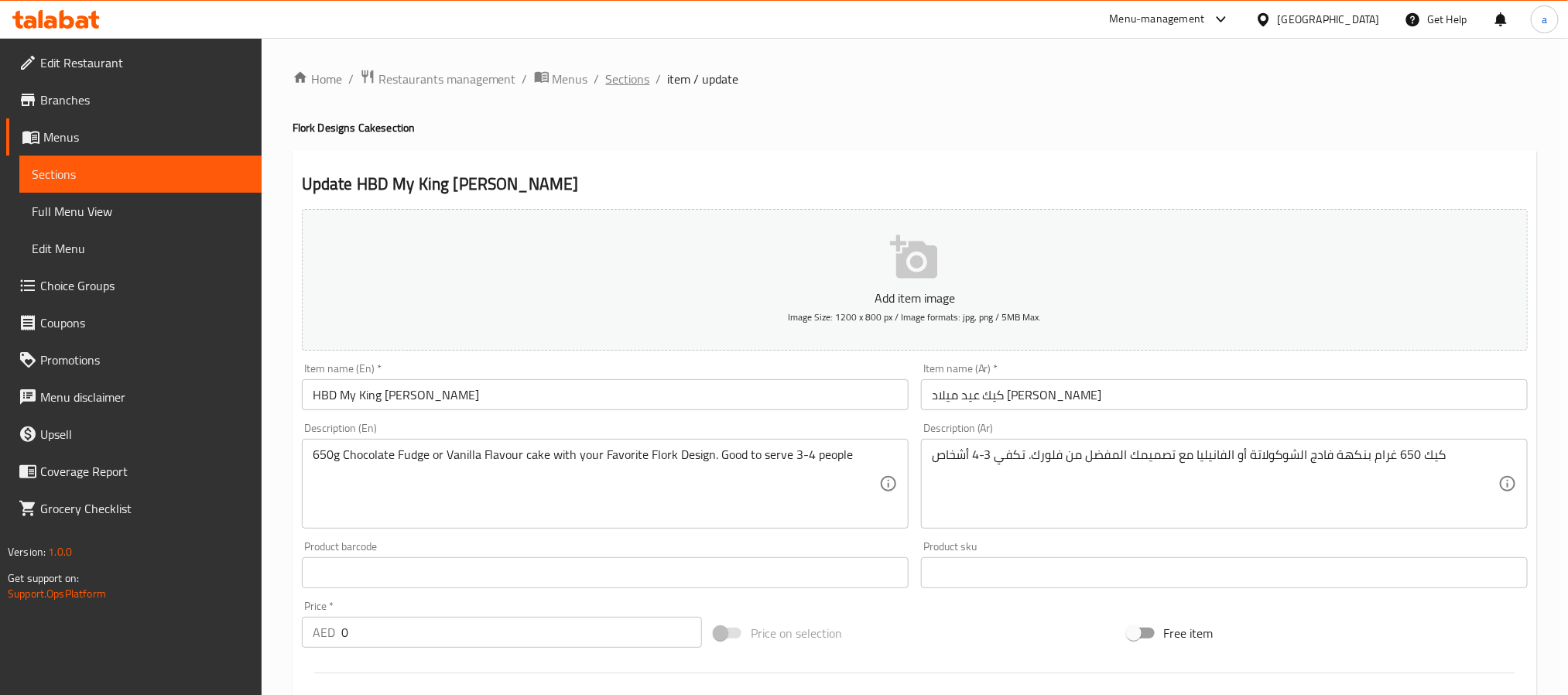
click at [639, 70] on span "Sections" at bounding box center [628, 79] width 44 height 19
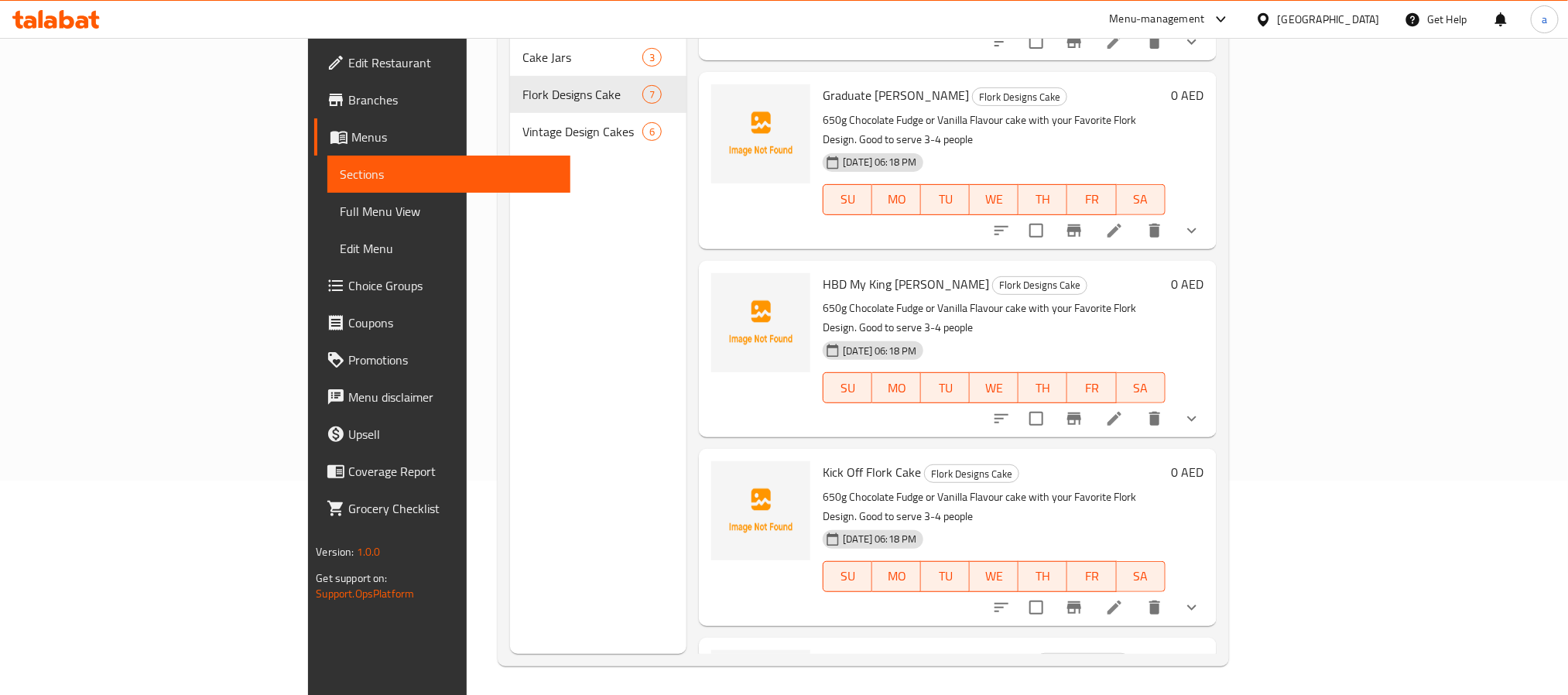
scroll to position [216, 0]
click at [1201, 596] on icon "show more" at bounding box center [1192, 605] width 19 height 19
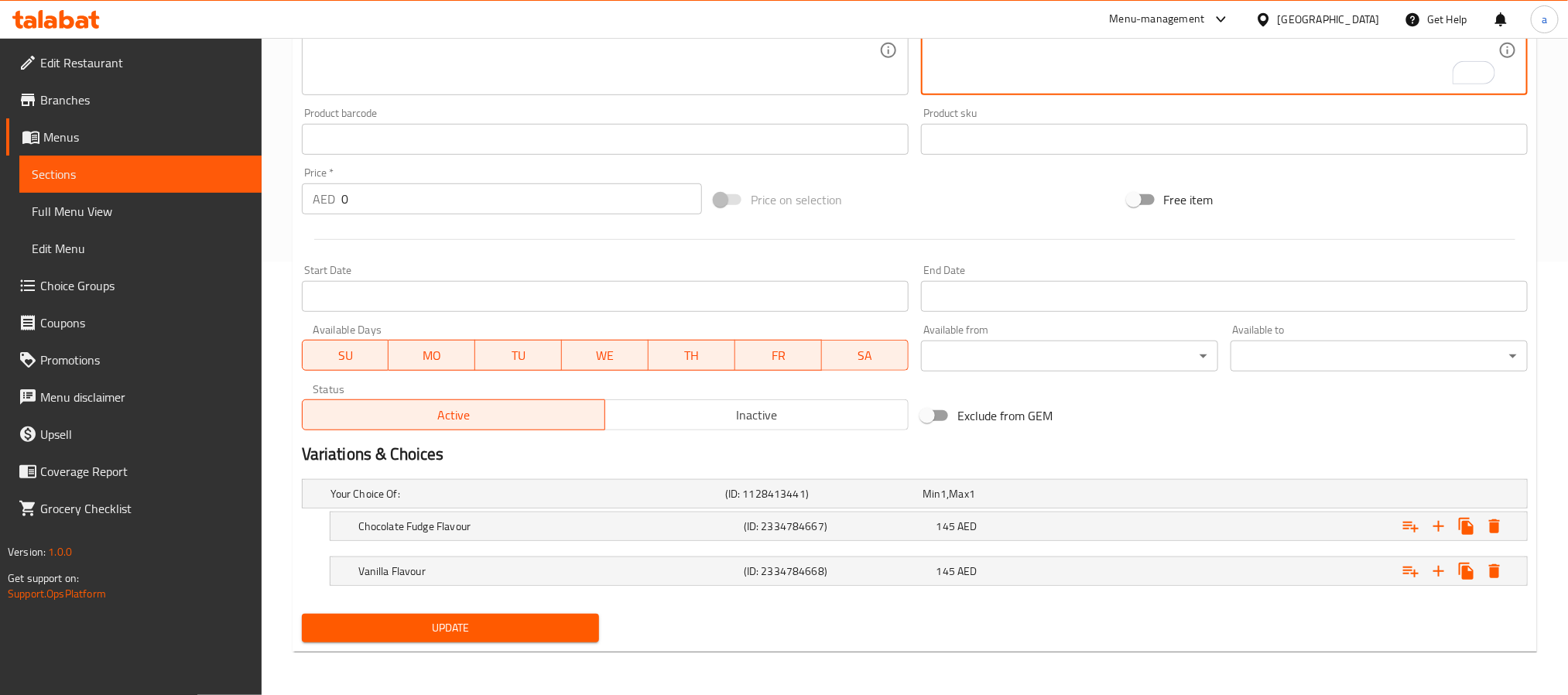
type textarea "كيك 650 غرام بنكهة فادج الشوكولاتة أو الفانيليا مع تصميمك المفضل من فلورك. تكفي…"
click at [507, 625] on span "Update" at bounding box center [450, 628] width 272 height 20
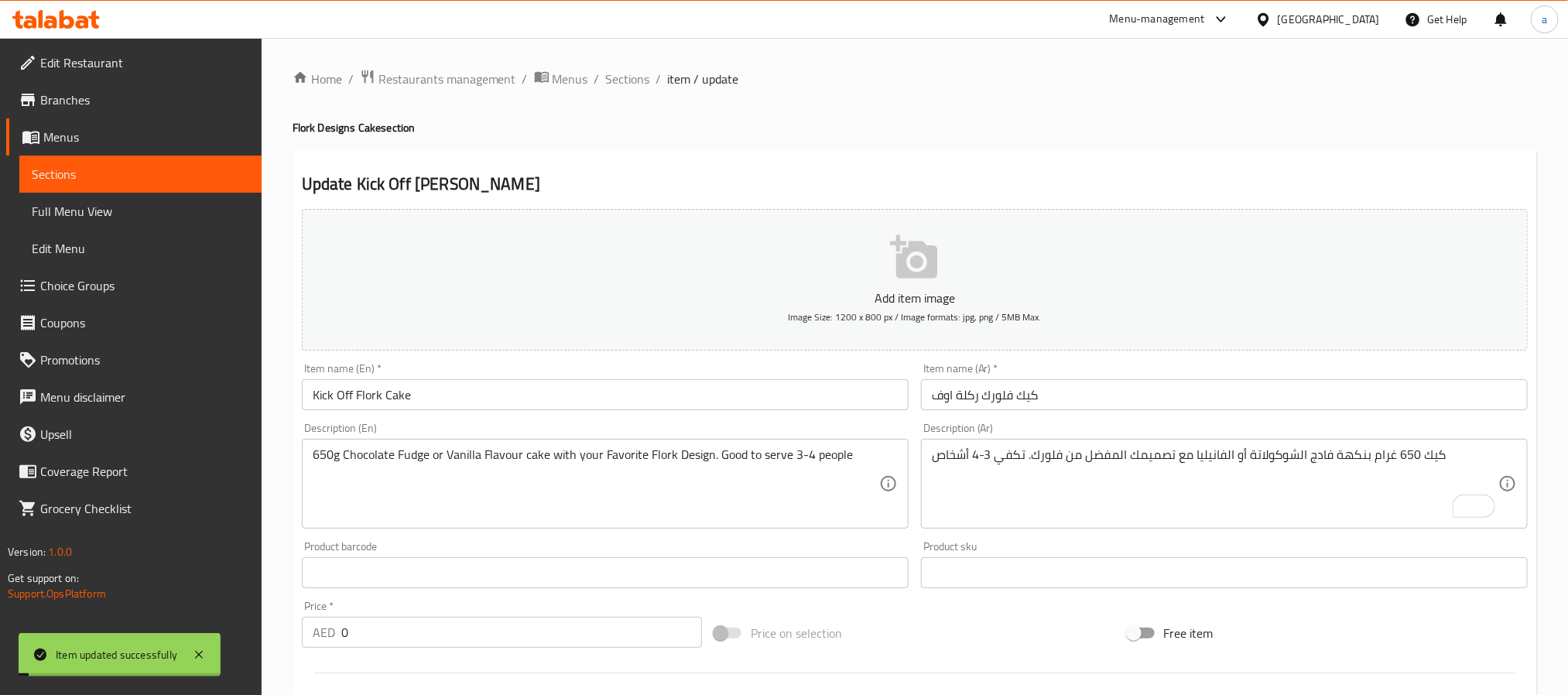
click at [622, 79] on span "Sections" at bounding box center [628, 79] width 44 height 19
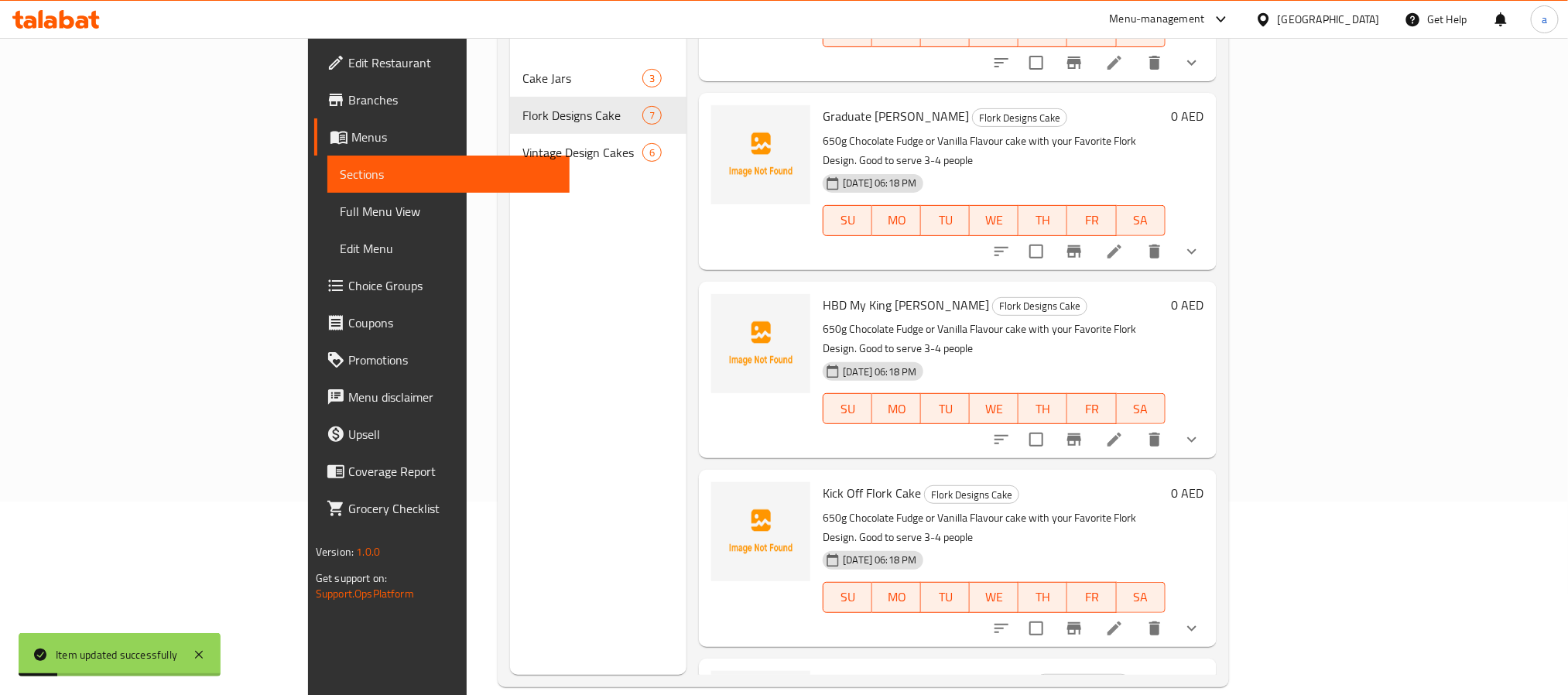
scroll to position [216, 0]
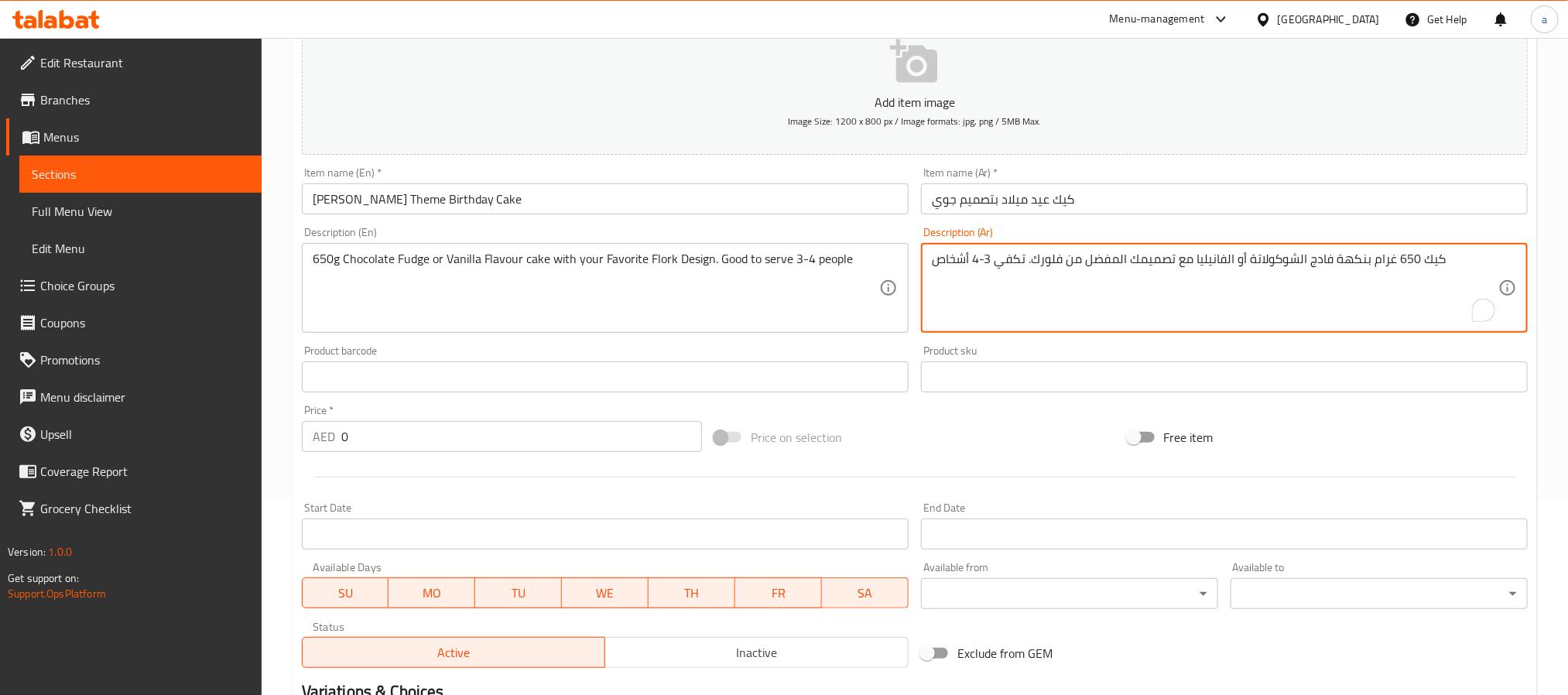
scroll to position [435, 0]
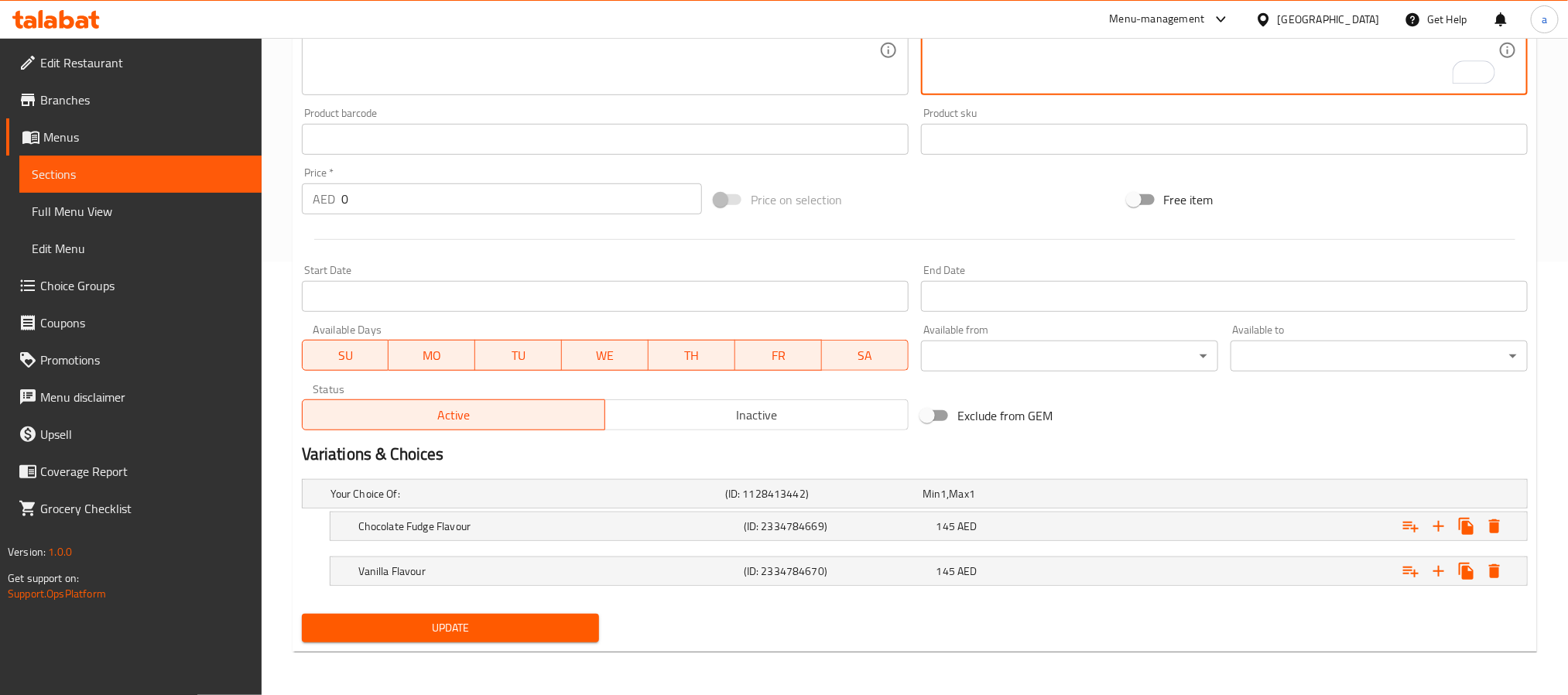
type textarea "كيك 650 غرام بنكهة فادج الشوكولاتة أو الفانيليا مع تصميمك المفضل من فلورك. تكفي…"
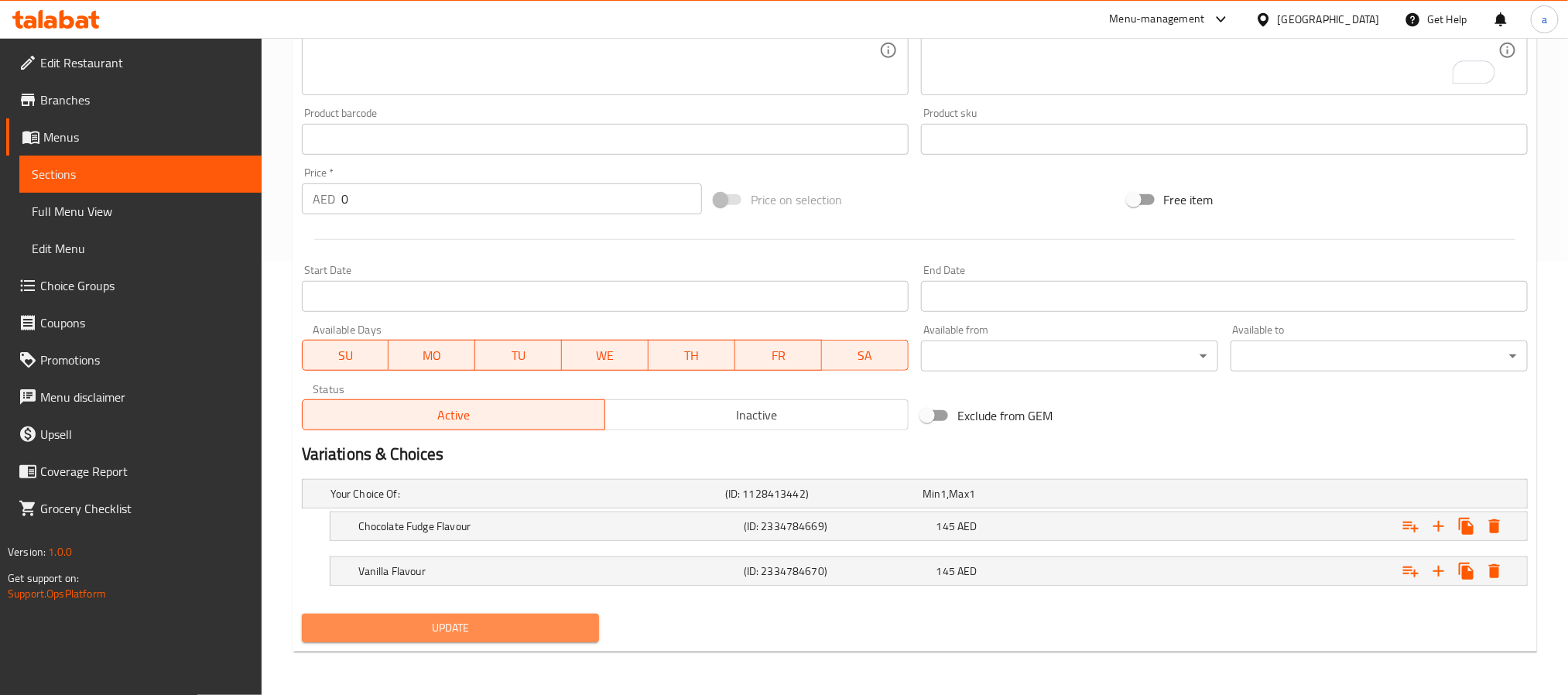
click at [465, 627] on span "Update" at bounding box center [450, 628] width 272 height 20
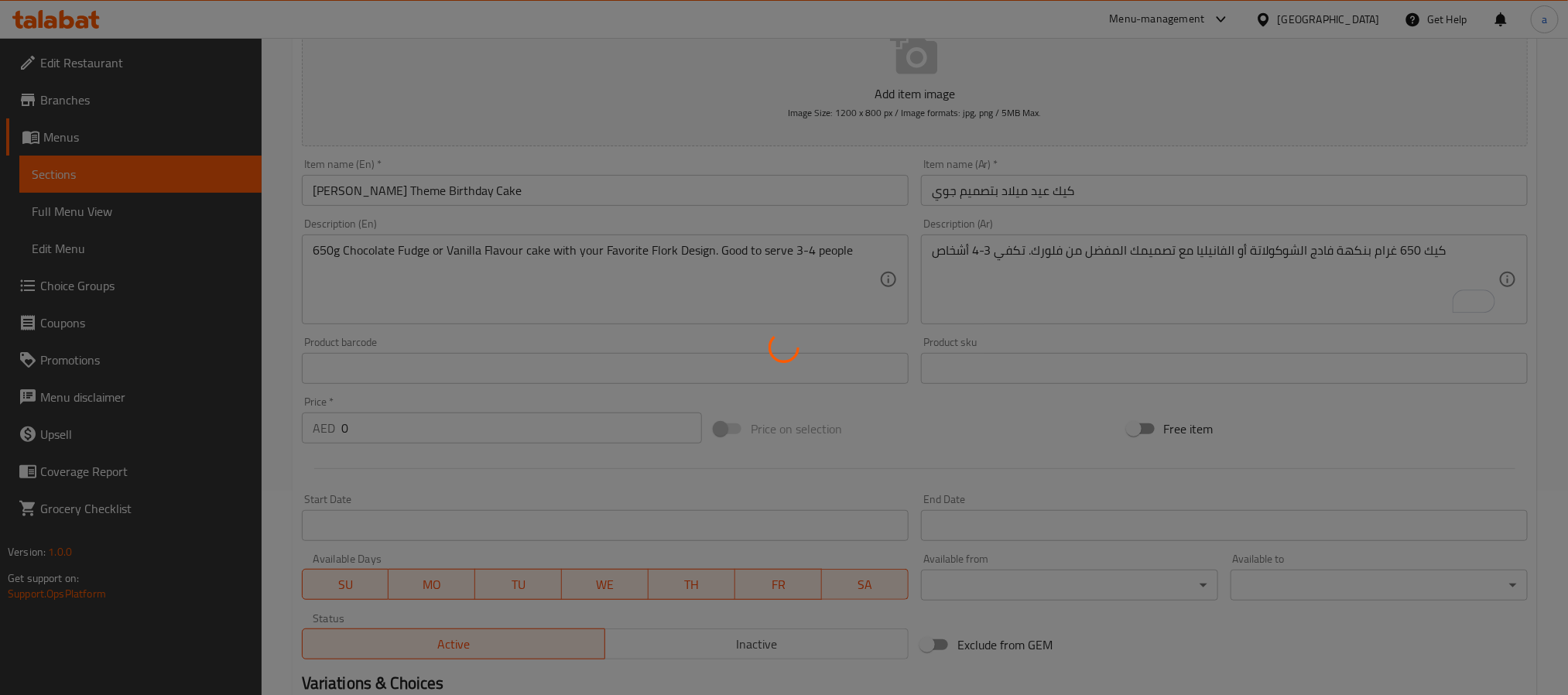
scroll to position [0, 0]
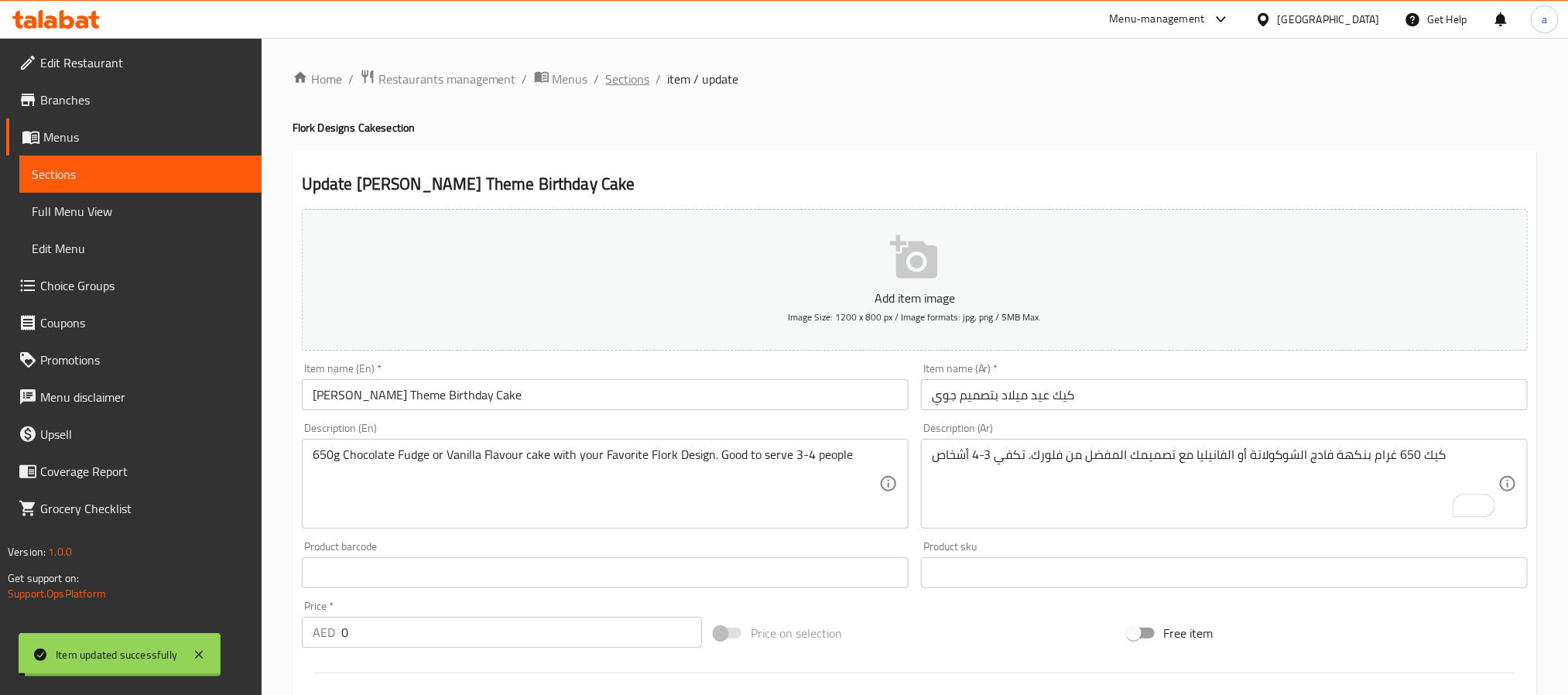
click at [634, 76] on span "Sections" at bounding box center [628, 79] width 44 height 19
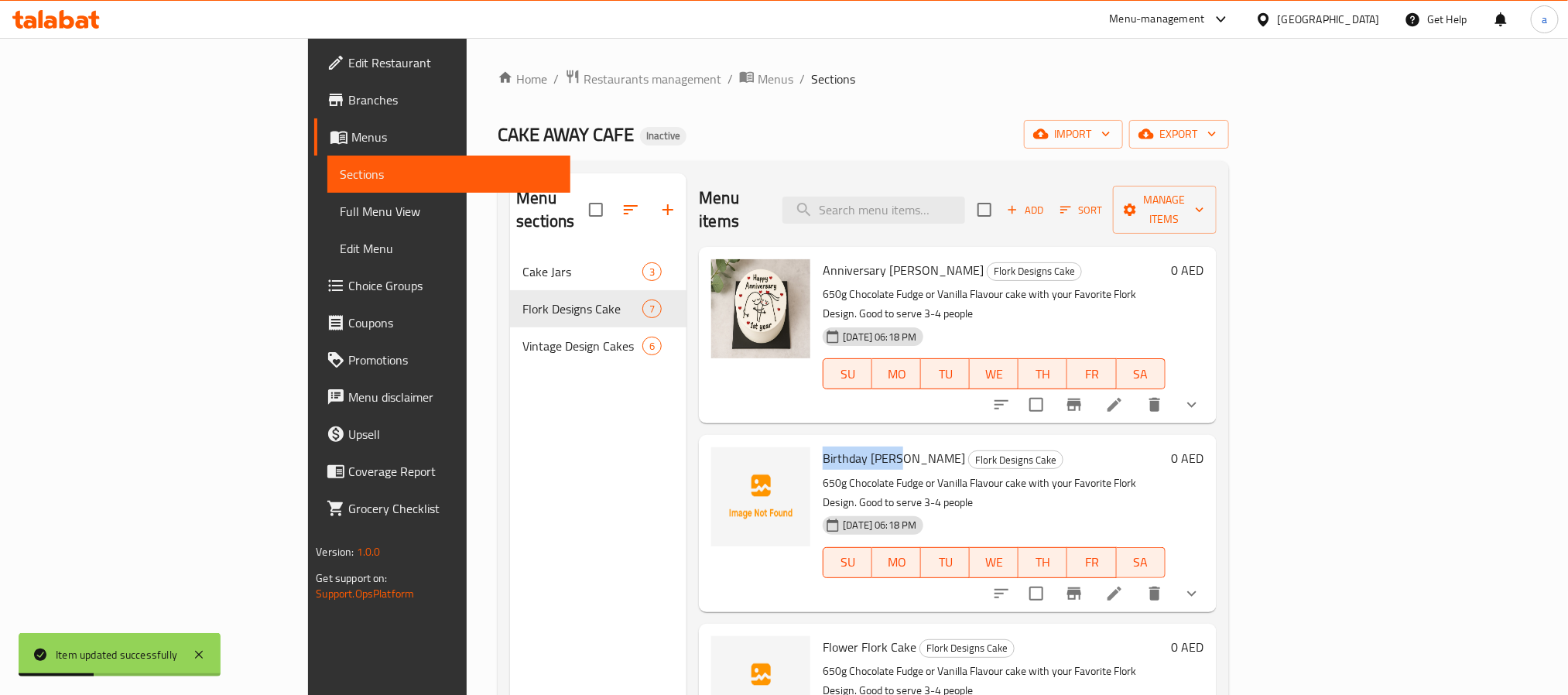
drag, startPoint x: 746, startPoint y: 416, endPoint x: 820, endPoint y: 418, distance: 74.0
click at [823, 447] on span "Birthday [PERSON_NAME]" at bounding box center [894, 458] width 143 height 23
copy span "Birthday [PERSON_NAME]"
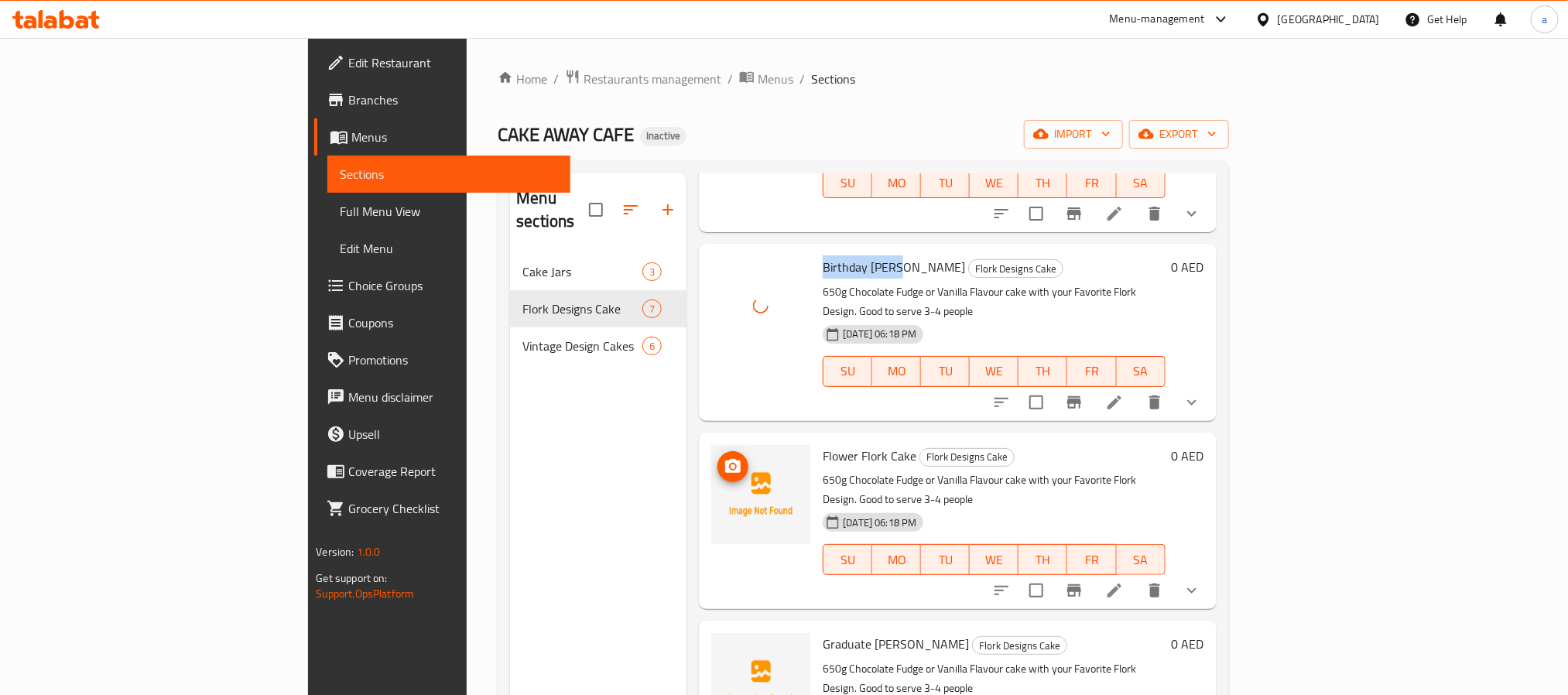
scroll to position [232, 0]
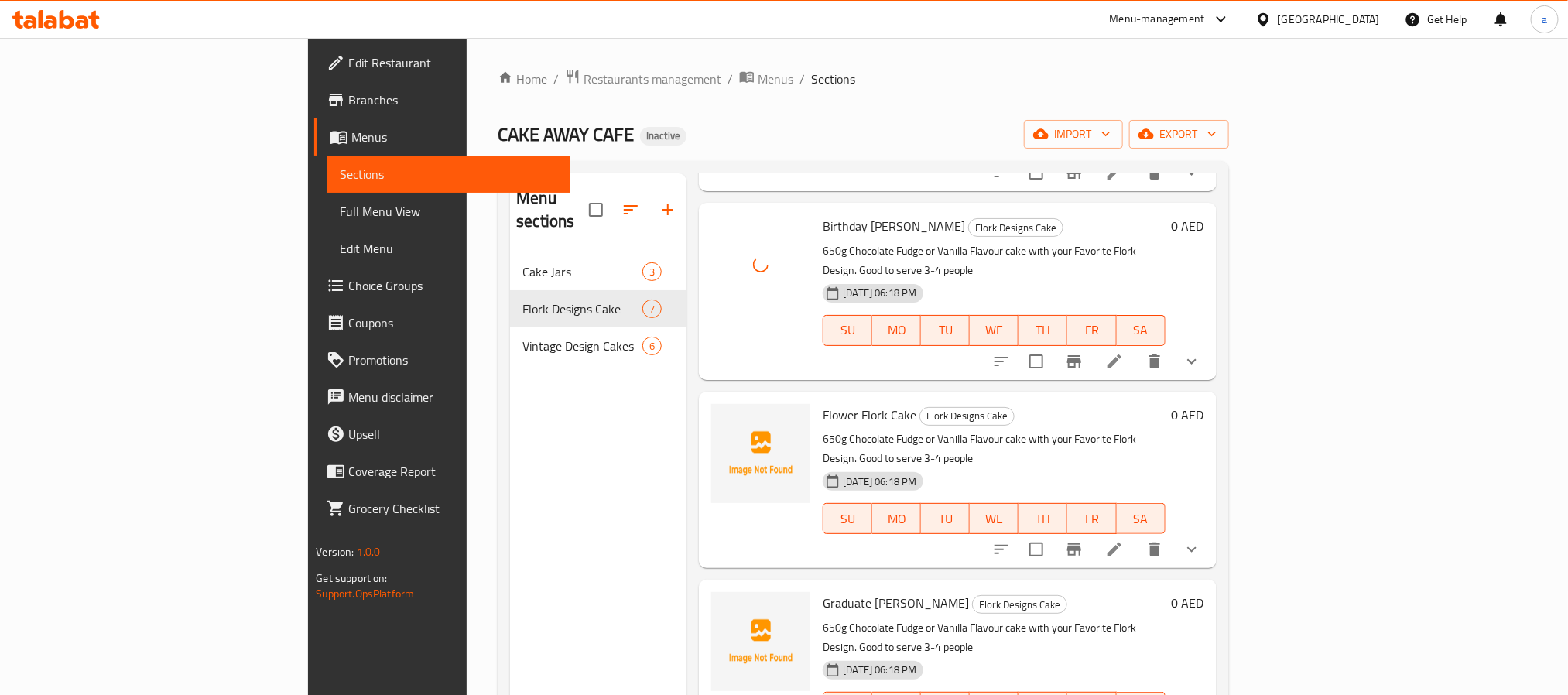
click at [823, 403] on span "Flower Flork Cake" at bounding box center [870, 415] width 93 height 23
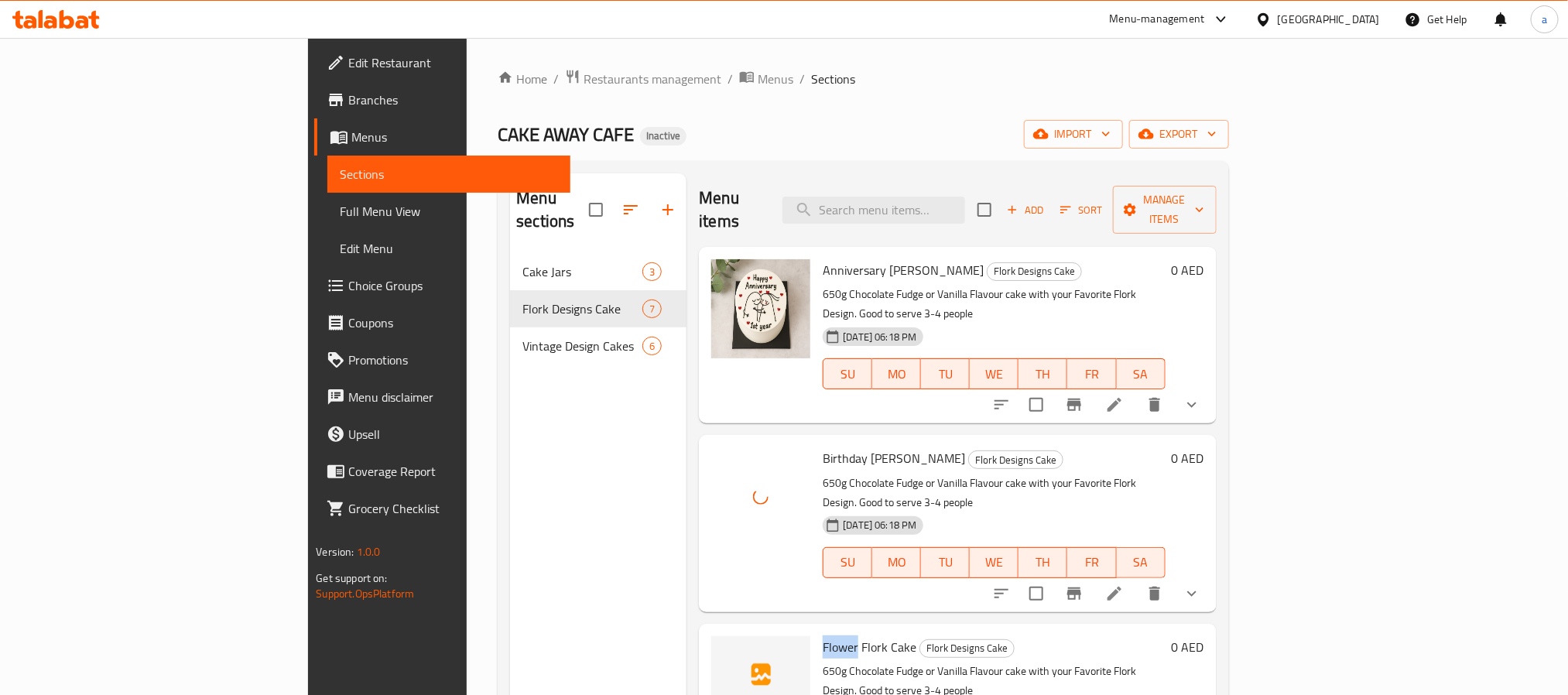
scroll to position [232, 0]
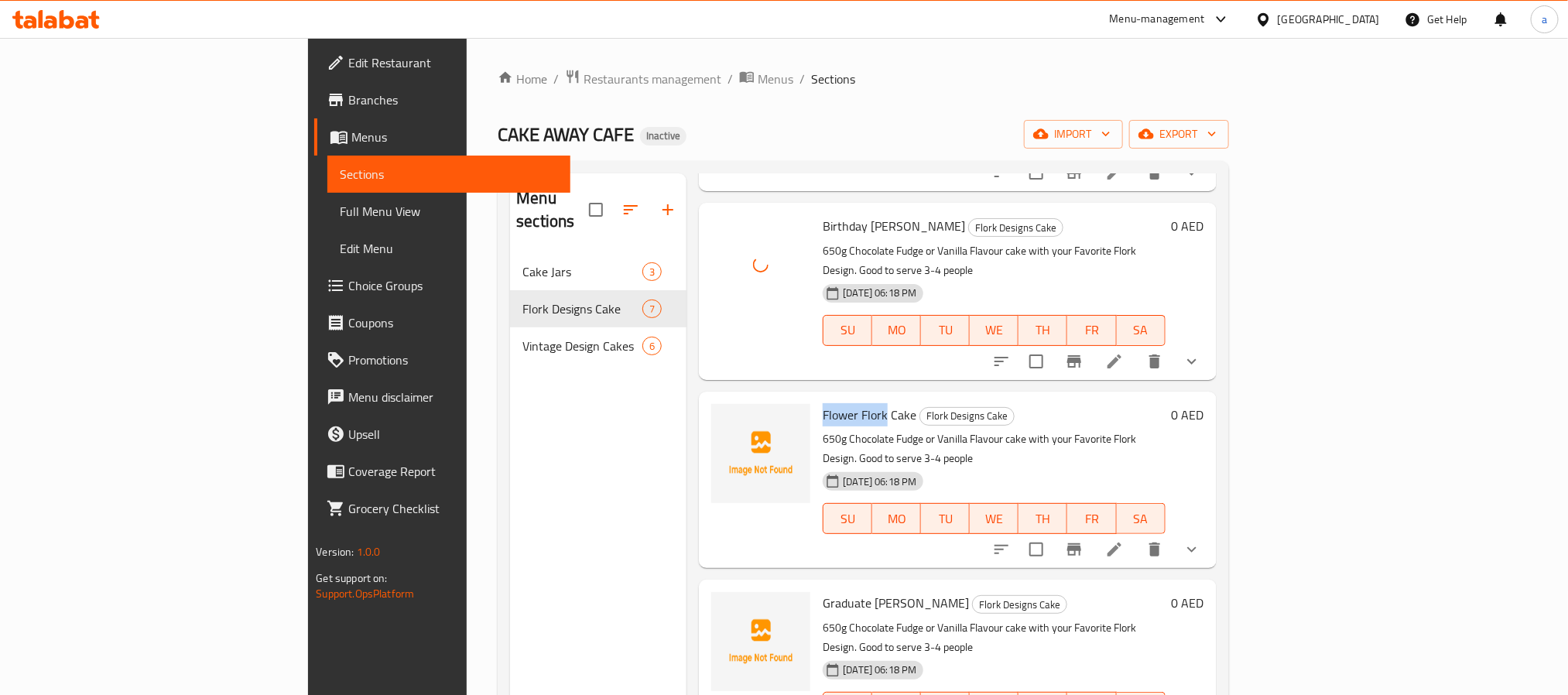
click at [823, 403] on span "Flower Flork Cake" at bounding box center [870, 415] width 93 height 23
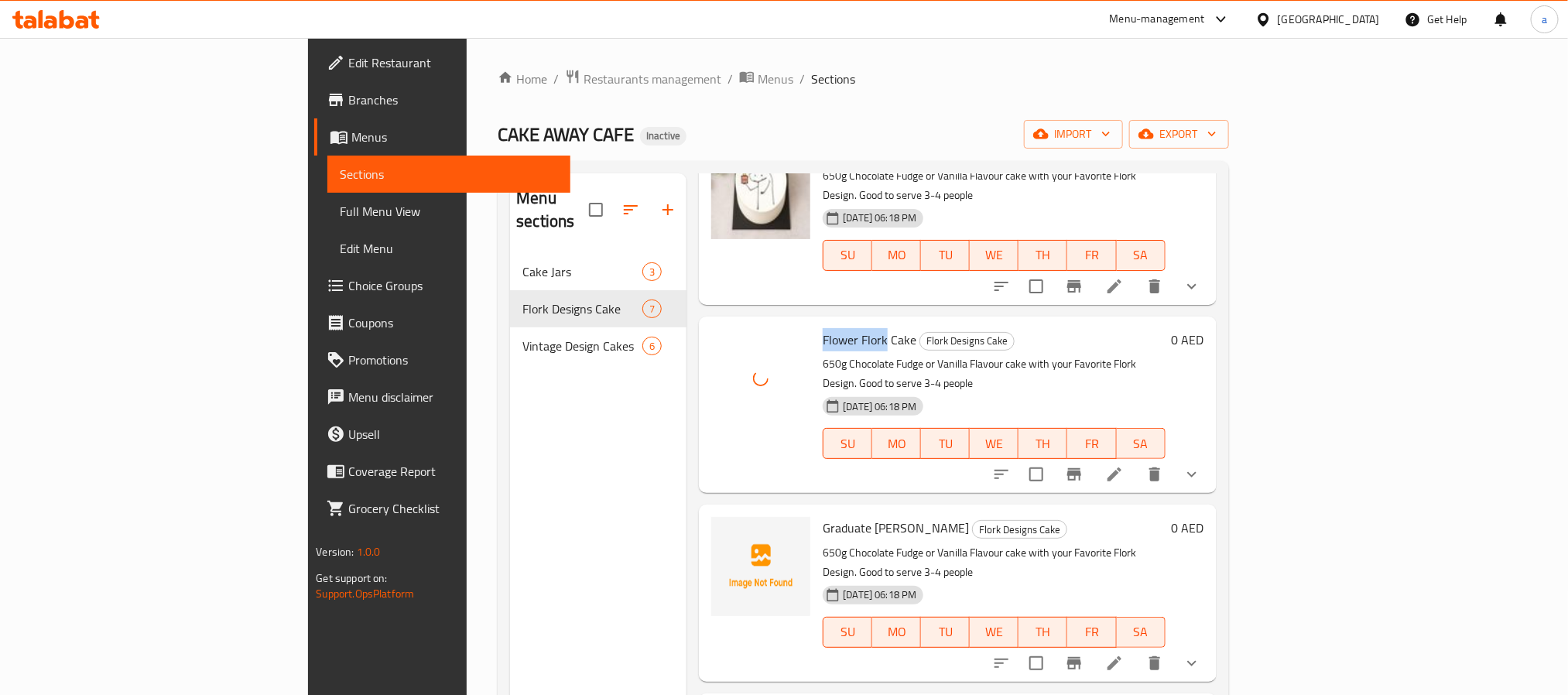
scroll to position [348, 0]
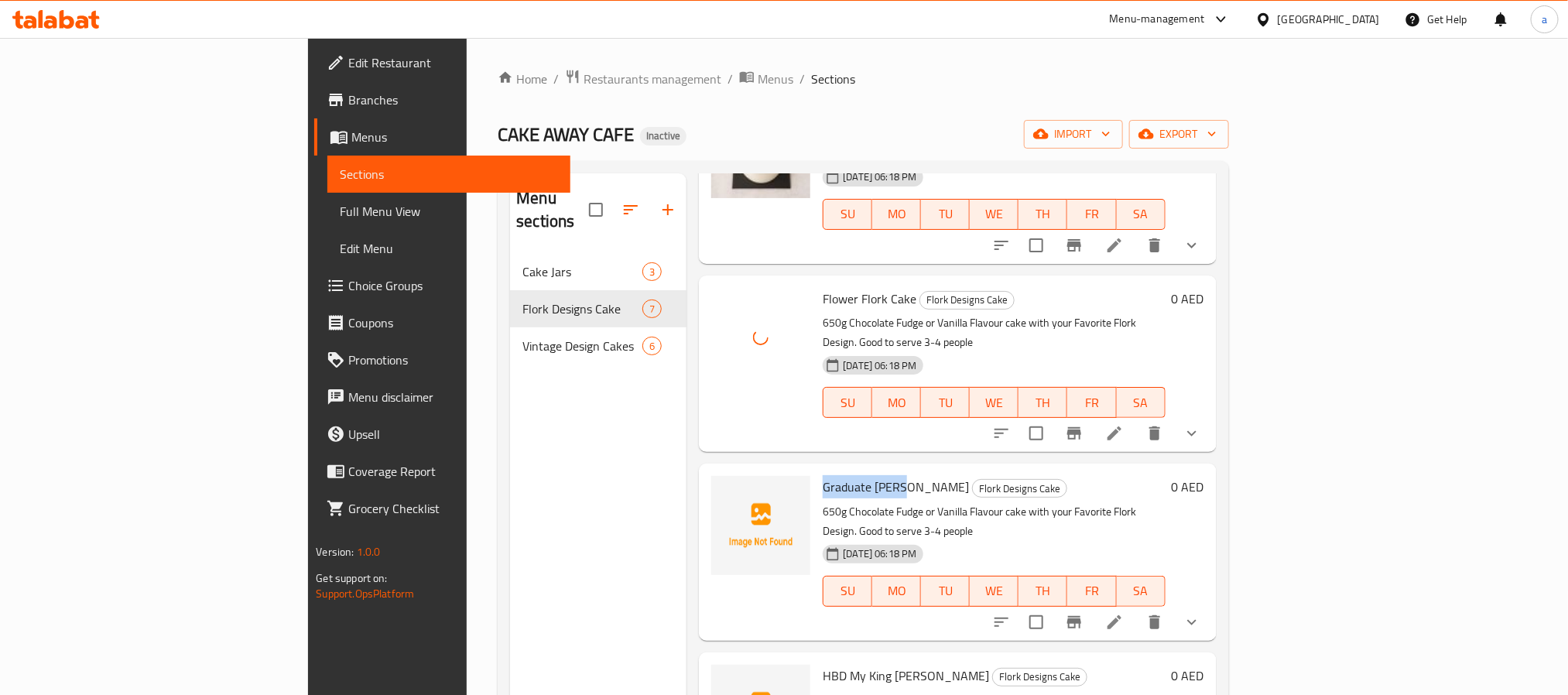
drag, startPoint x: 746, startPoint y: 402, endPoint x: 822, endPoint y: 405, distance: 76.1
click at [823, 475] on span "Graduate [PERSON_NAME]" at bounding box center [896, 487] width 146 height 23
copy span "Graduate Flork"
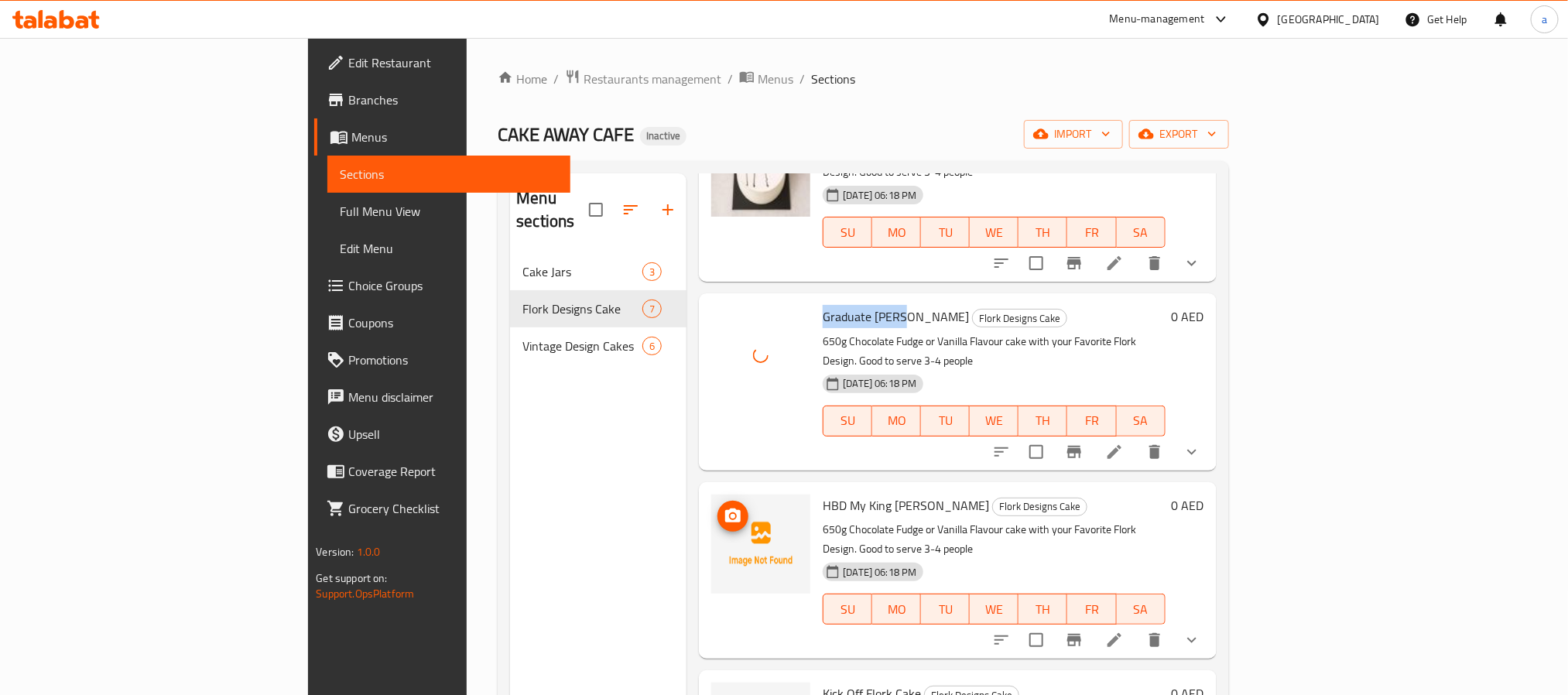
scroll to position [525, 0]
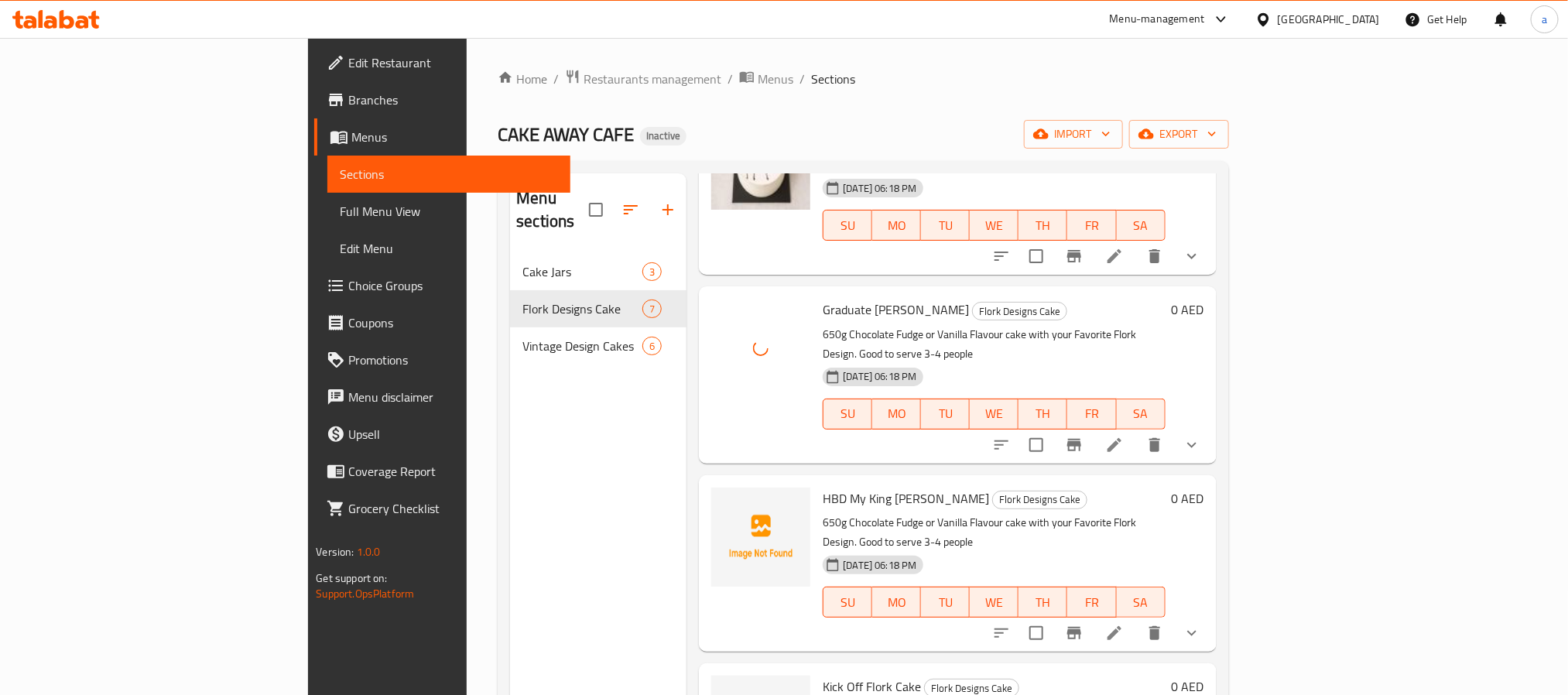
click at [823, 487] on span "HBD My King [PERSON_NAME]" at bounding box center [906, 498] width 166 height 23
drag, startPoint x: 748, startPoint y: 397, endPoint x: 843, endPoint y: 397, distance: 95.0
click at [843, 487] on span "HBD My King [PERSON_NAME]" at bounding box center [906, 498] width 166 height 23
copy span "HBD My King Flork"
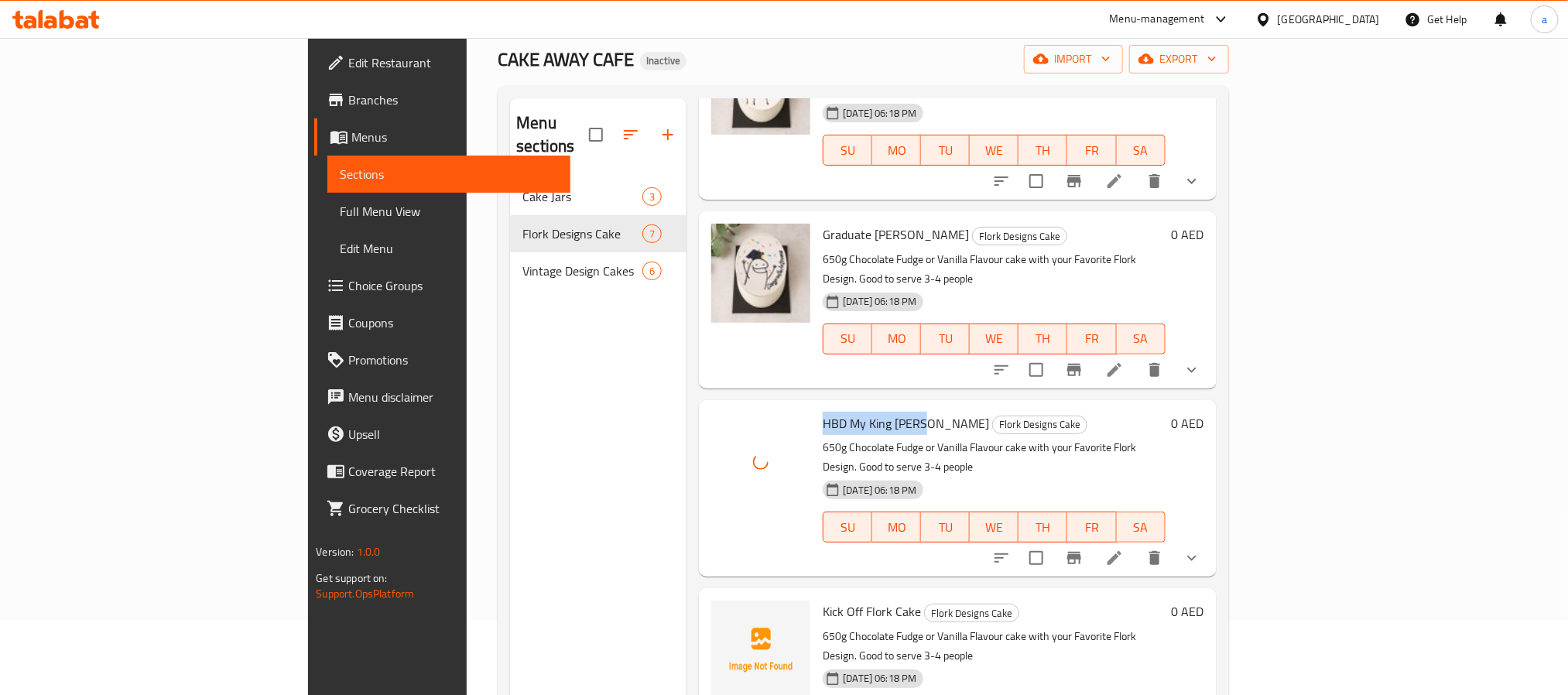
scroll to position [116, 0]
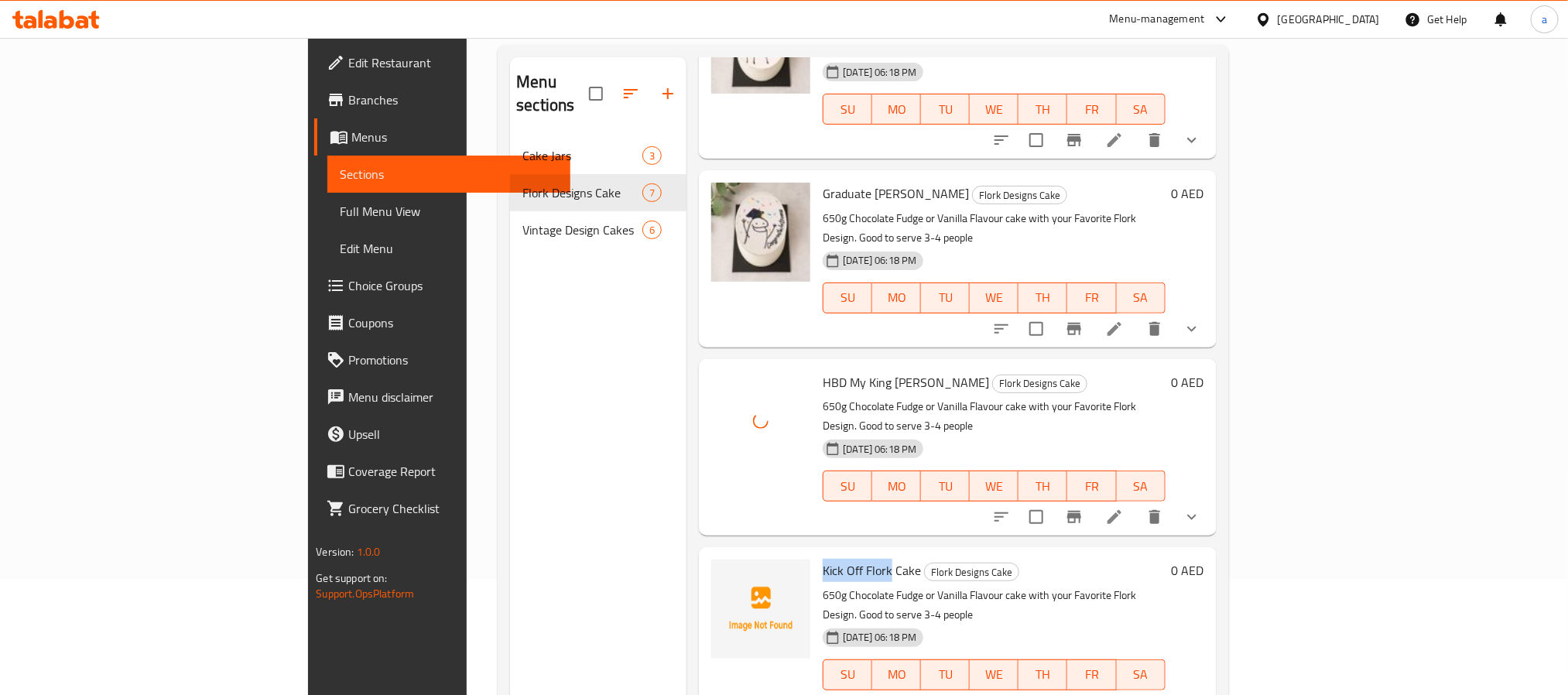
drag, startPoint x: 745, startPoint y: 453, endPoint x: 815, endPoint y: 452, distance: 70.0
click at [823, 559] on span "Kick Off Flork Cake" at bounding box center [872, 570] width 98 height 23
copy span "Kick Off Flork"
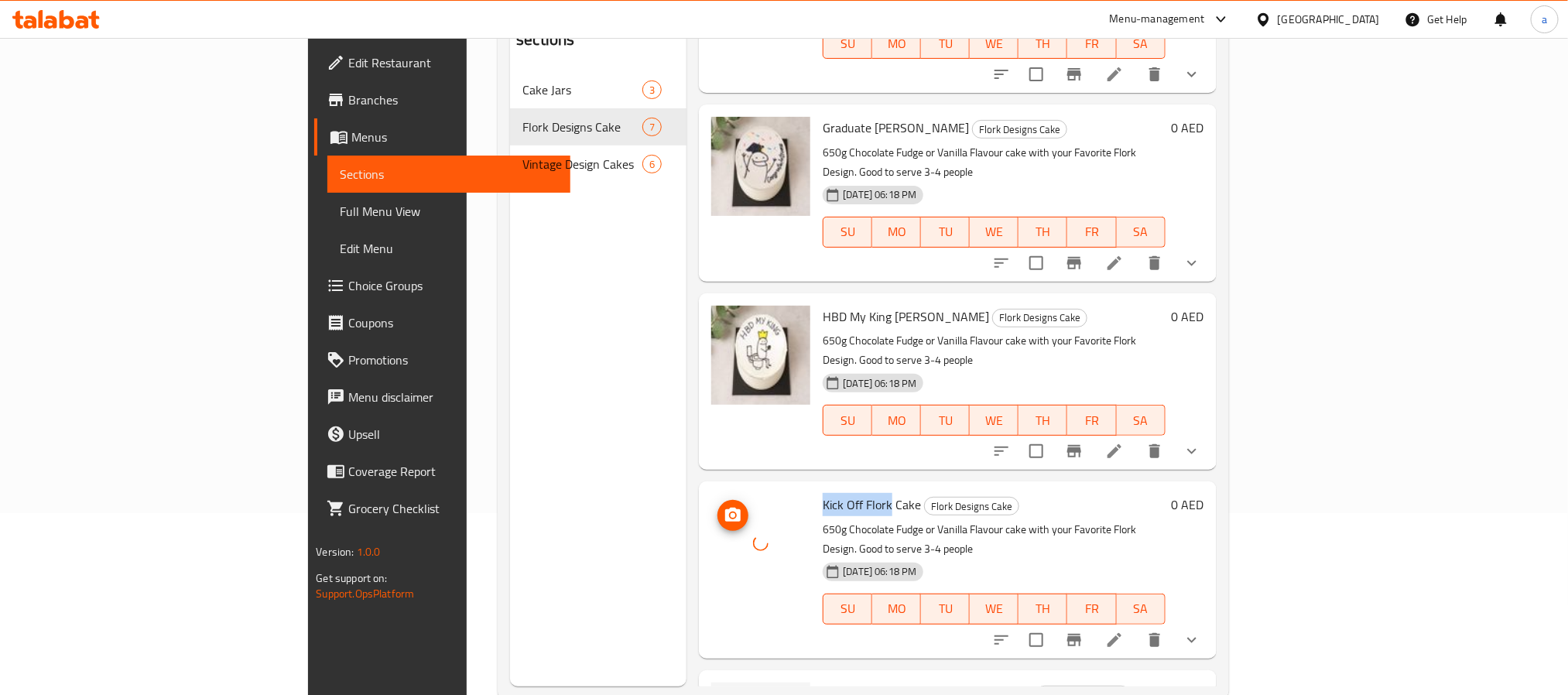
scroll to position [216, 0]
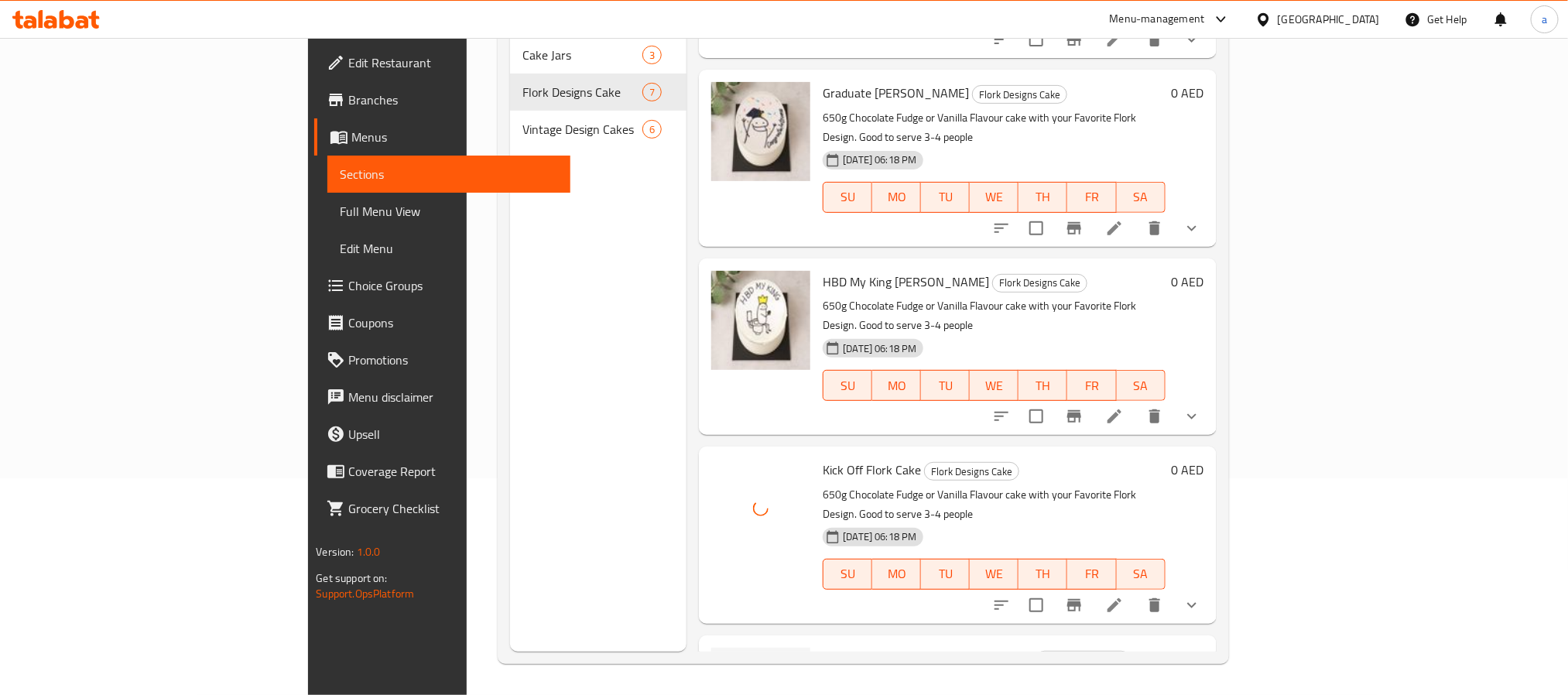
click at [823, 647] on span "[PERSON_NAME] Theme Birthday Cake" at bounding box center [928, 658] width 210 height 23
copy h6 "[PERSON_NAME] Theme Birthday Cake"
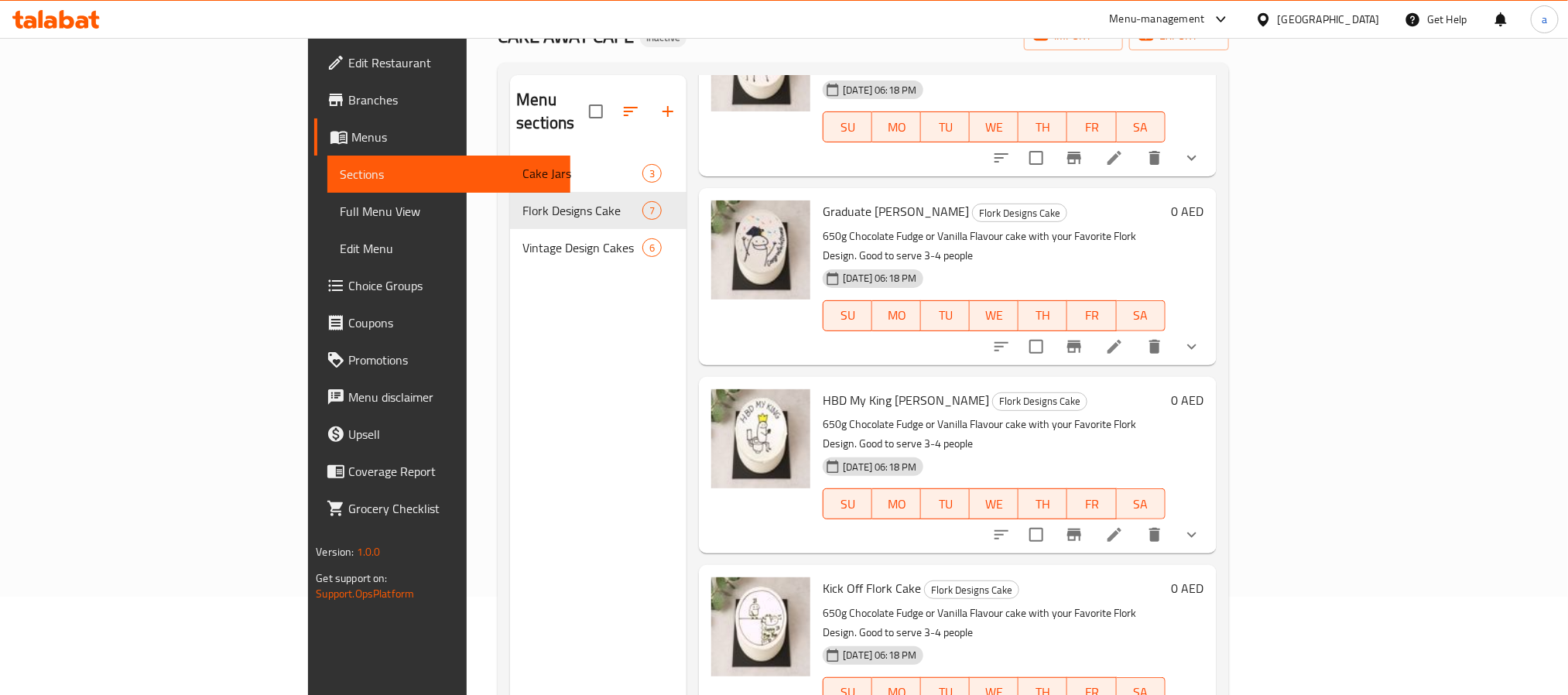
scroll to position [0, 0]
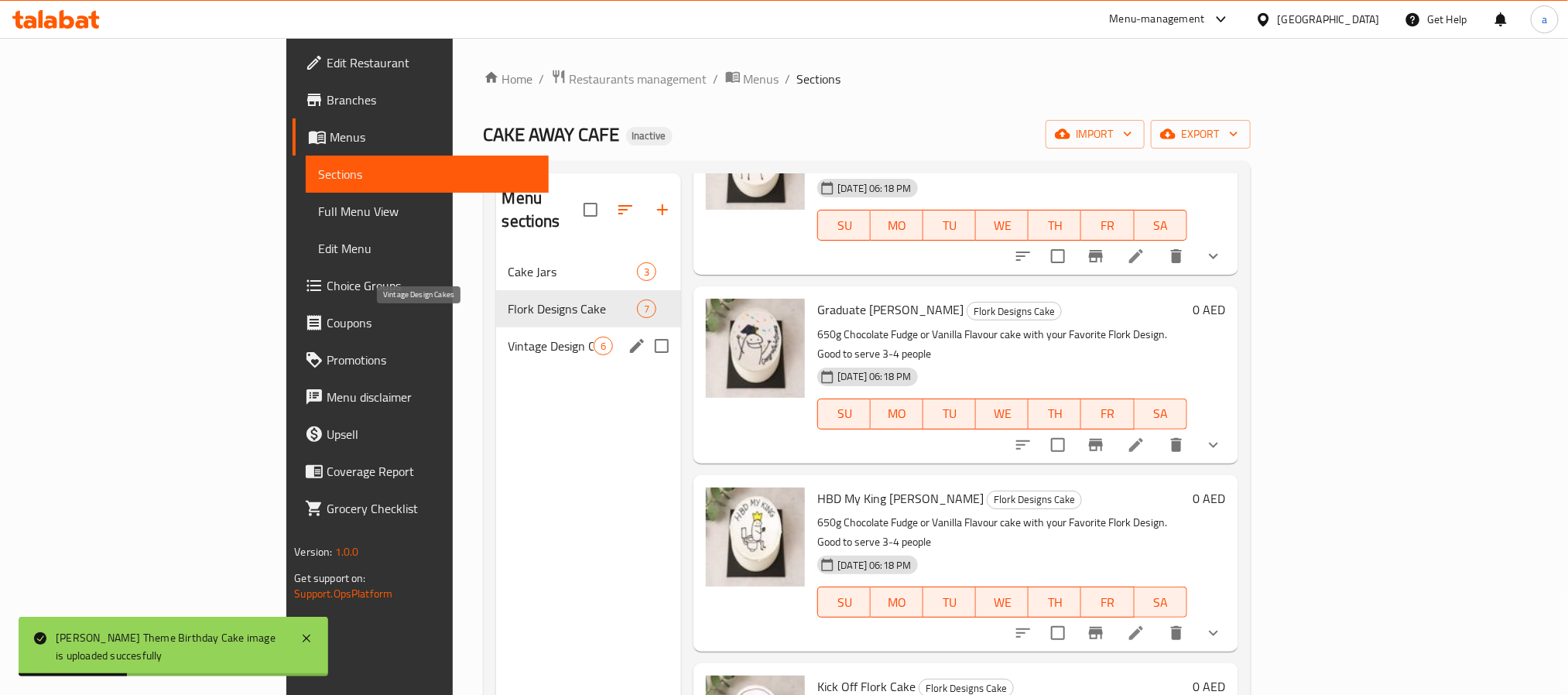
click at [508, 337] on span "Vintage Design Cakes" at bounding box center [551, 346] width 86 height 19
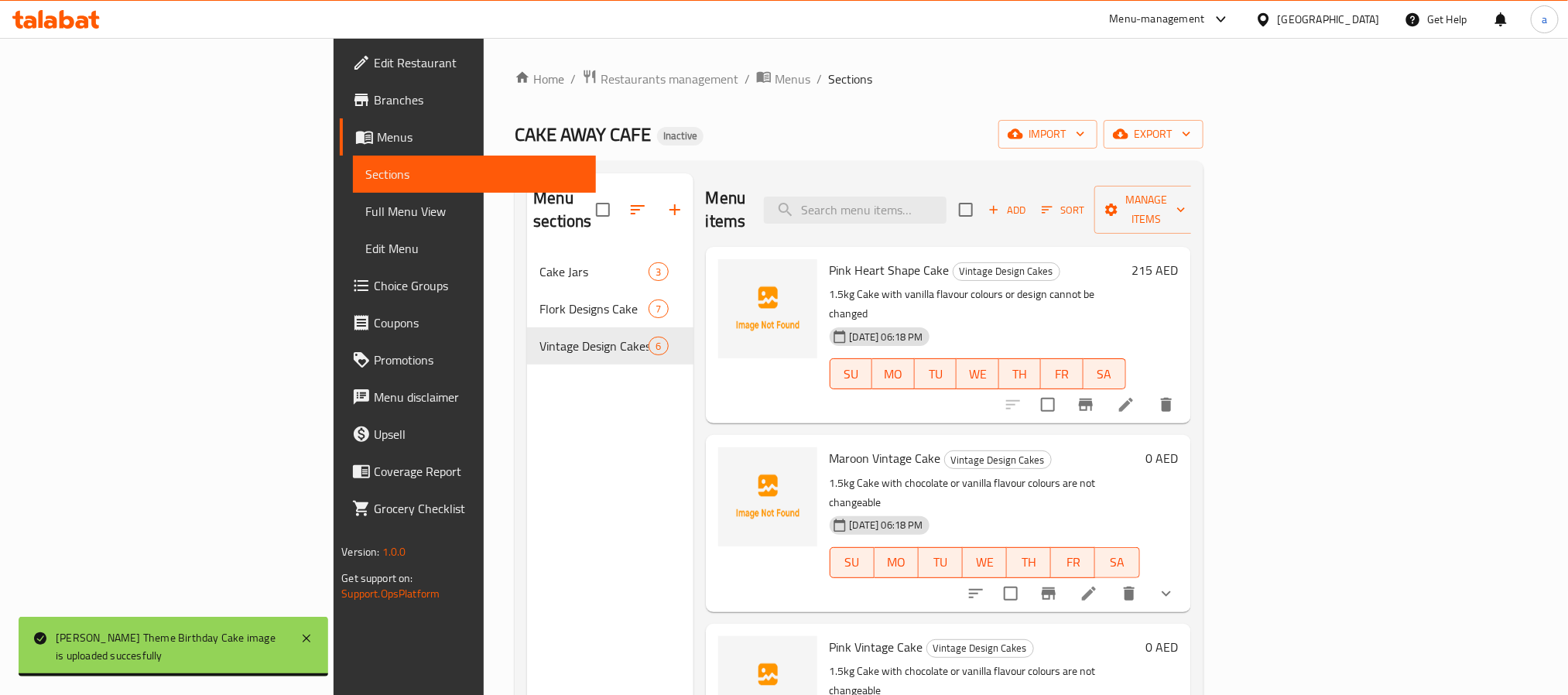
click at [829, 258] on span "Pink Heart Shape Cake" at bounding box center [889, 270] width 120 height 23
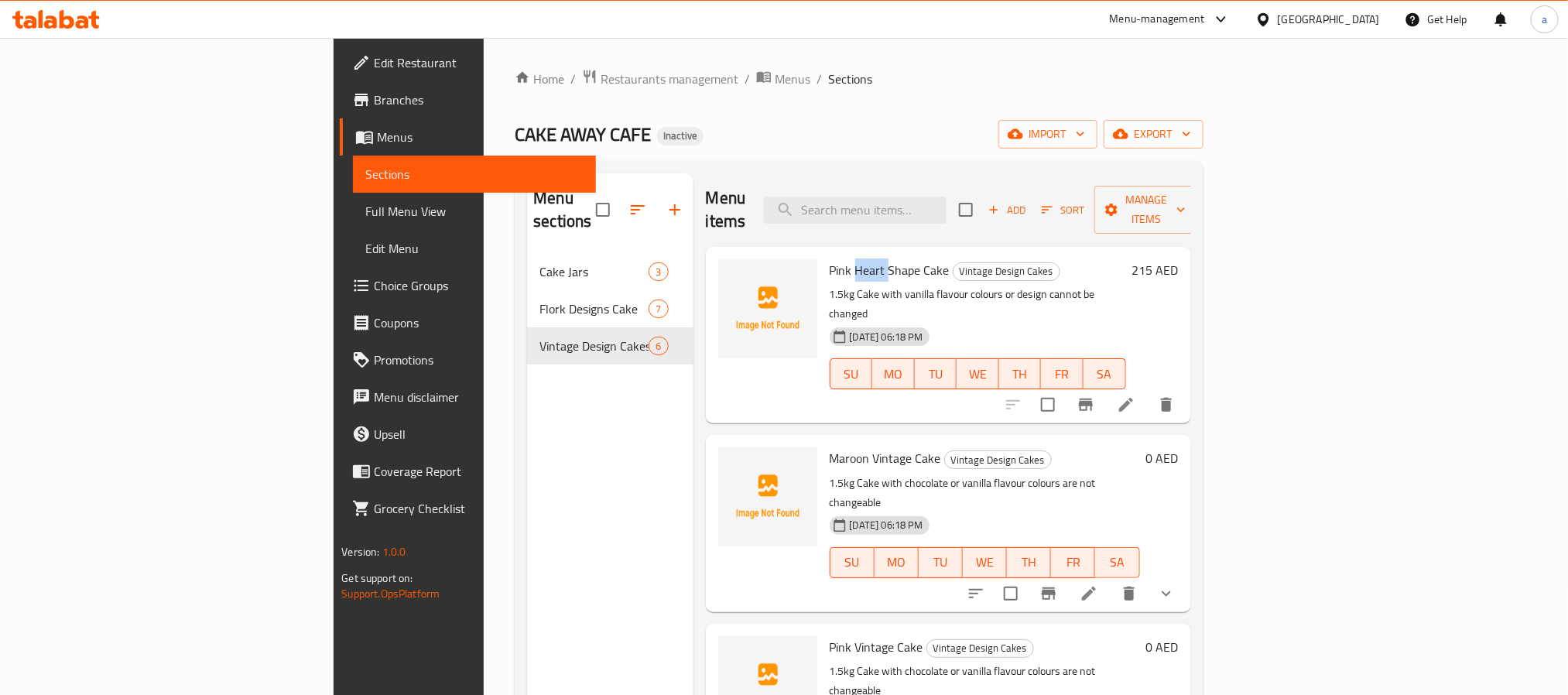
click at [829, 258] on span "Pink Heart Shape Cake" at bounding box center [889, 270] width 120 height 23
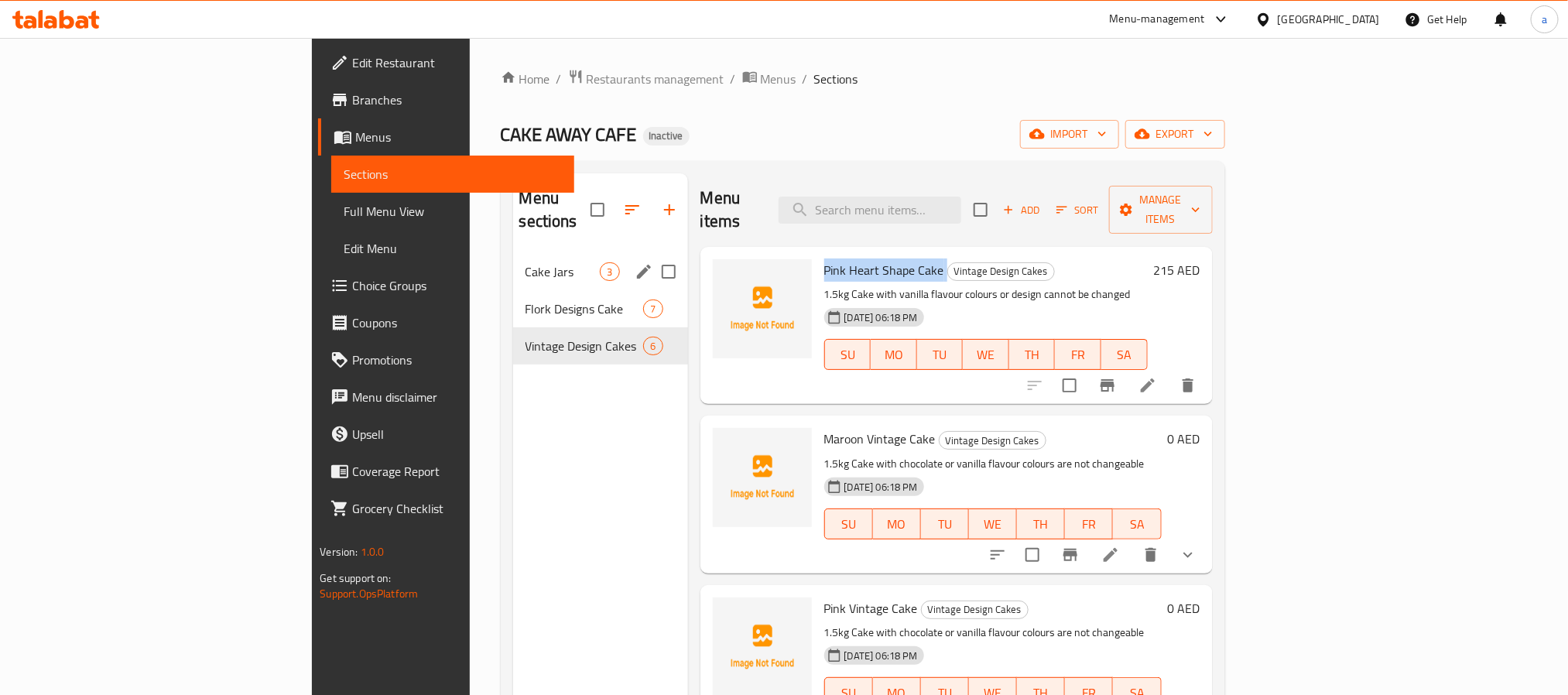
copy h6 "Pink Heart Shape Cake"
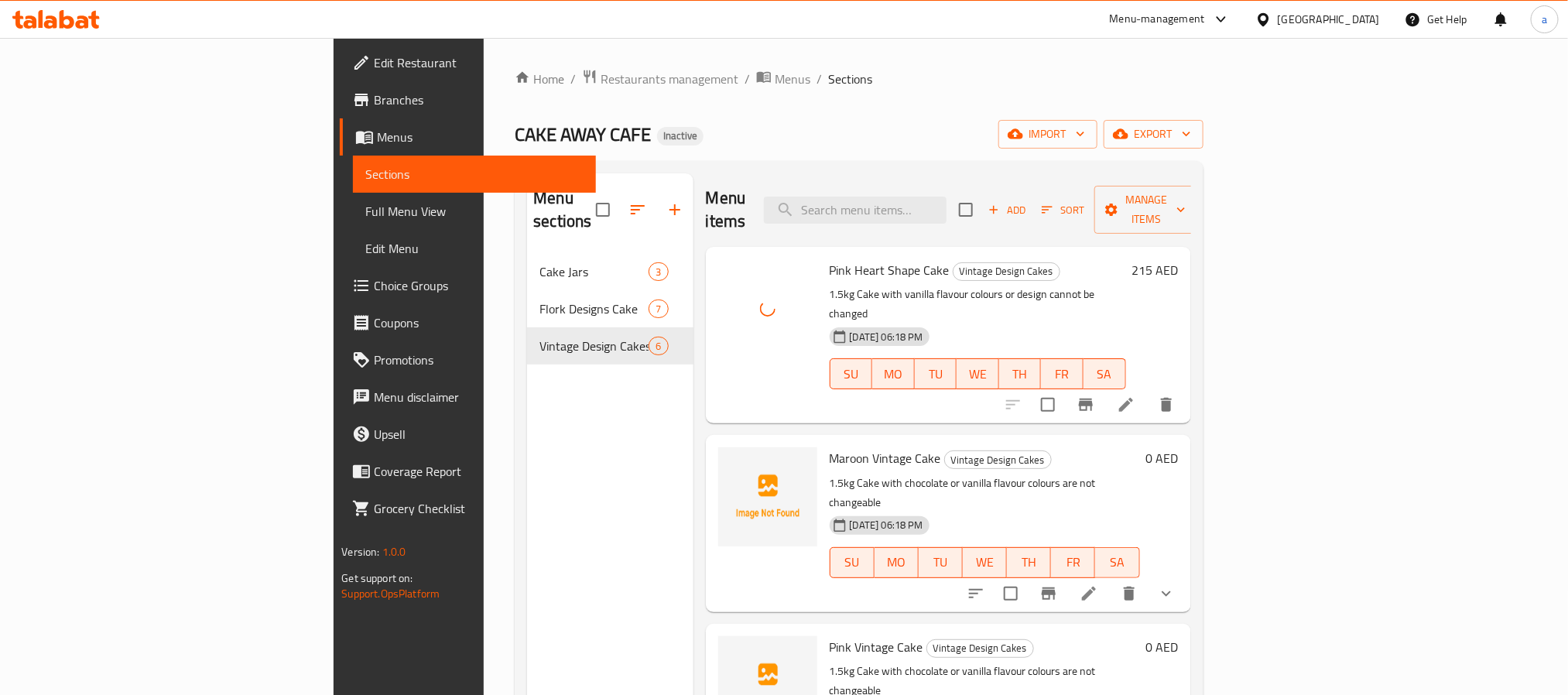
click at [829, 447] on span "Maroon Vintage Cake" at bounding box center [885, 458] width 111 height 23
copy h6 "Maroon Vintage Cake"
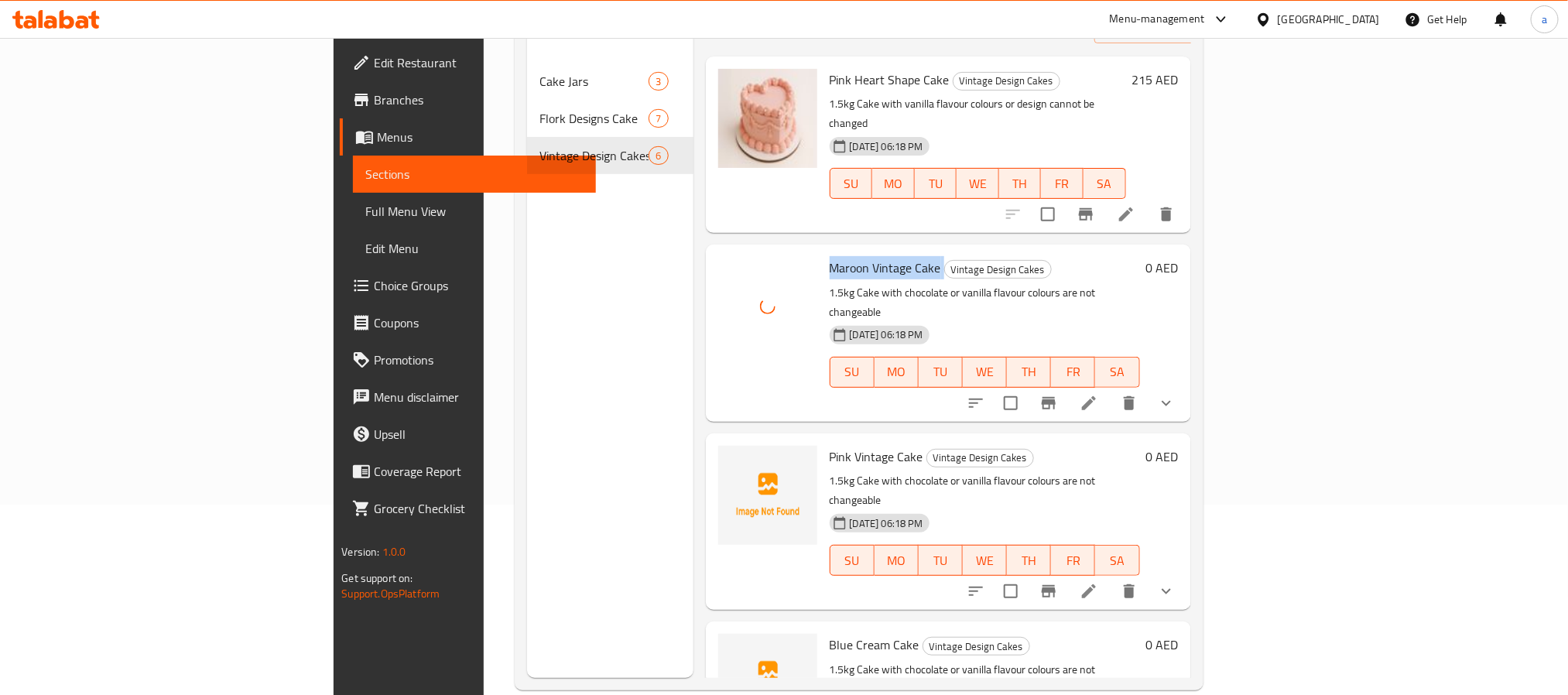
scroll to position [216, 0]
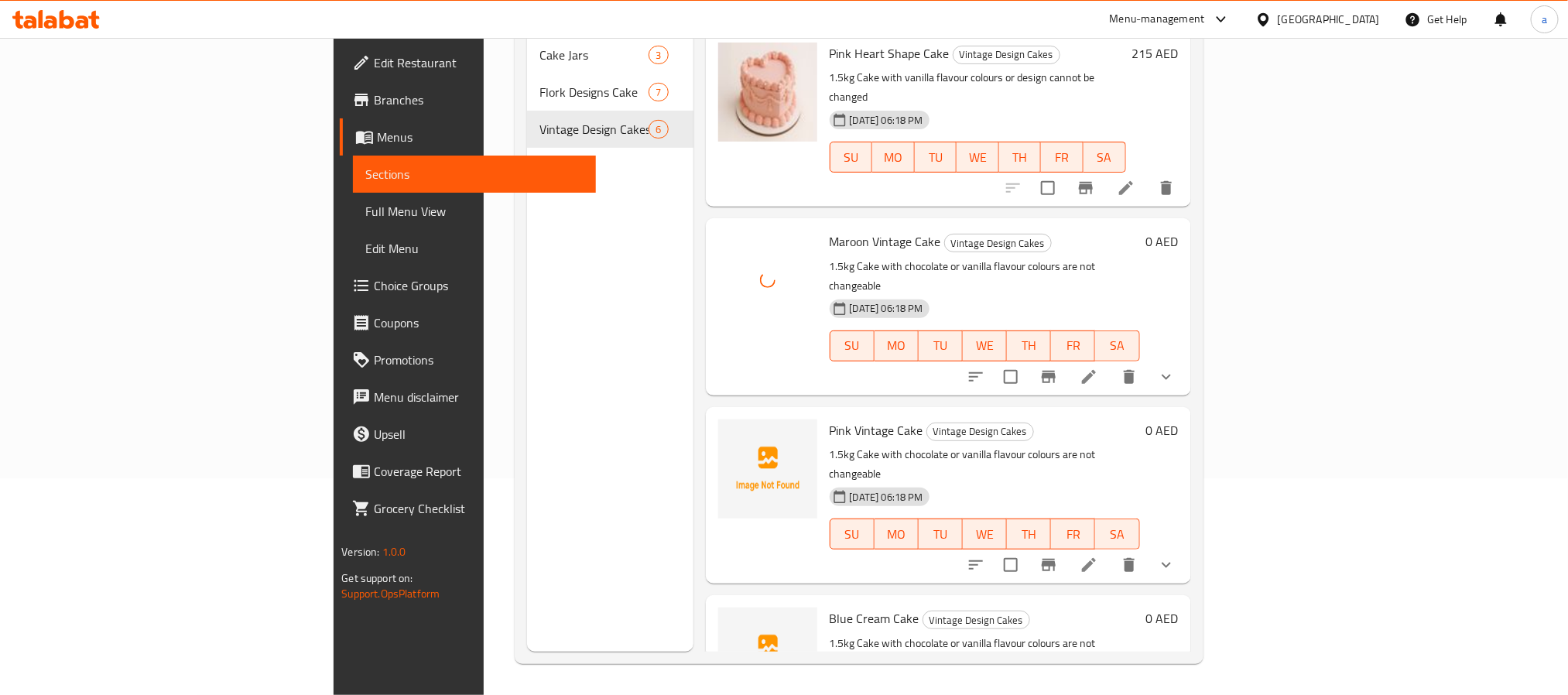
click at [829, 419] on span "Pink Vintage Cake" at bounding box center [876, 430] width 93 height 23
copy h6 "Pink Vintage Cake"
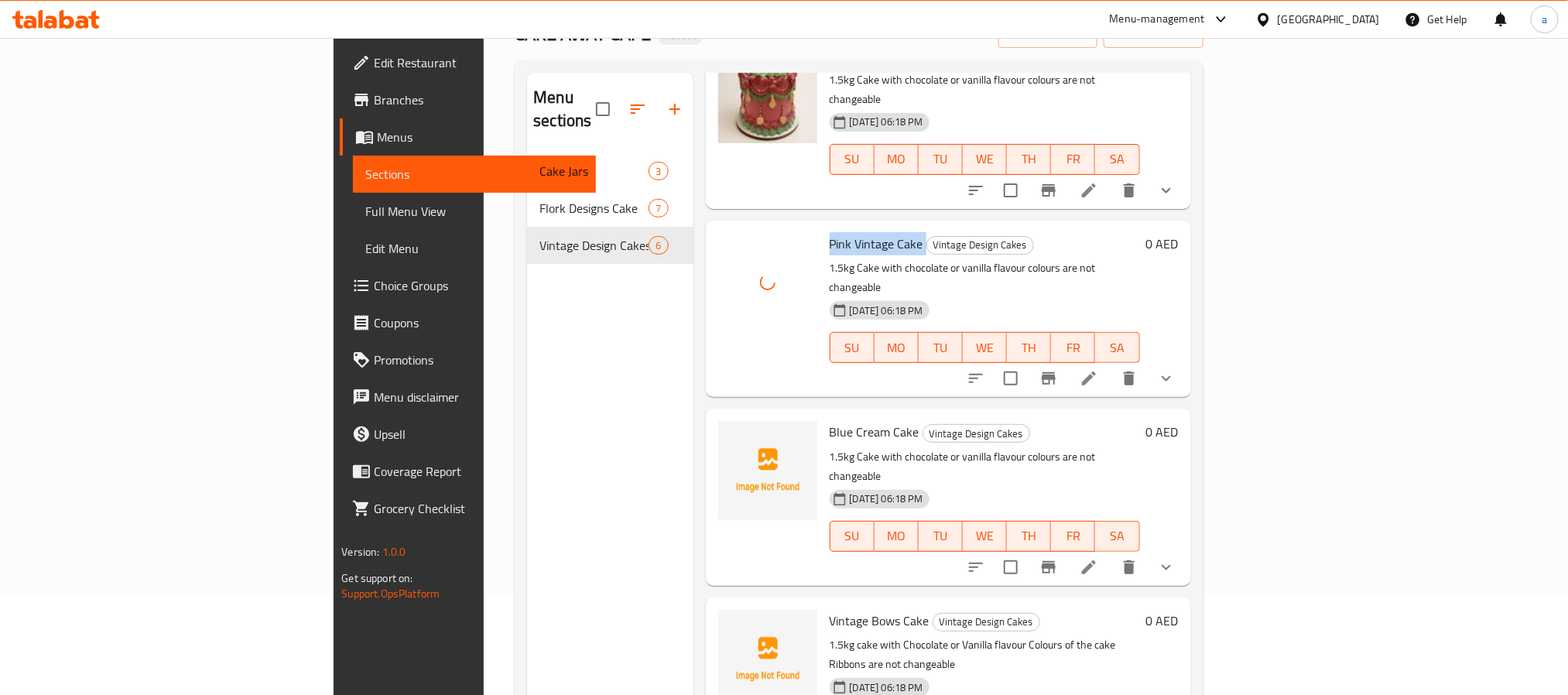
scroll to position [357, 0]
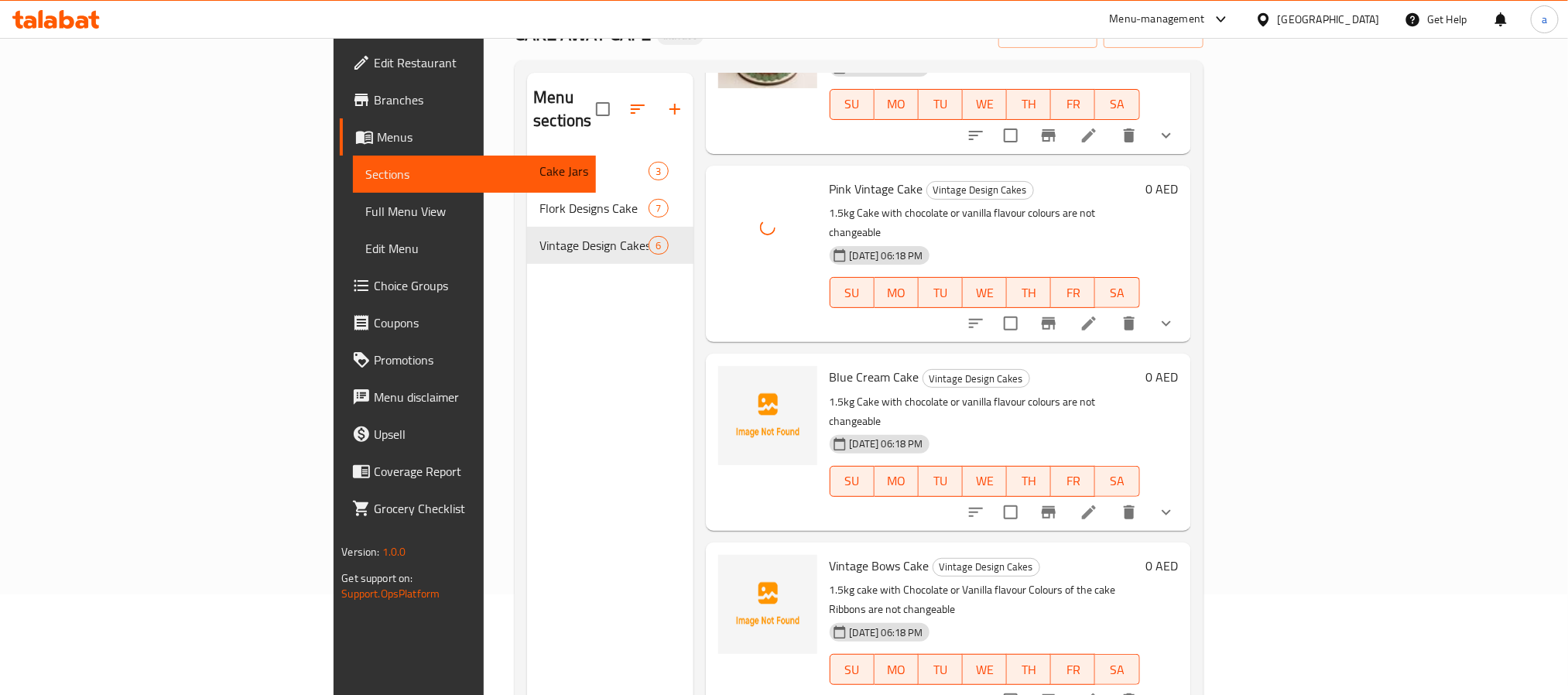
click at [829, 366] on span "Blue Cream Cake" at bounding box center [875, 377] width 90 height 23
copy h6 "Blue Cream Cake"
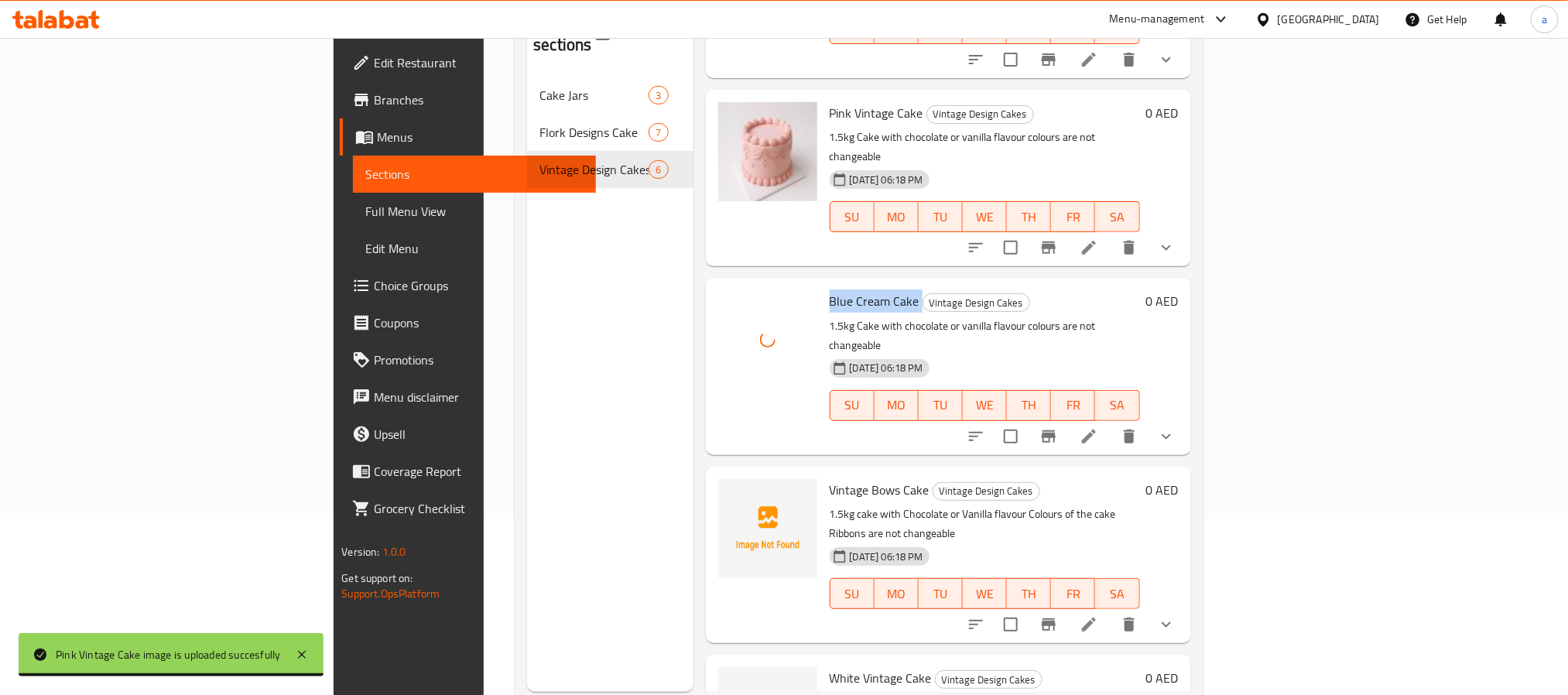
scroll to position [216, 0]
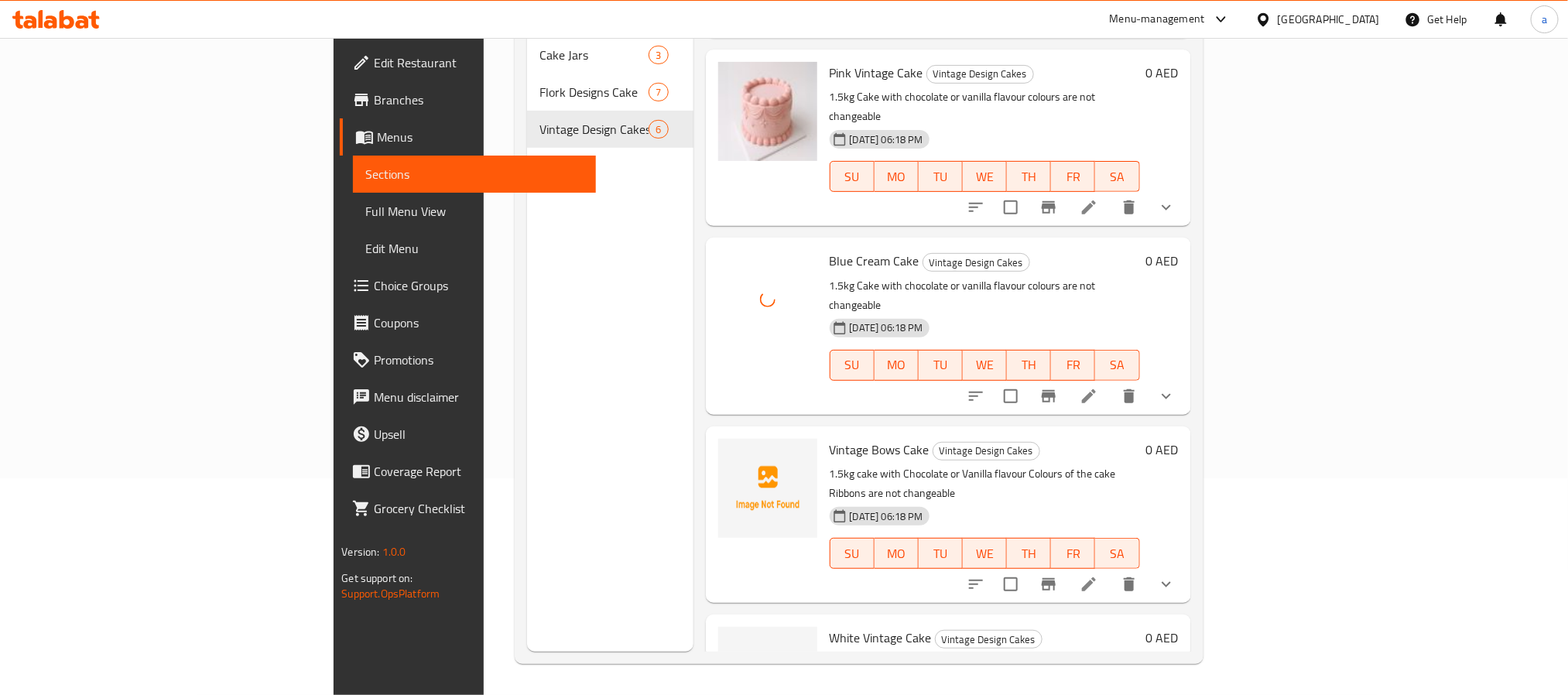
click at [798, 426] on div "Vintage Bows Cake Vintage Design Cakes 1.5kg cake with Chocolate or Vanilla fla…" at bounding box center [948, 514] width 485 height 176
click at [829, 438] on span "Vintage Bows Cake" at bounding box center [879, 449] width 100 height 23
copy h6 "Vintage Bows Cake"
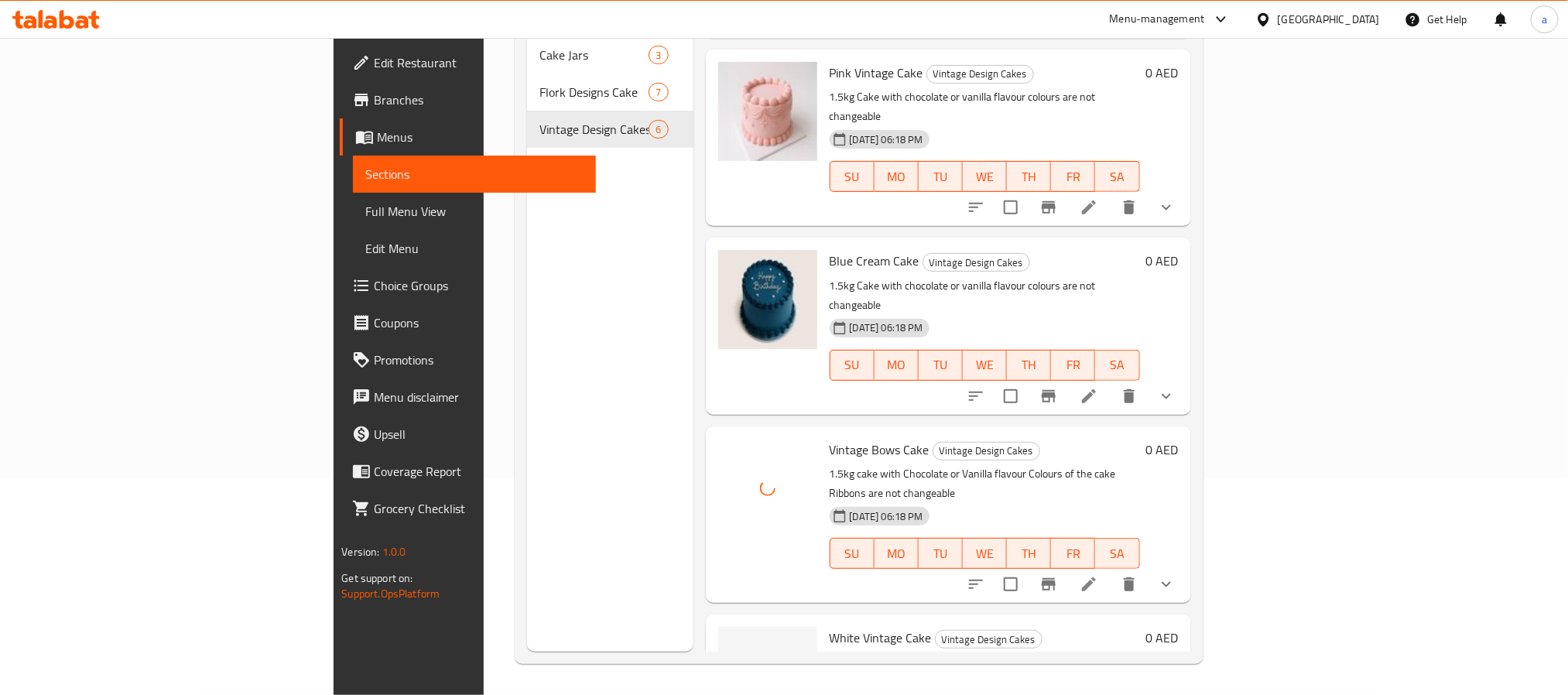
click at [829, 626] on span "White Vintage Cake" at bounding box center [880, 638] width 102 height 23
copy h6 "White Vintage Cake"
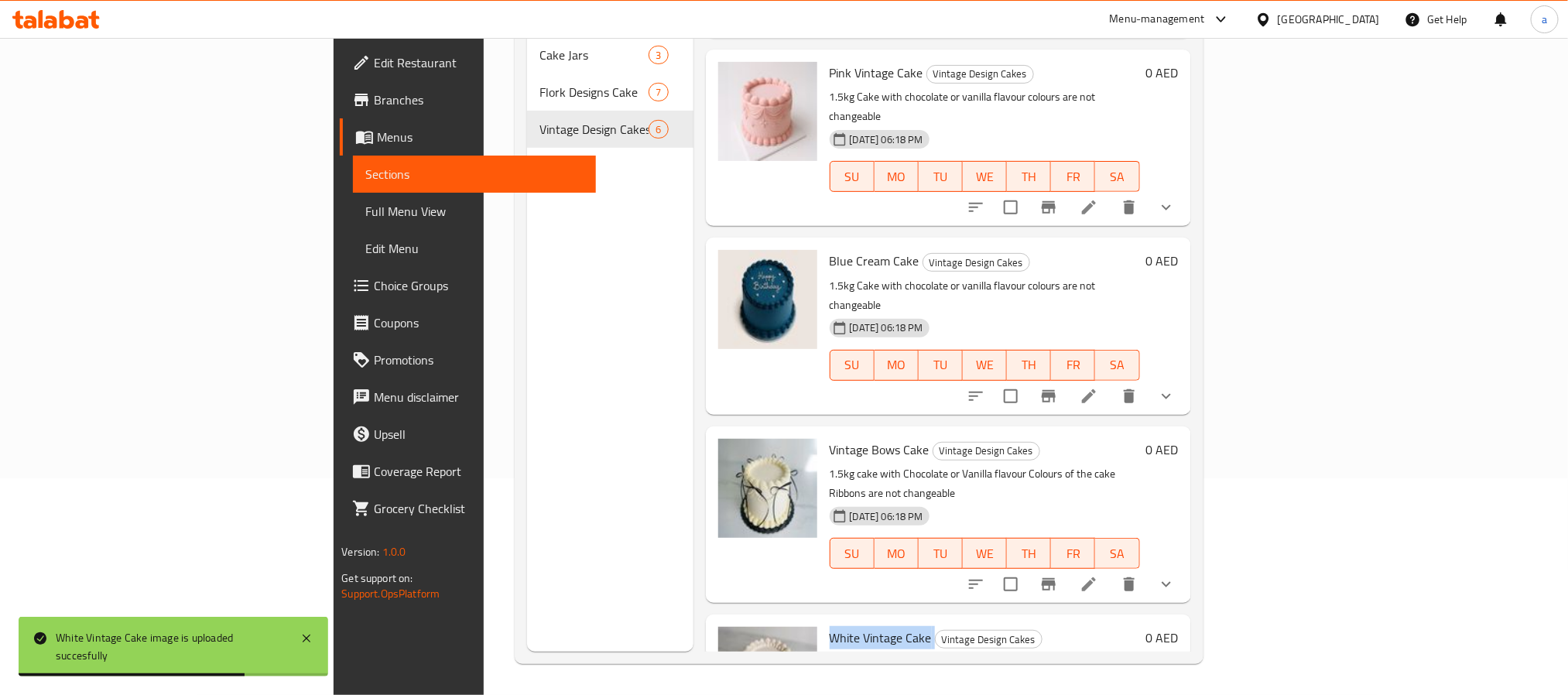
scroll to position [0, 0]
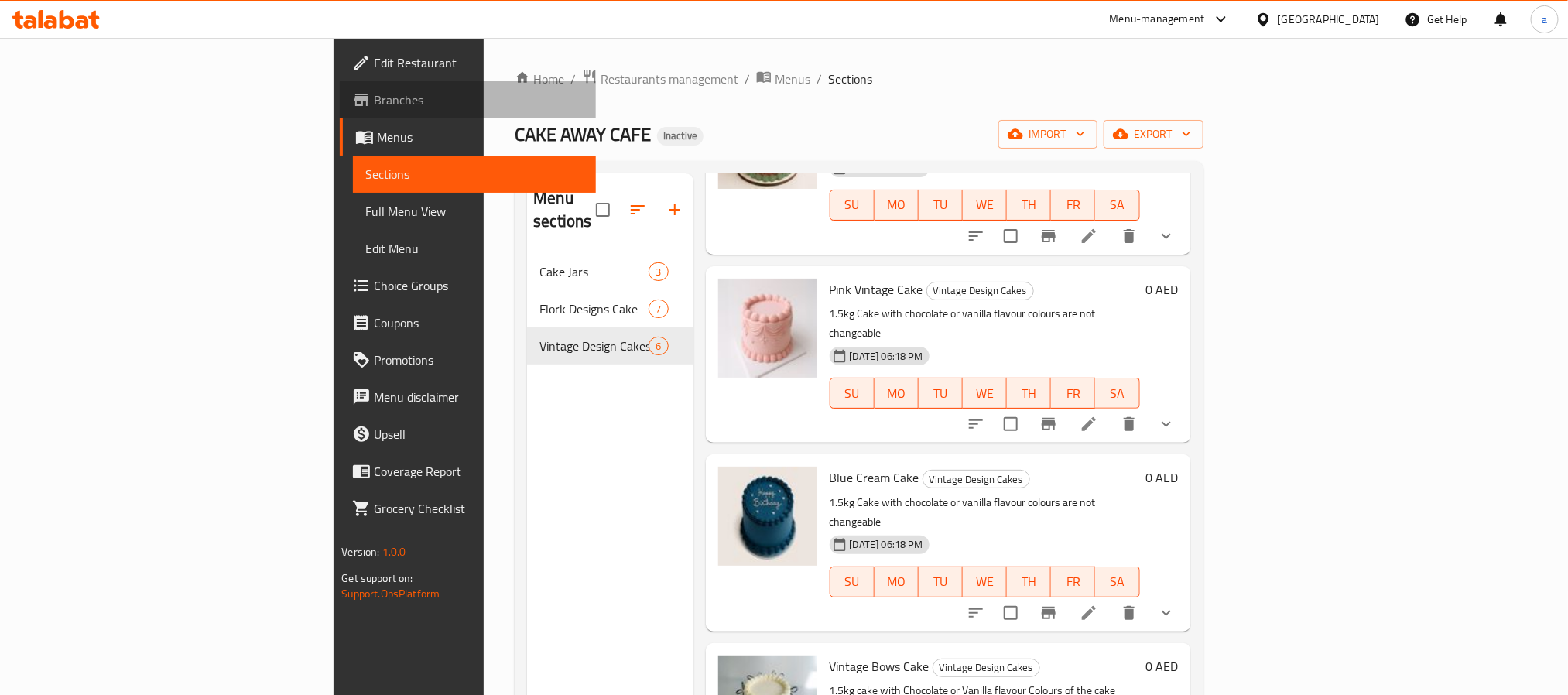
click at [374, 105] on span "Branches" at bounding box center [478, 99] width 209 height 19
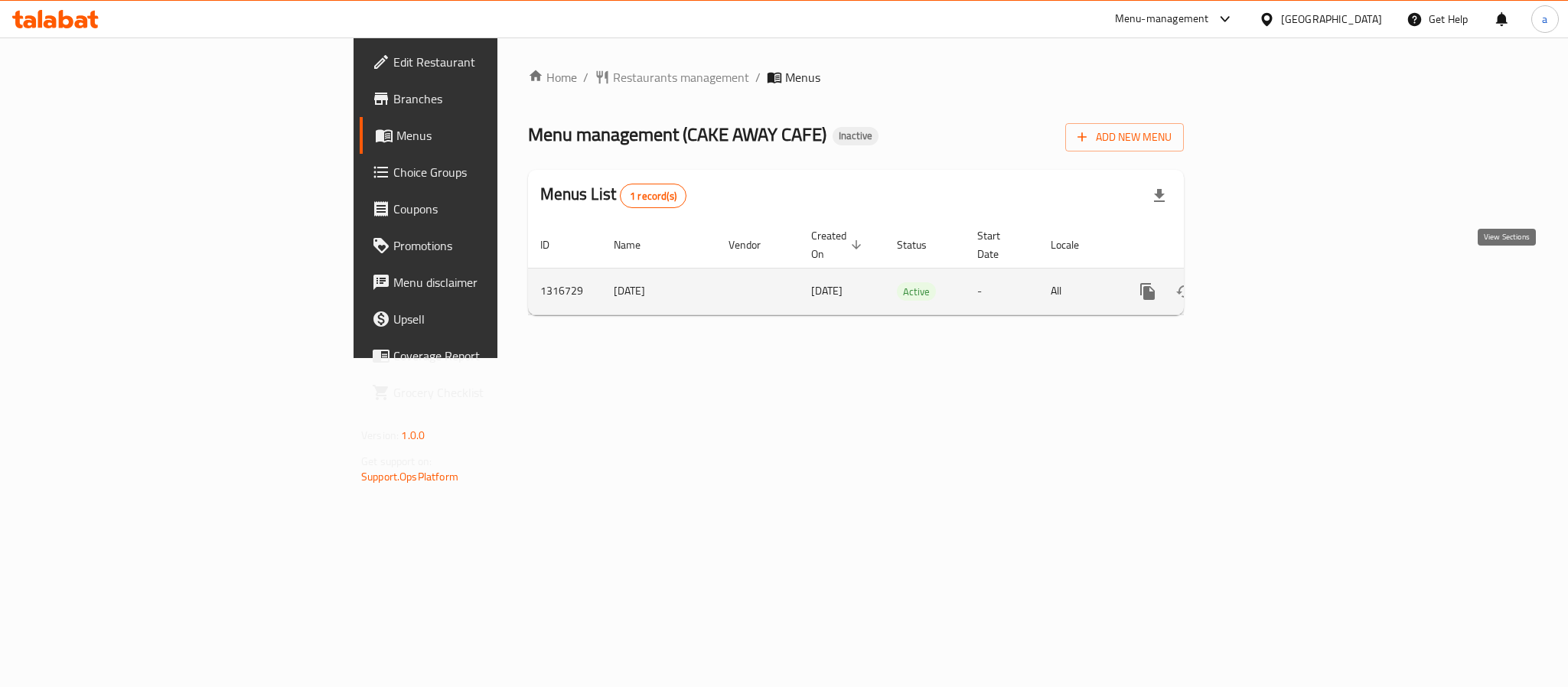
click at [1276, 288] on link "enhanced table" at bounding box center [1258, 291] width 36 height 36
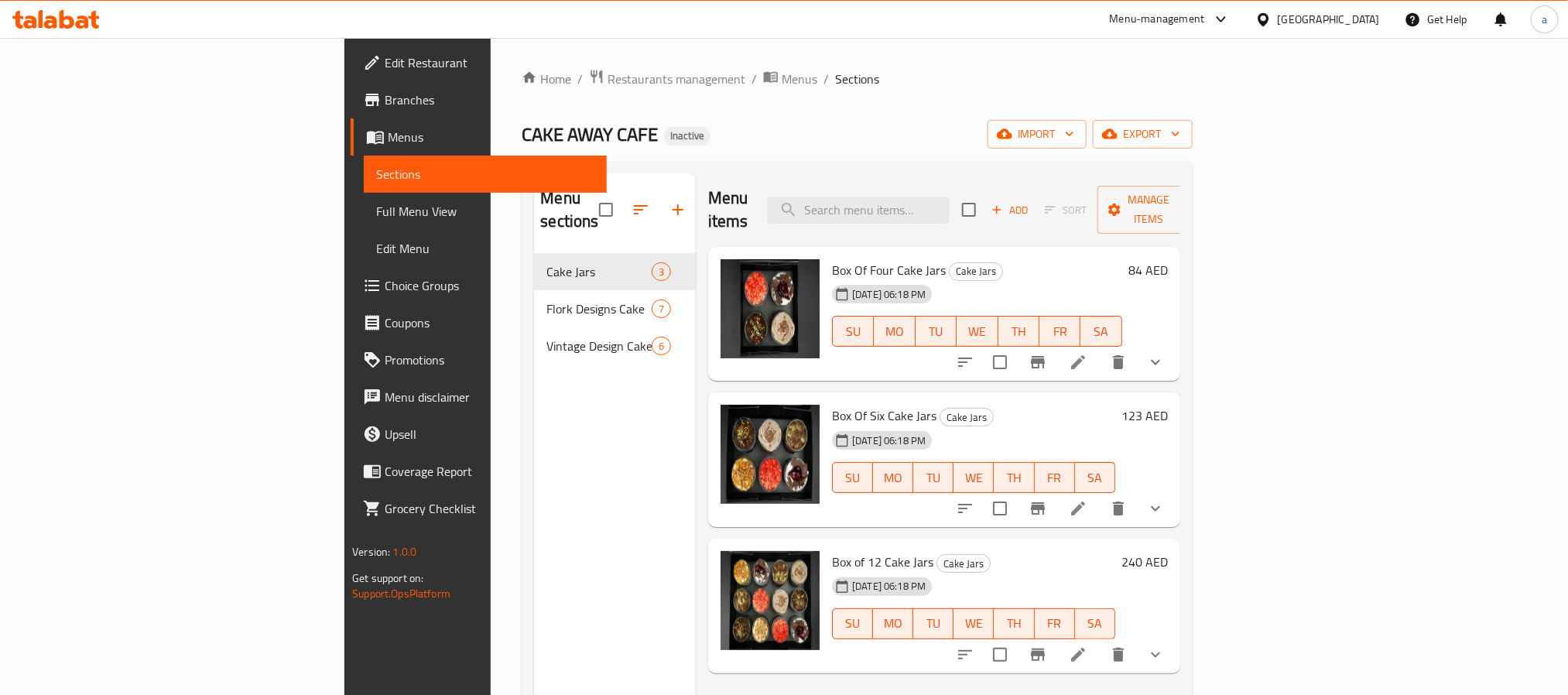
click at [376, 209] on span "Full Menu View" at bounding box center [484, 211] width 217 height 19
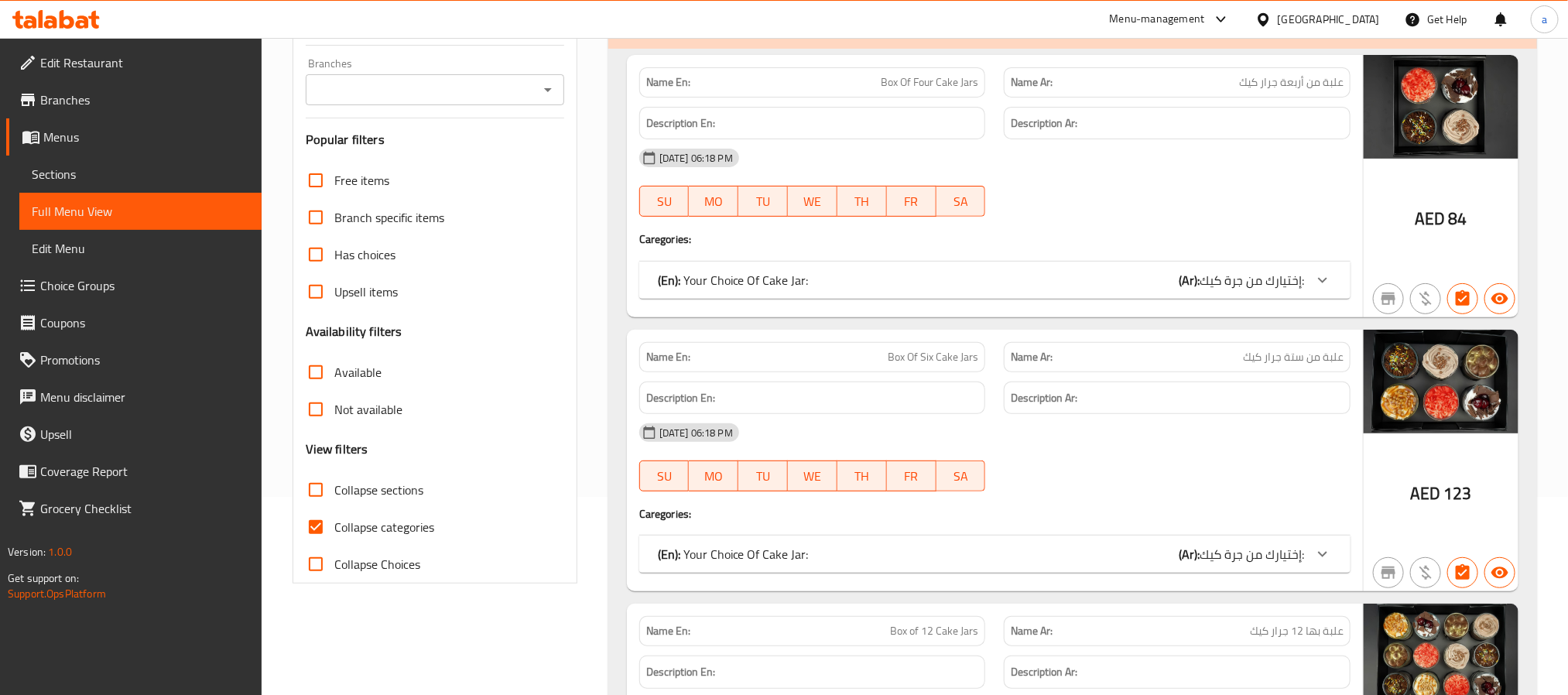
scroll to position [232, 0]
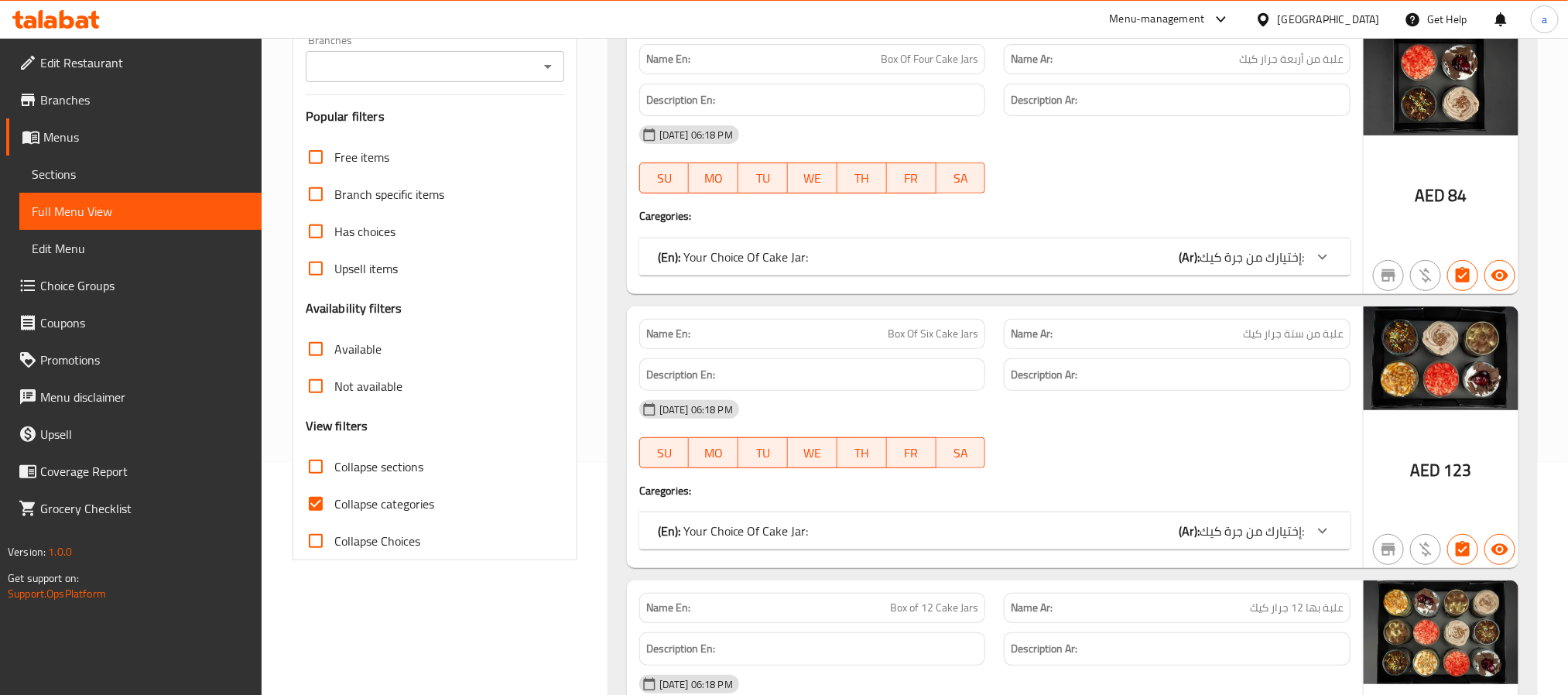
click at [309, 499] on input "Collapse categories" at bounding box center [316, 503] width 37 height 37
checkbox input "false"
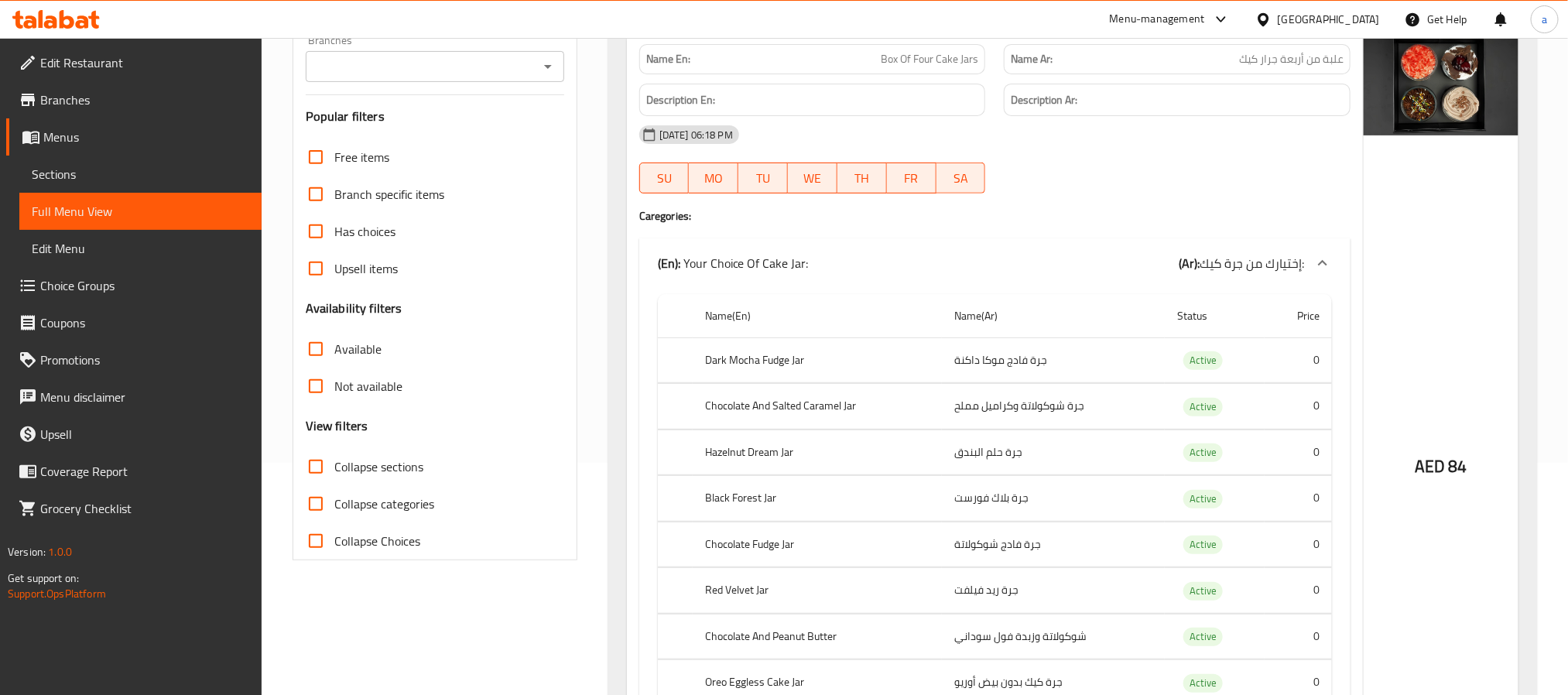
click at [320, 467] on input "Collapse sections" at bounding box center [316, 466] width 37 height 37
checkbox input "true"
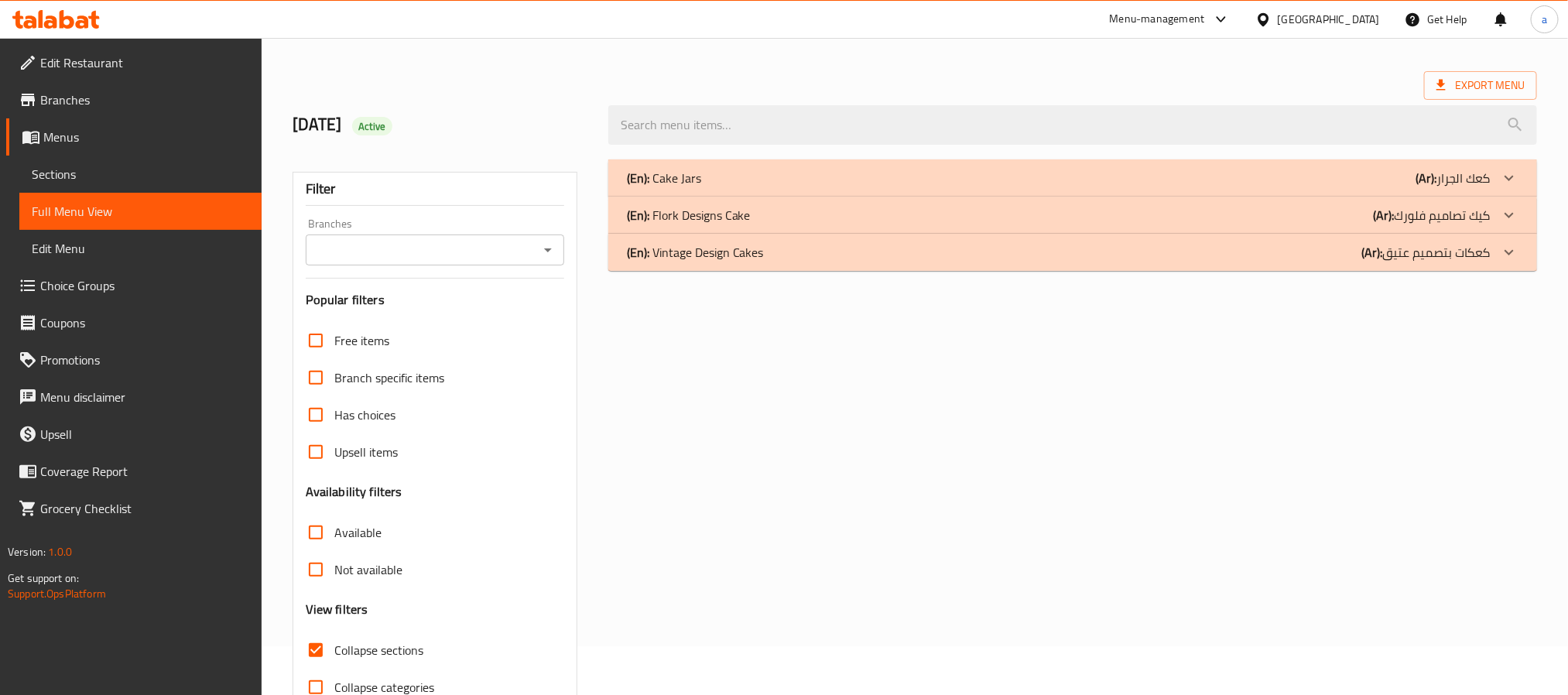
scroll to position [14, 0]
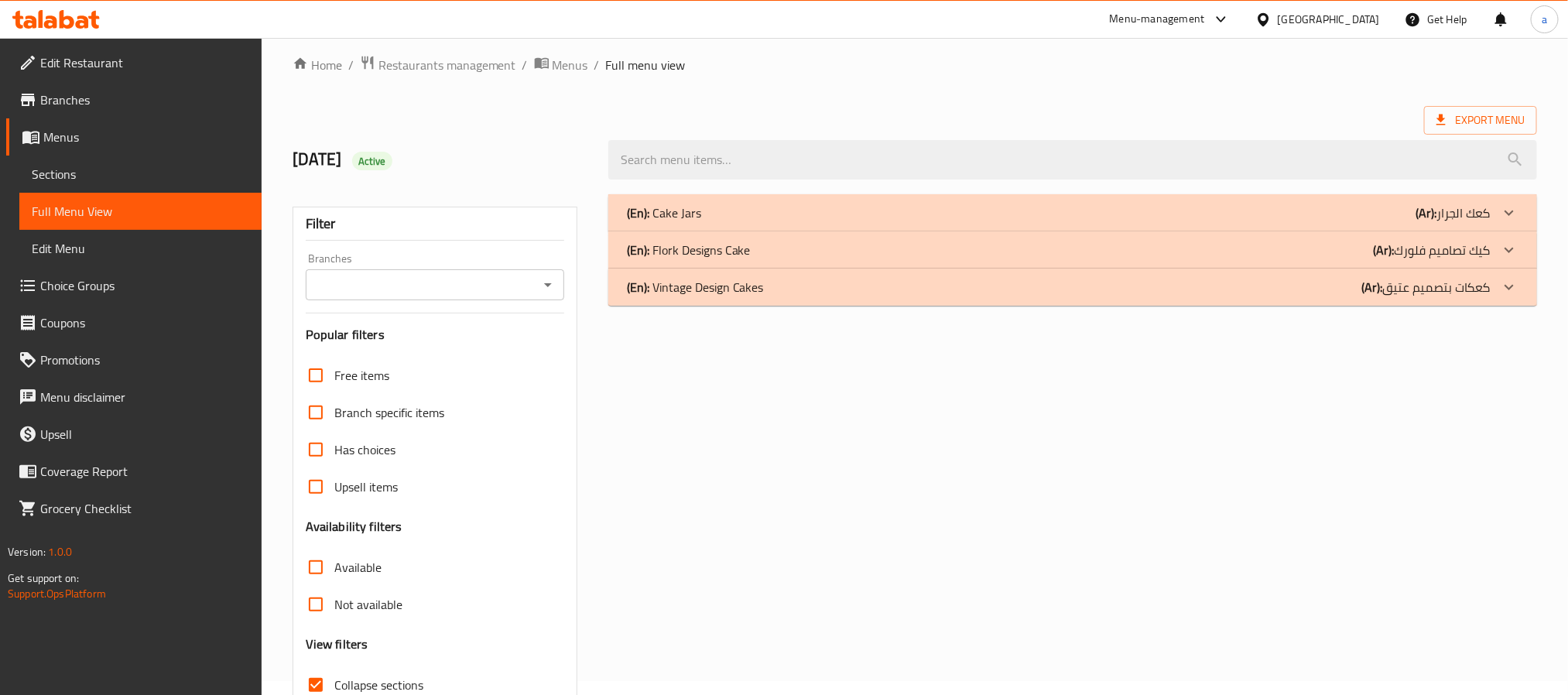
click at [832, 216] on div "(En): Cake Jars (Ar): كعك الجرار" at bounding box center [1059, 212] width 864 height 19
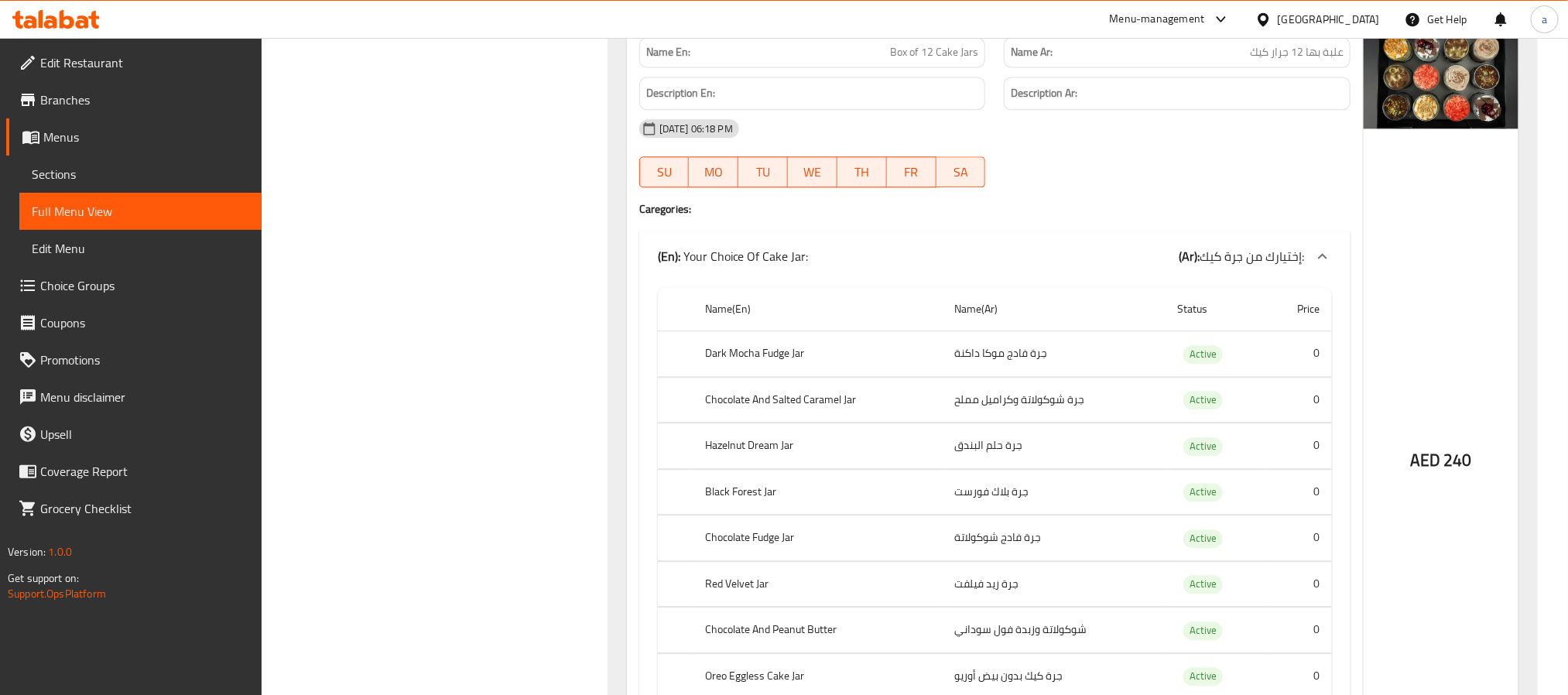
scroll to position [2171, 0]
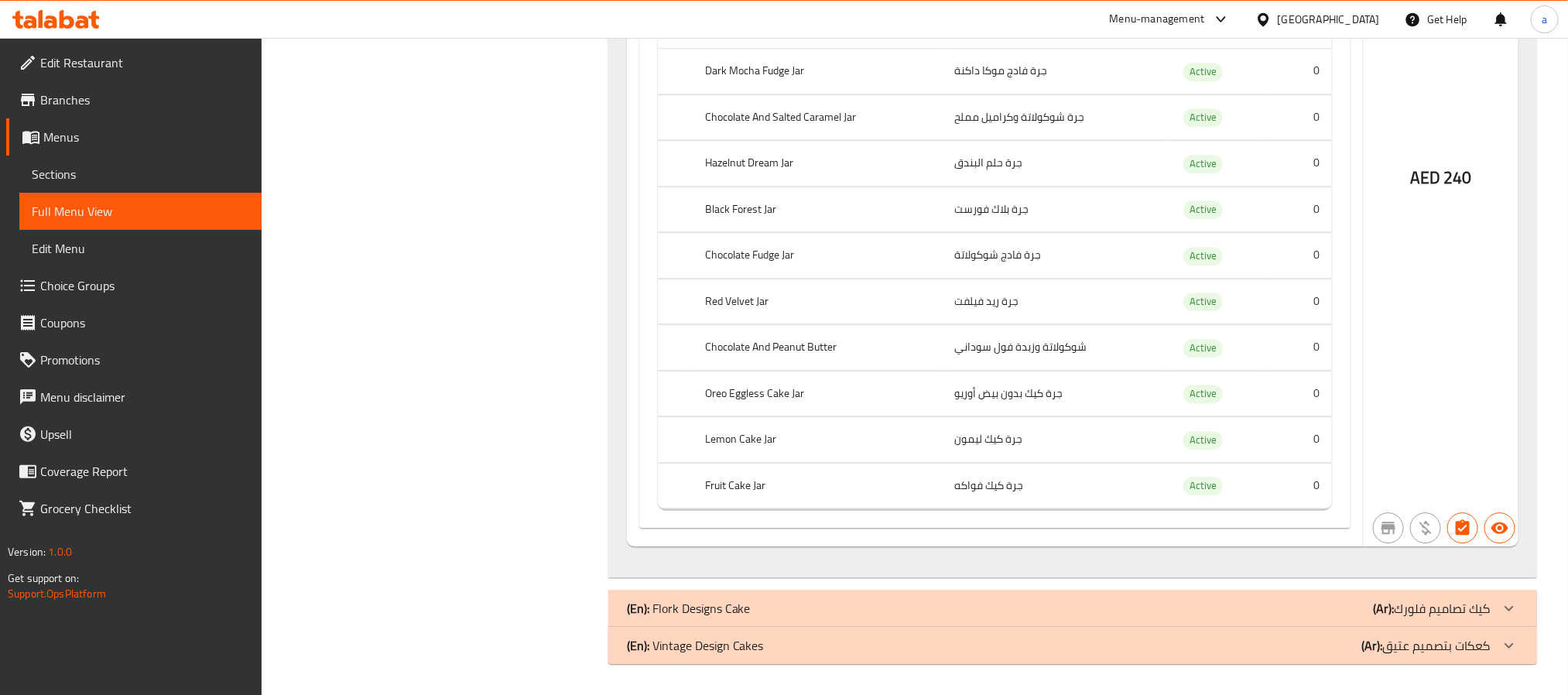
click at [743, 608] on p "(En): Flork Designs Cake" at bounding box center [689, 608] width 124 height 19
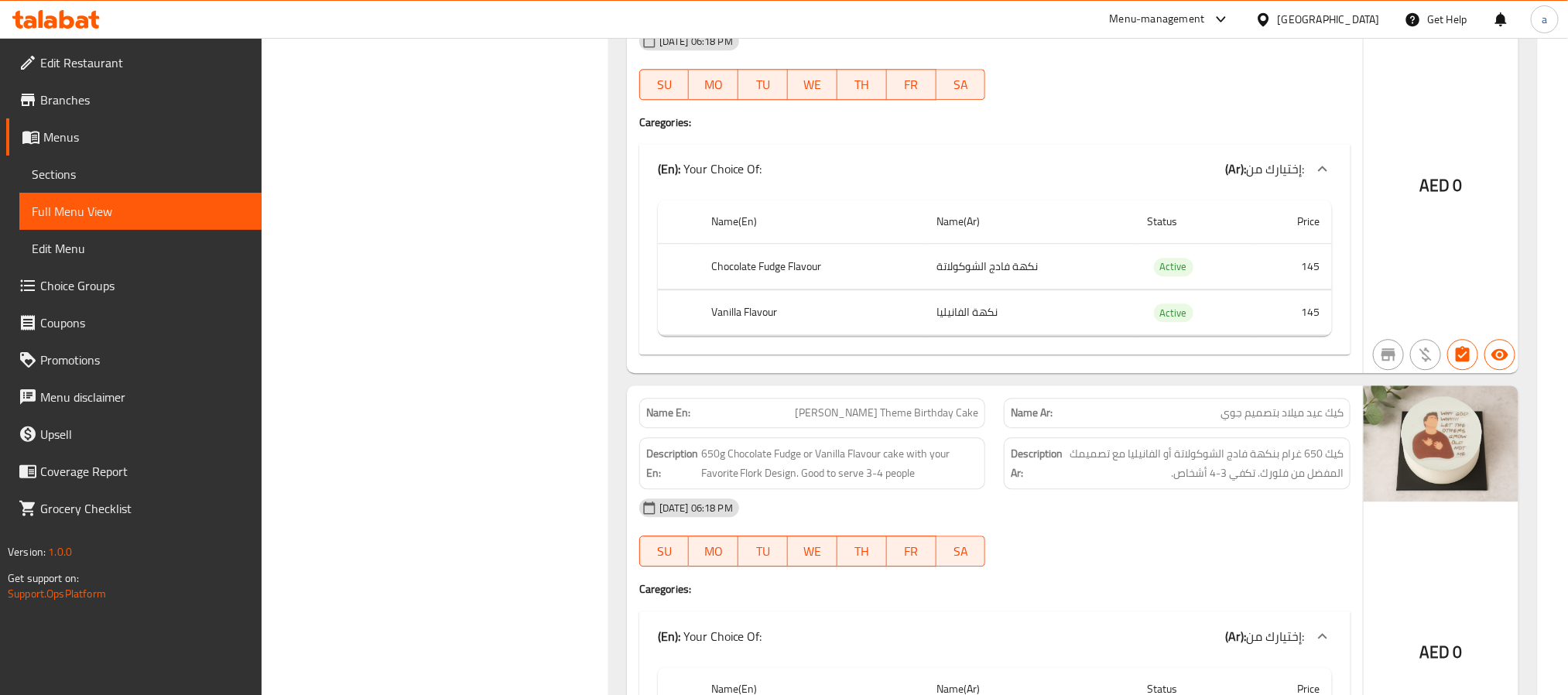
scroll to position [5504, 0]
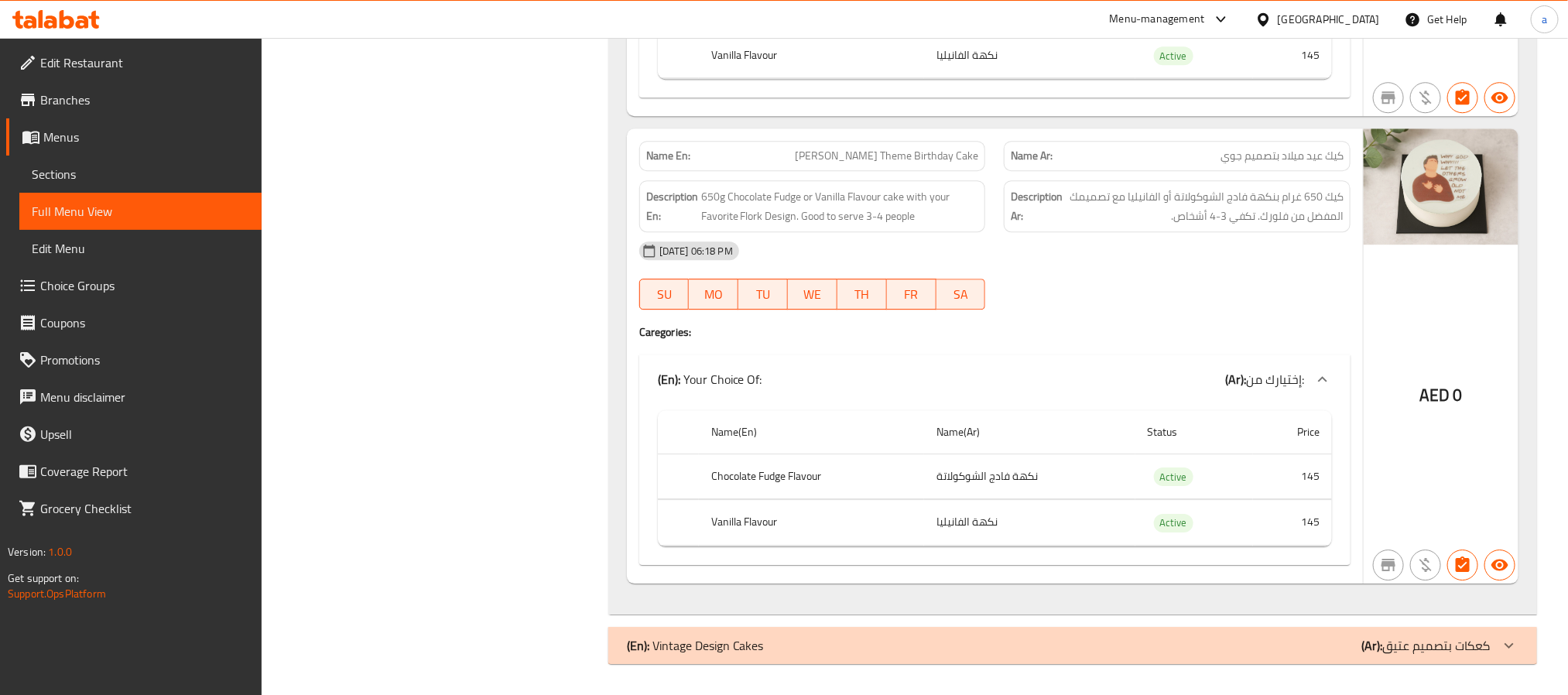
click at [739, 629] on div "(En): Vintage Design Cakes (Ar): كعكات بتصميم عتيق" at bounding box center [1072, 645] width 929 height 37
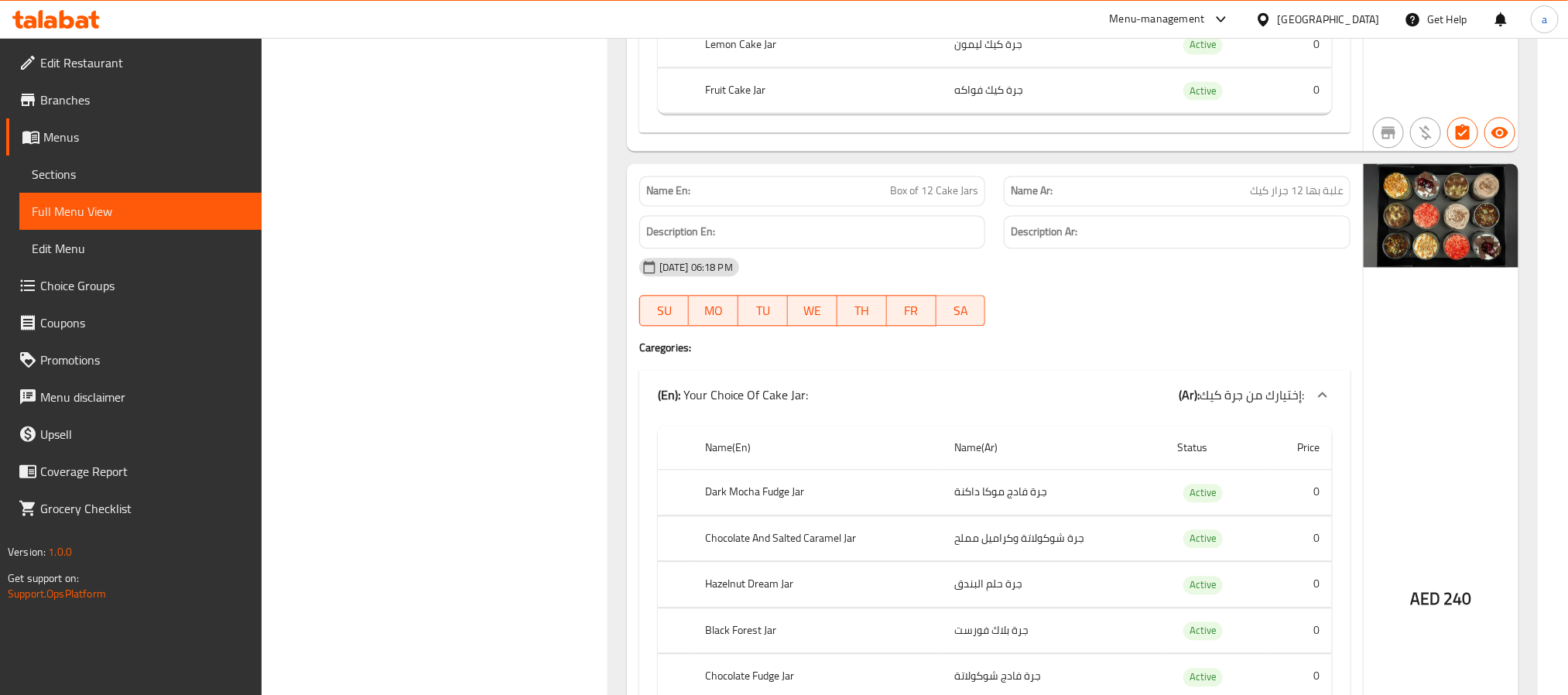
scroll to position [1951, 0]
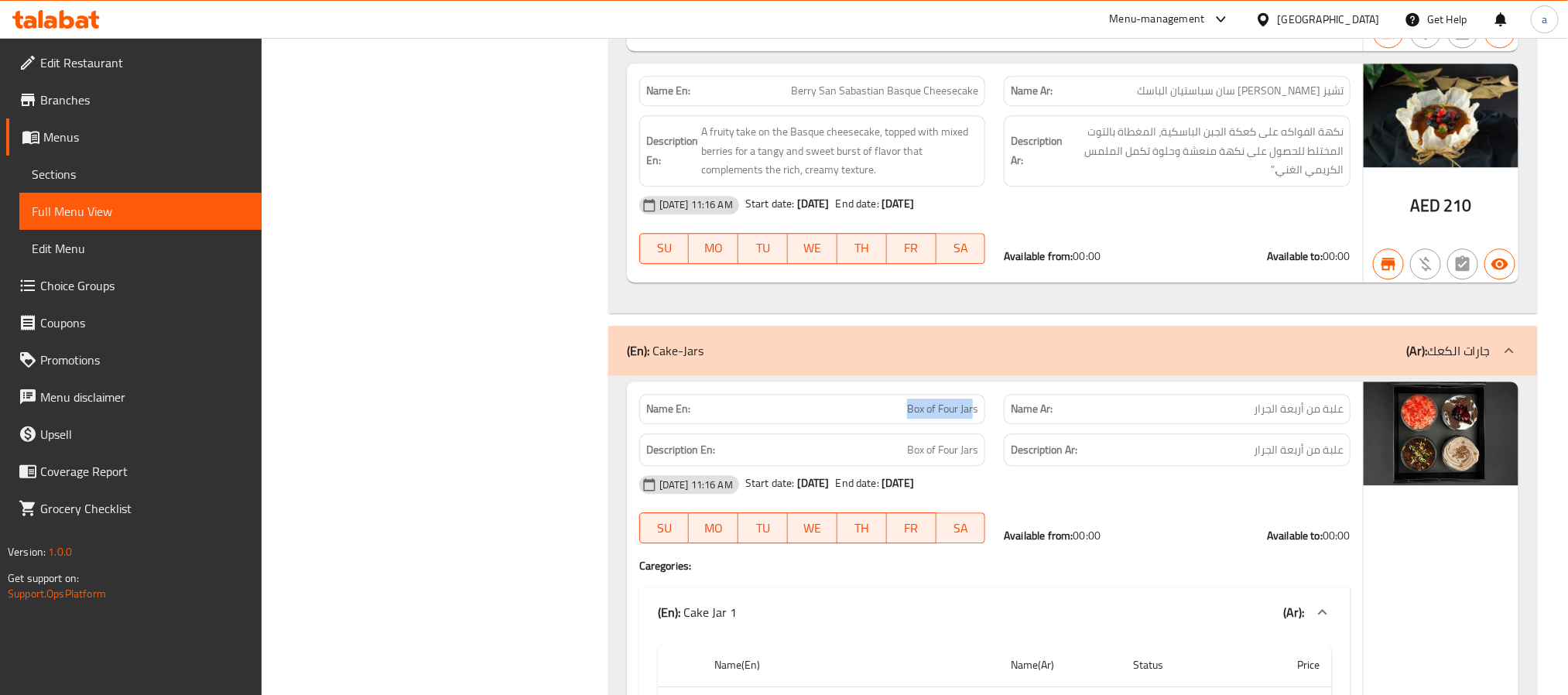
scroll to position [11527, 0]
